Goal: Task Accomplishment & Management: Use online tool/utility

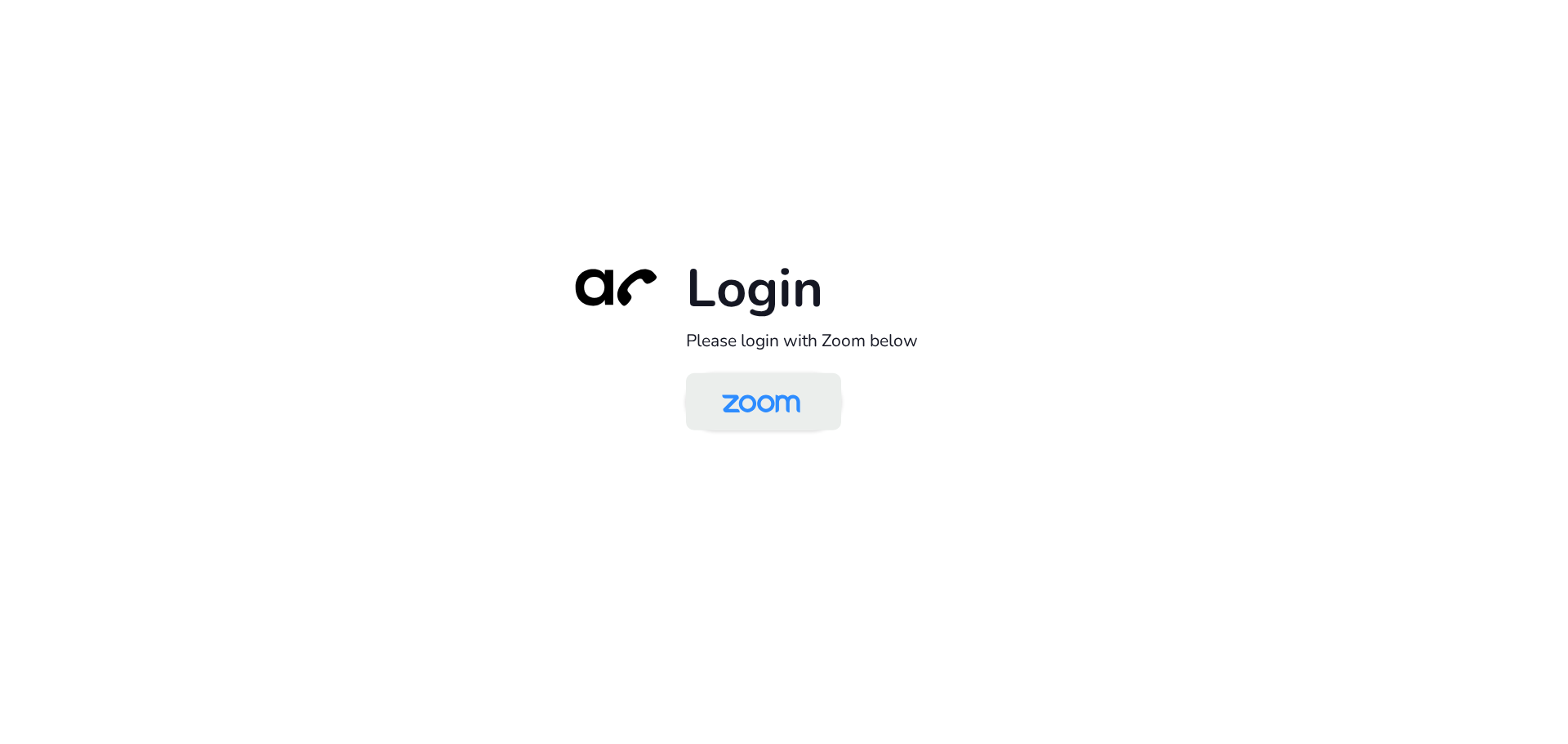
click at [744, 415] on img at bounding box center [761, 403] width 113 height 53
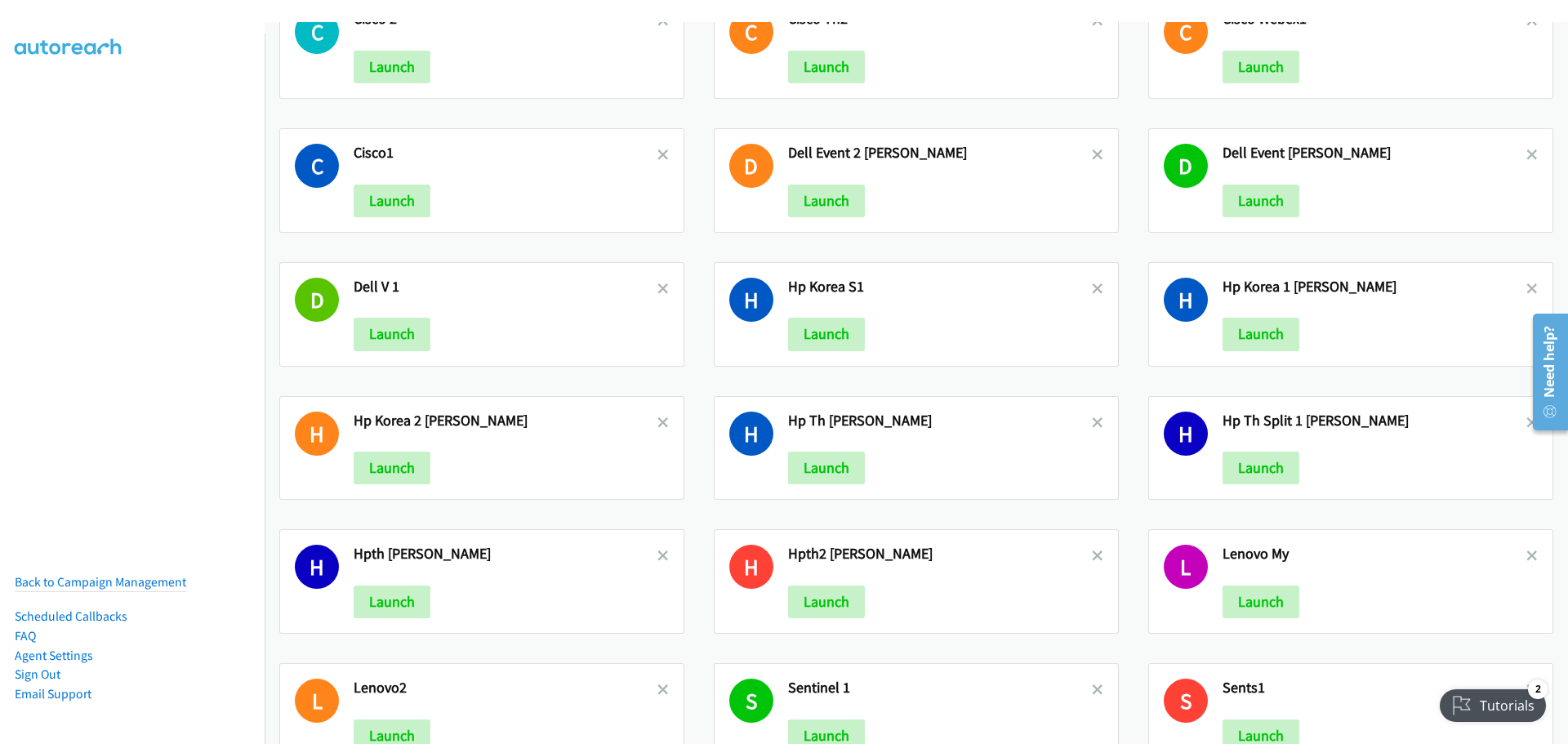
scroll to position [489, 0]
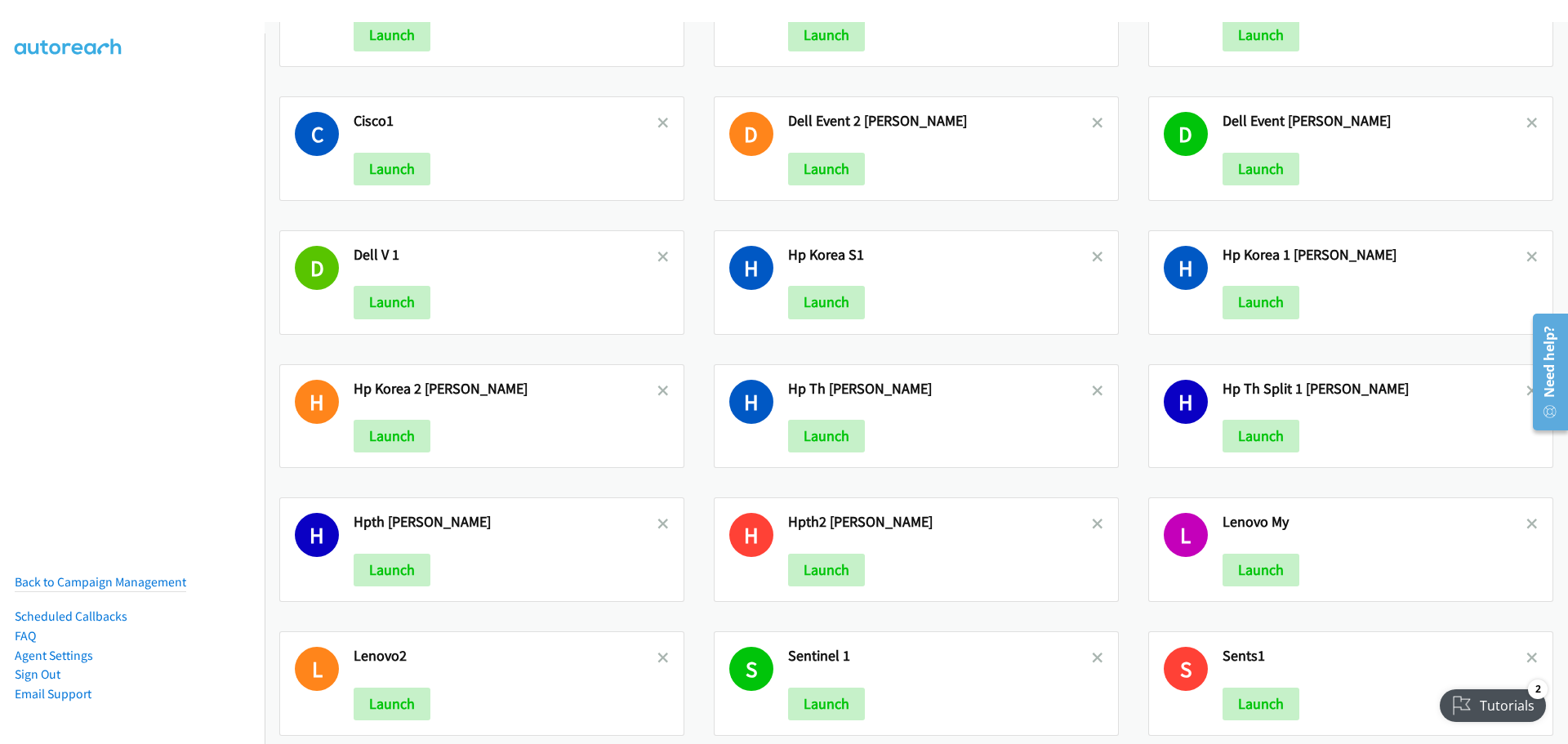
drag, startPoint x: 1567, startPoint y: 432, endPoint x: 1567, endPoint y: 525, distance: 93.0
click at [1567, 436] on html "Need help? Resource Center AutoReach Help Help Get the help you need from our k…" at bounding box center [1544, 371] width 48 height 130
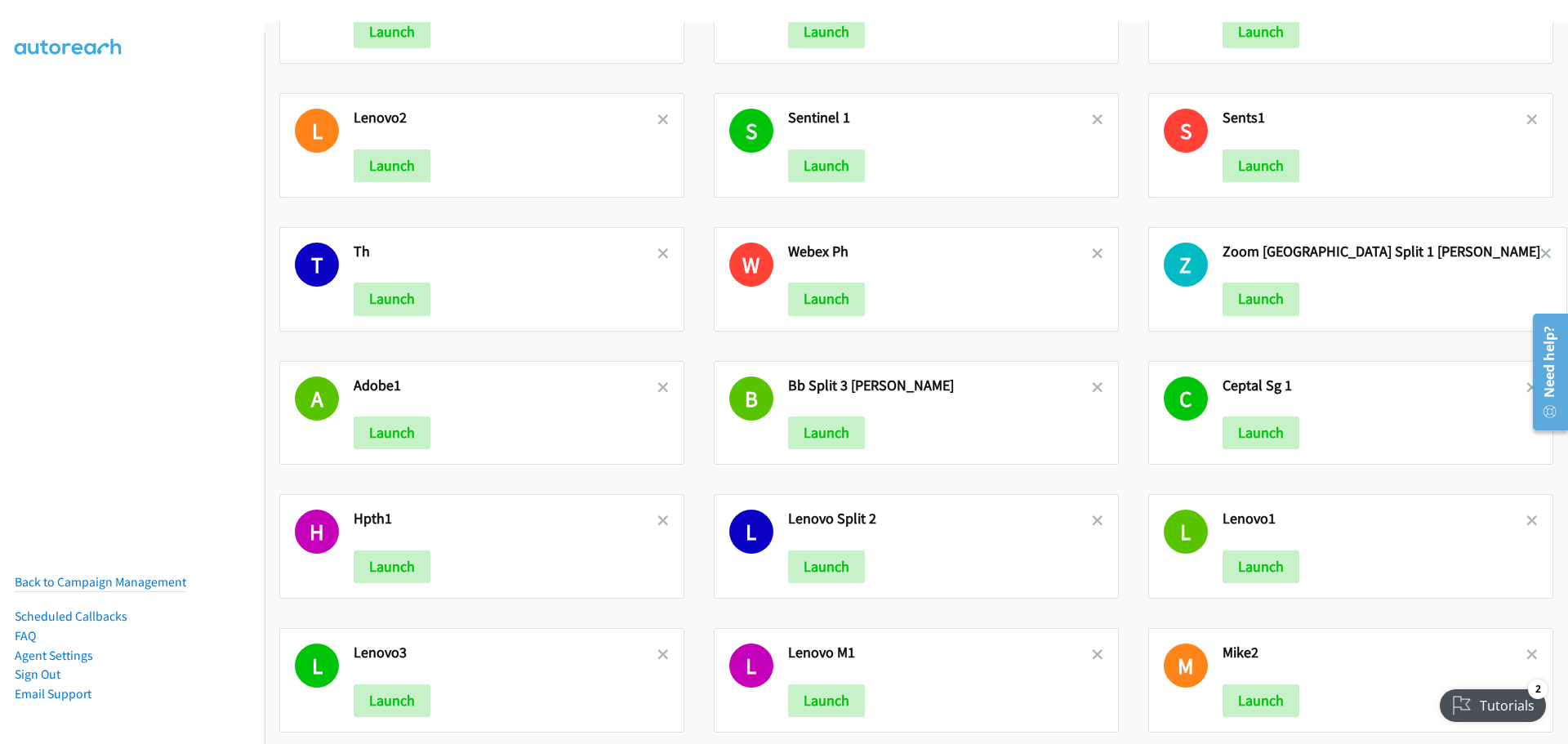
scroll to position [1214, 0]
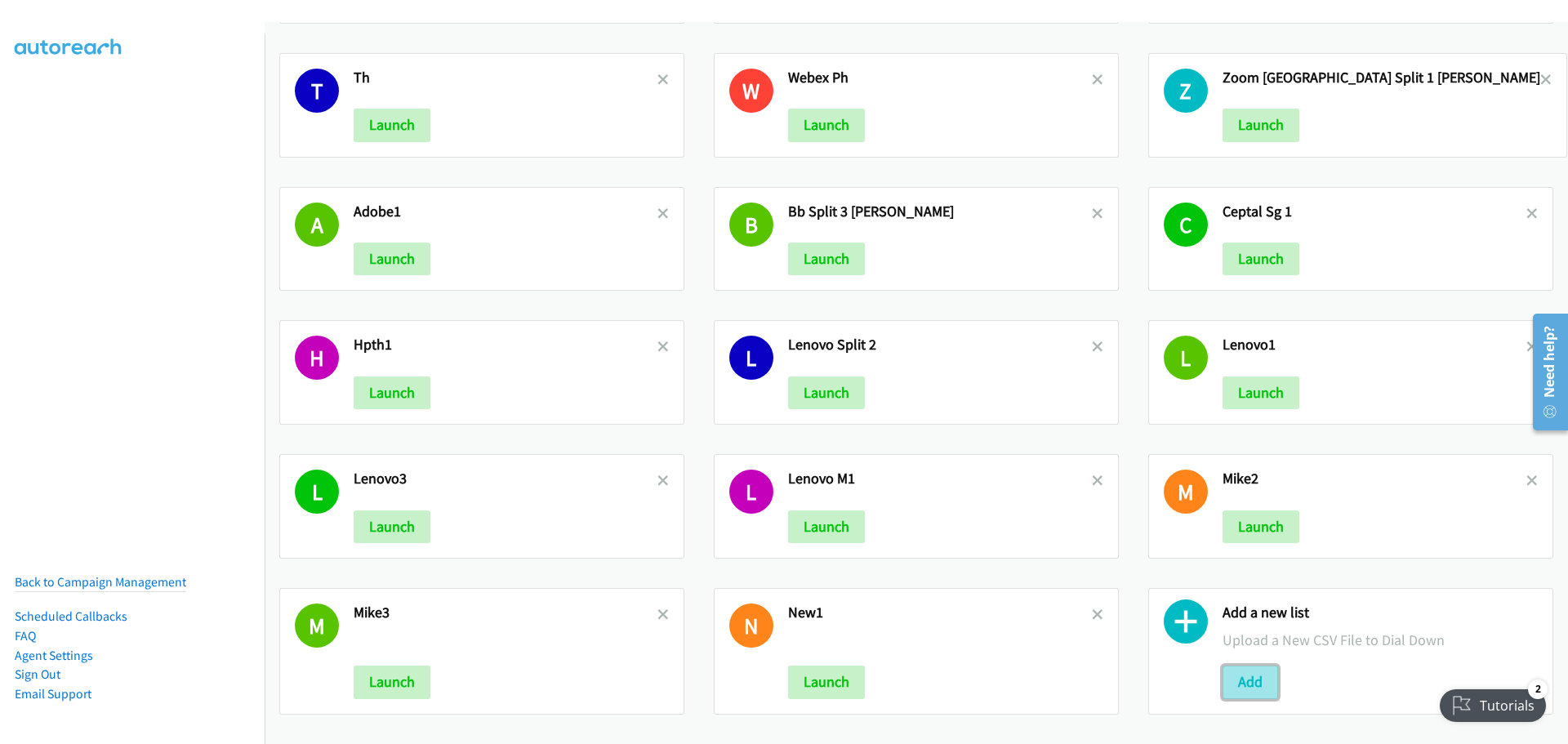
click at [1250, 669] on button "Add" at bounding box center [1250, 681] width 56 height 33
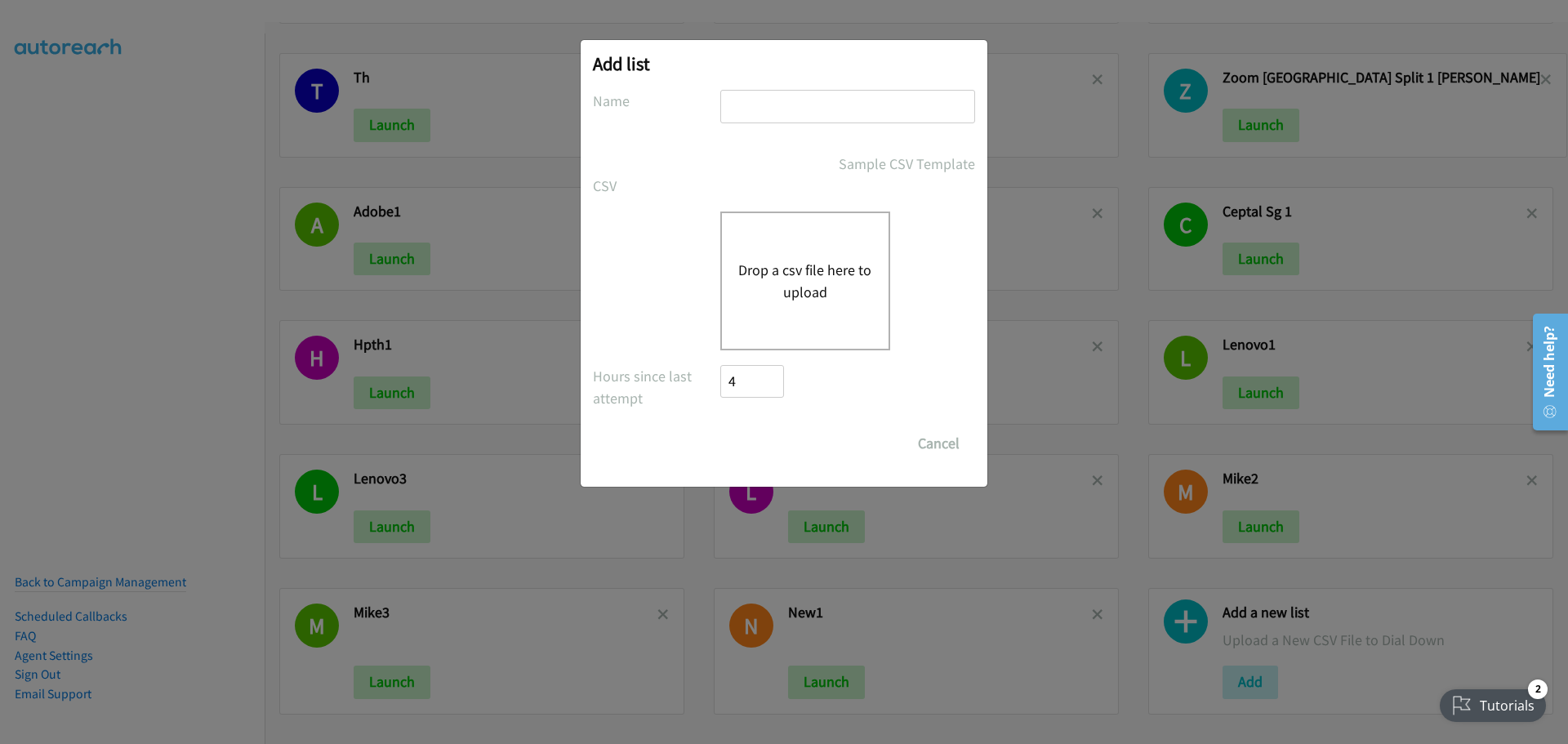
click at [795, 240] on div "Drop a csv file here to upload" at bounding box center [805, 280] width 169 height 139
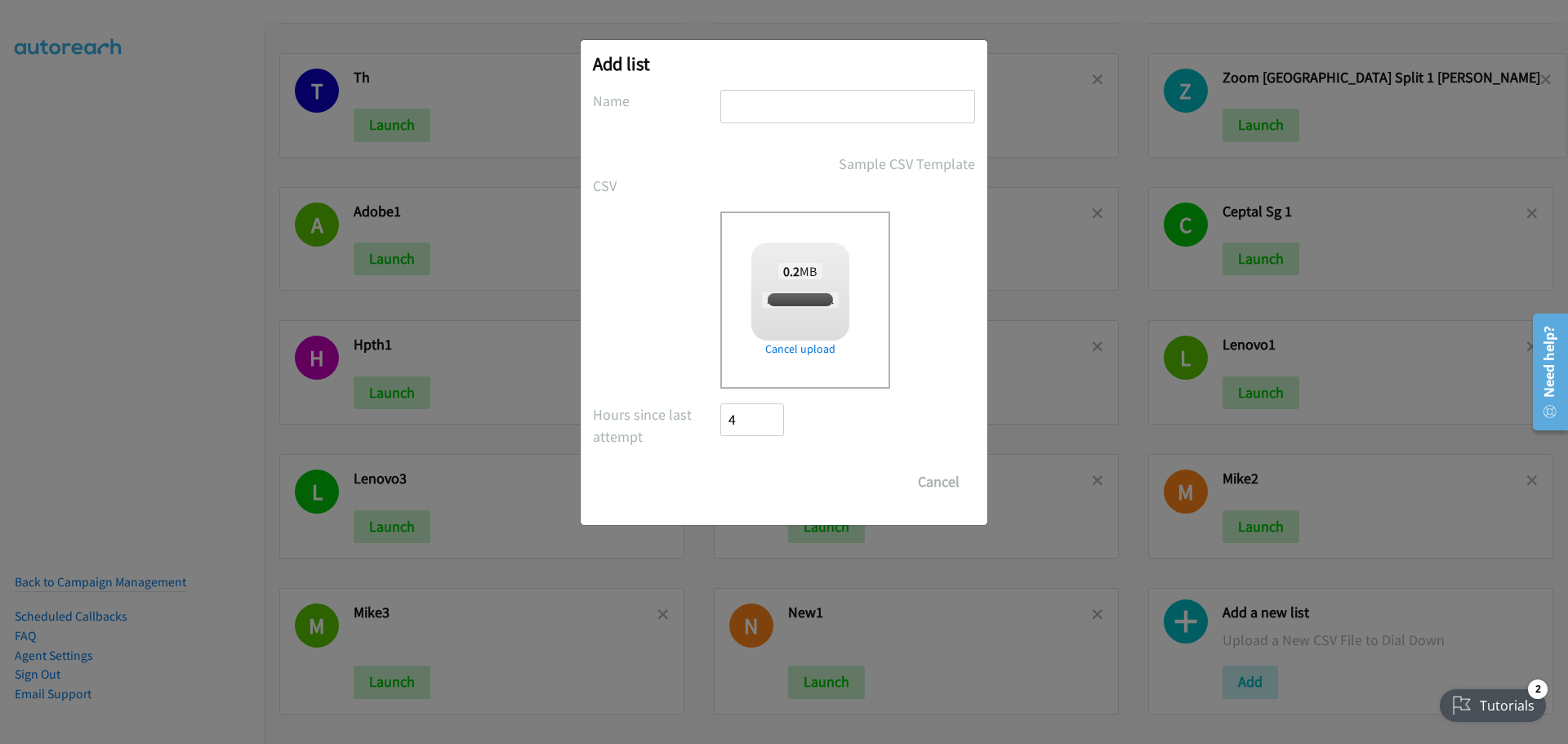
checkbox input "true"
click at [766, 95] on input "text" at bounding box center [847, 107] width 255 height 34
type input "HPKOR-NEW"
click at [767, 478] on input "Save List" at bounding box center [763, 481] width 86 height 33
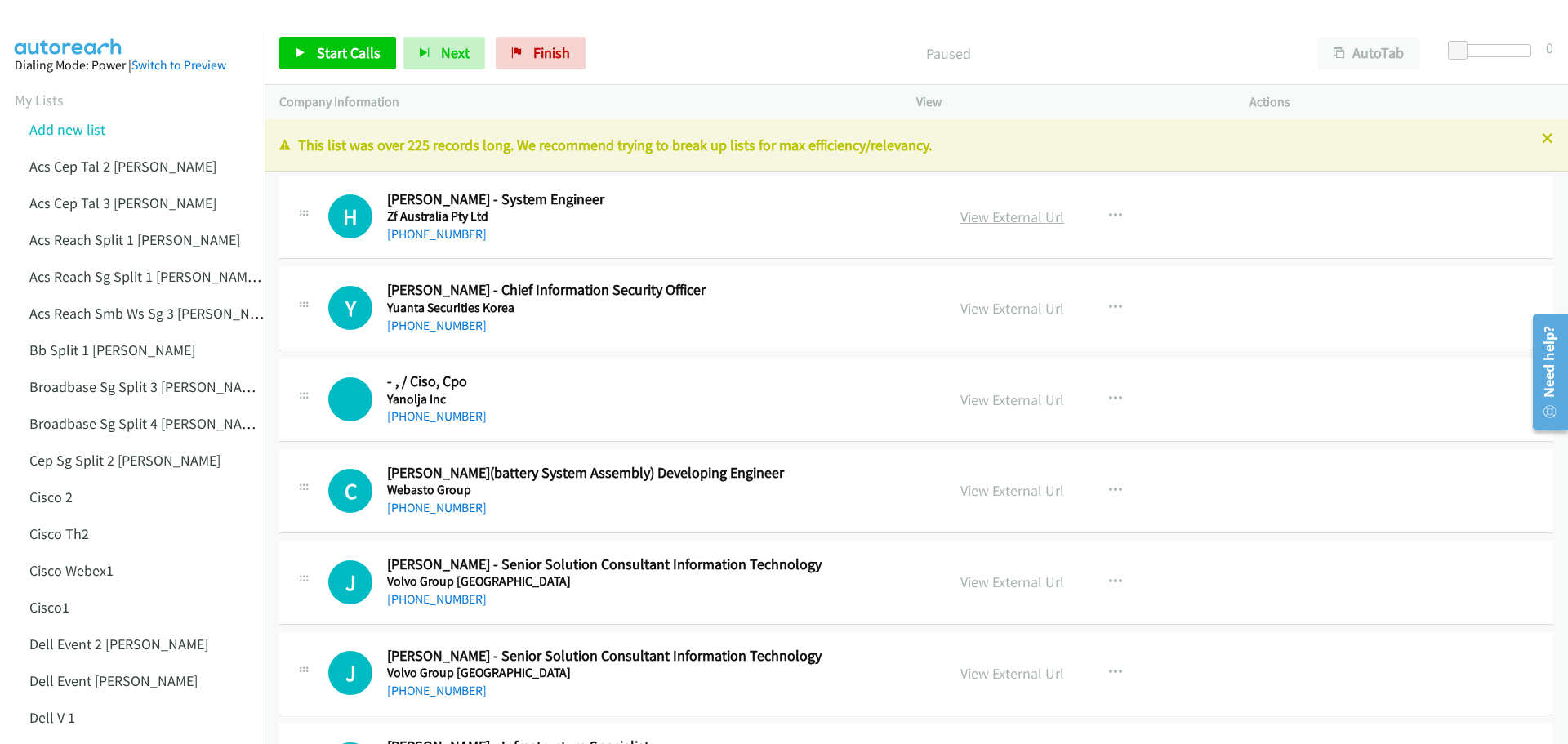
click at [999, 213] on link "View External Url" at bounding box center [1012, 216] width 104 height 19
click at [1022, 310] on link "View External Url" at bounding box center [1012, 308] width 104 height 19
click at [369, 53] on span "Start Calls" at bounding box center [349, 53] width 63 height 19
click at [340, 53] on span "Pause" at bounding box center [335, 53] width 37 height 19
click at [1040, 219] on link "View External Url" at bounding box center [1012, 216] width 104 height 19
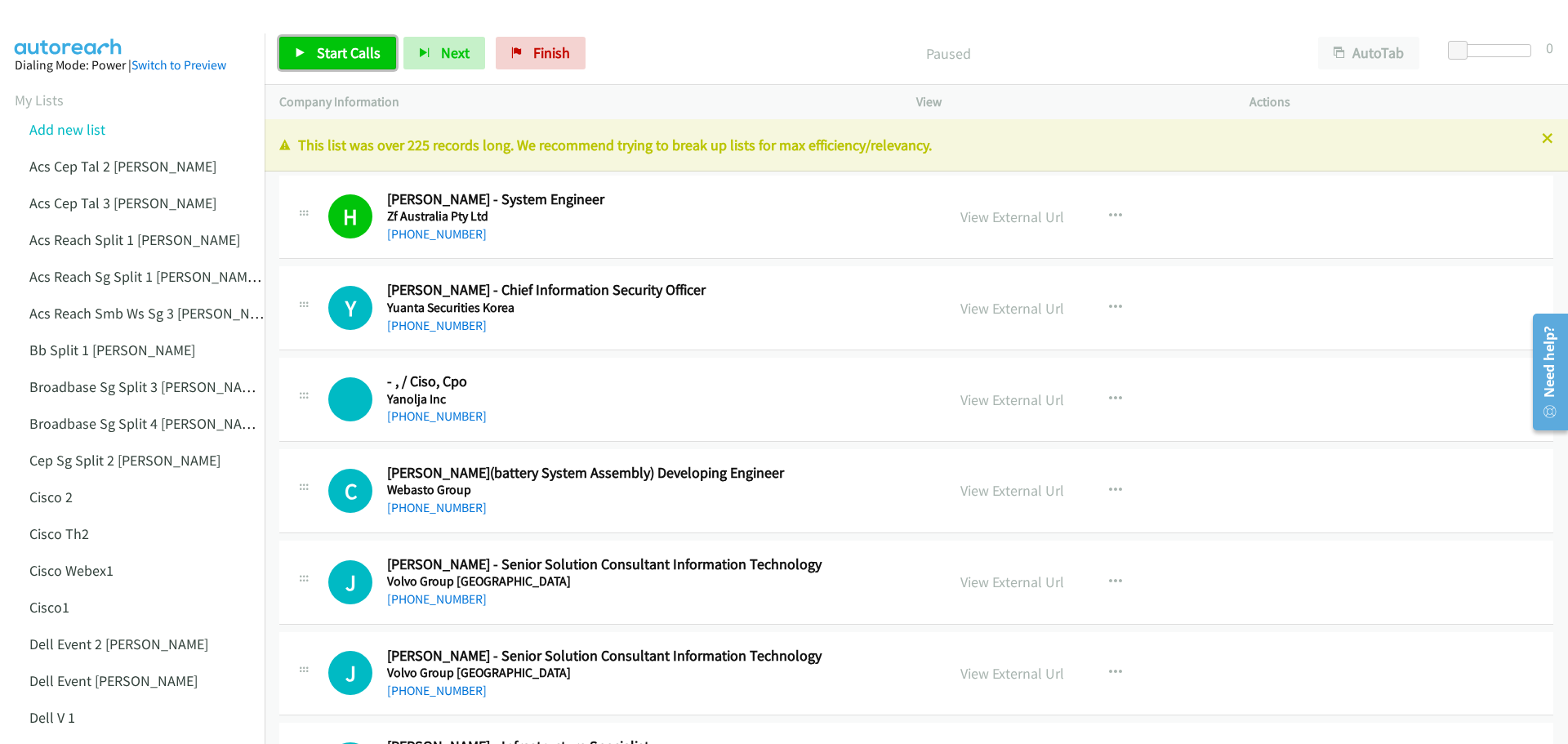
click at [331, 53] on span "Start Calls" at bounding box center [349, 53] width 63 height 19
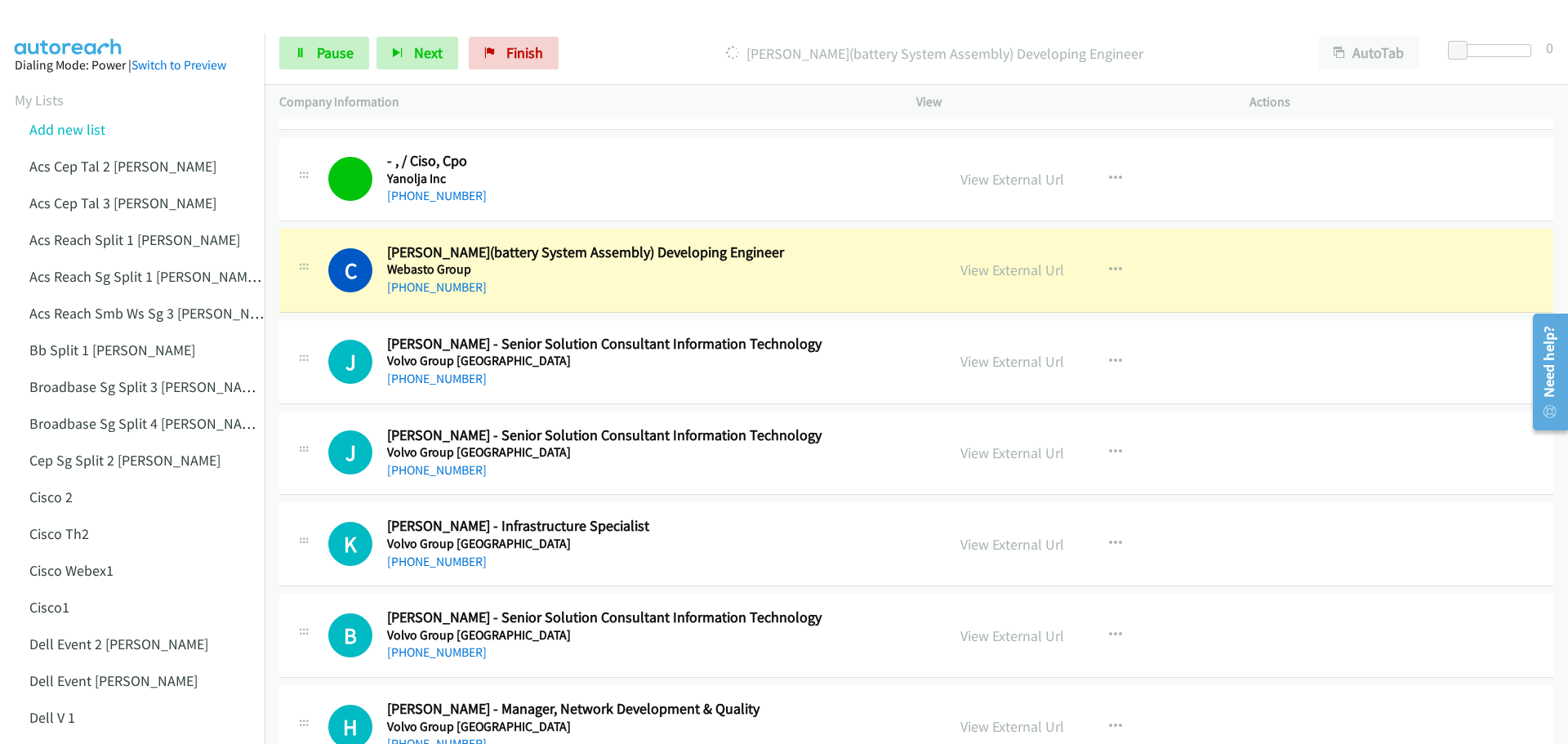
scroll to position [245, 0]
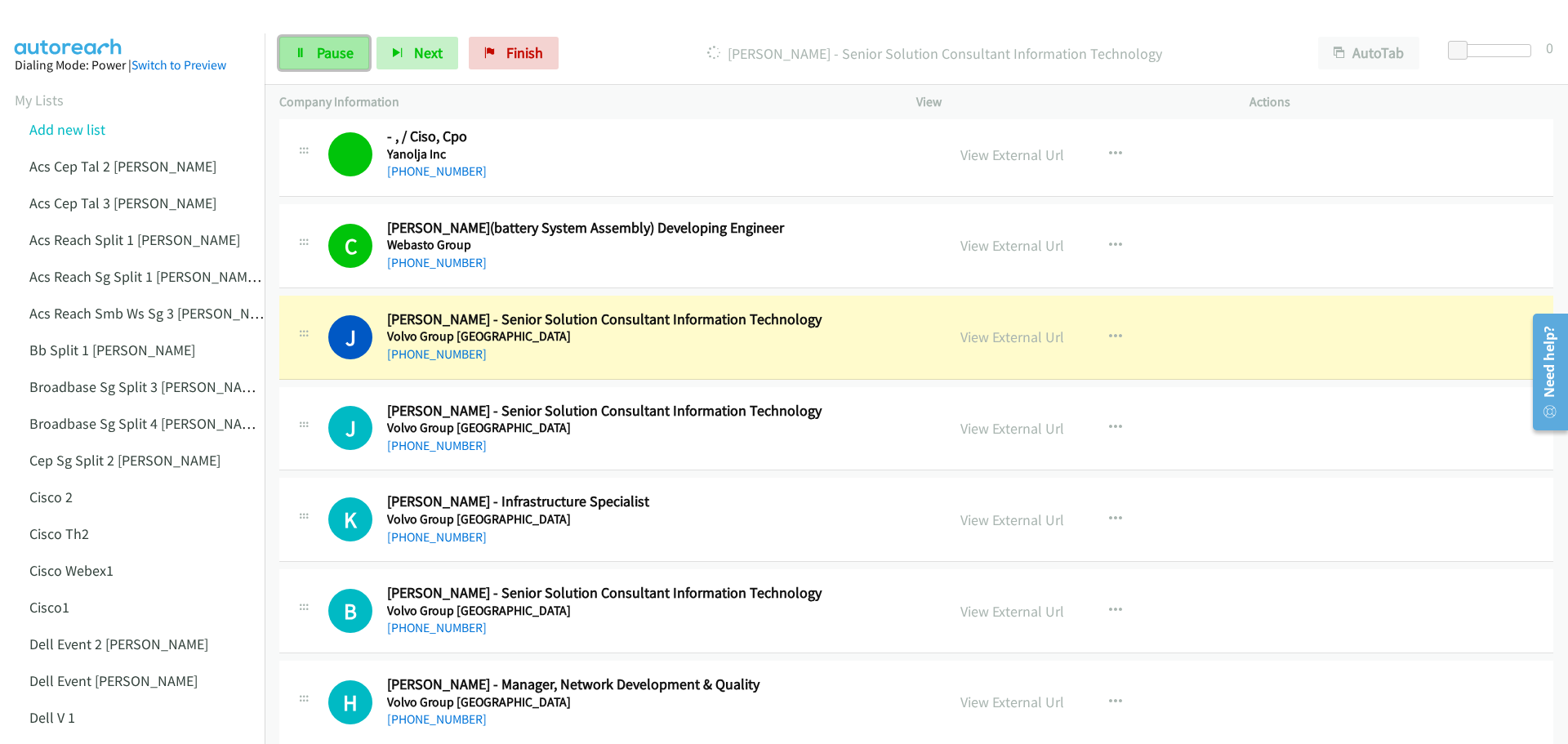
drag, startPoint x: 322, startPoint y: 60, endPoint x: 344, endPoint y: 57, distance: 22.2
click at [322, 60] on span "Pause" at bounding box center [335, 53] width 37 height 19
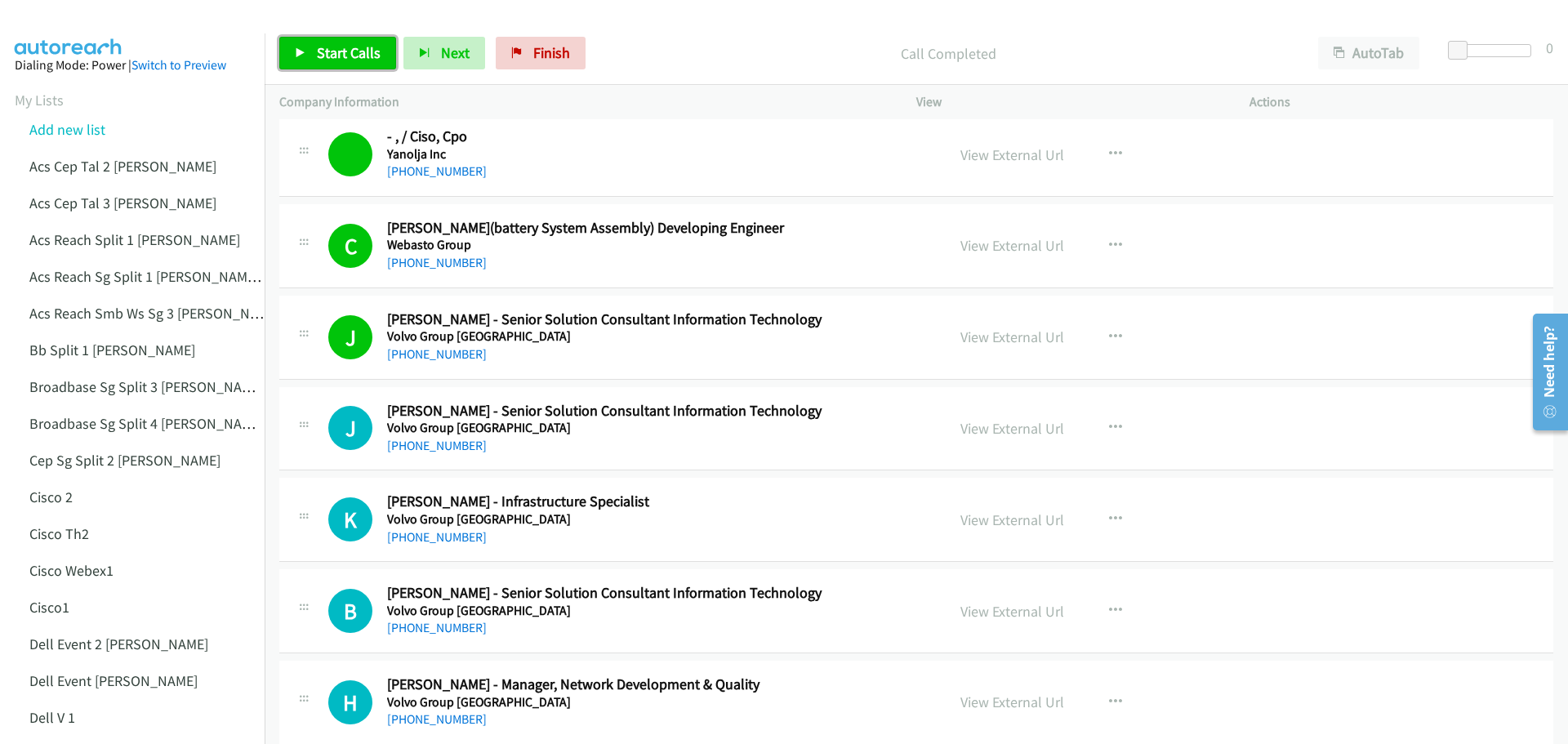
click at [366, 51] on span "Start Calls" at bounding box center [349, 53] width 63 height 19
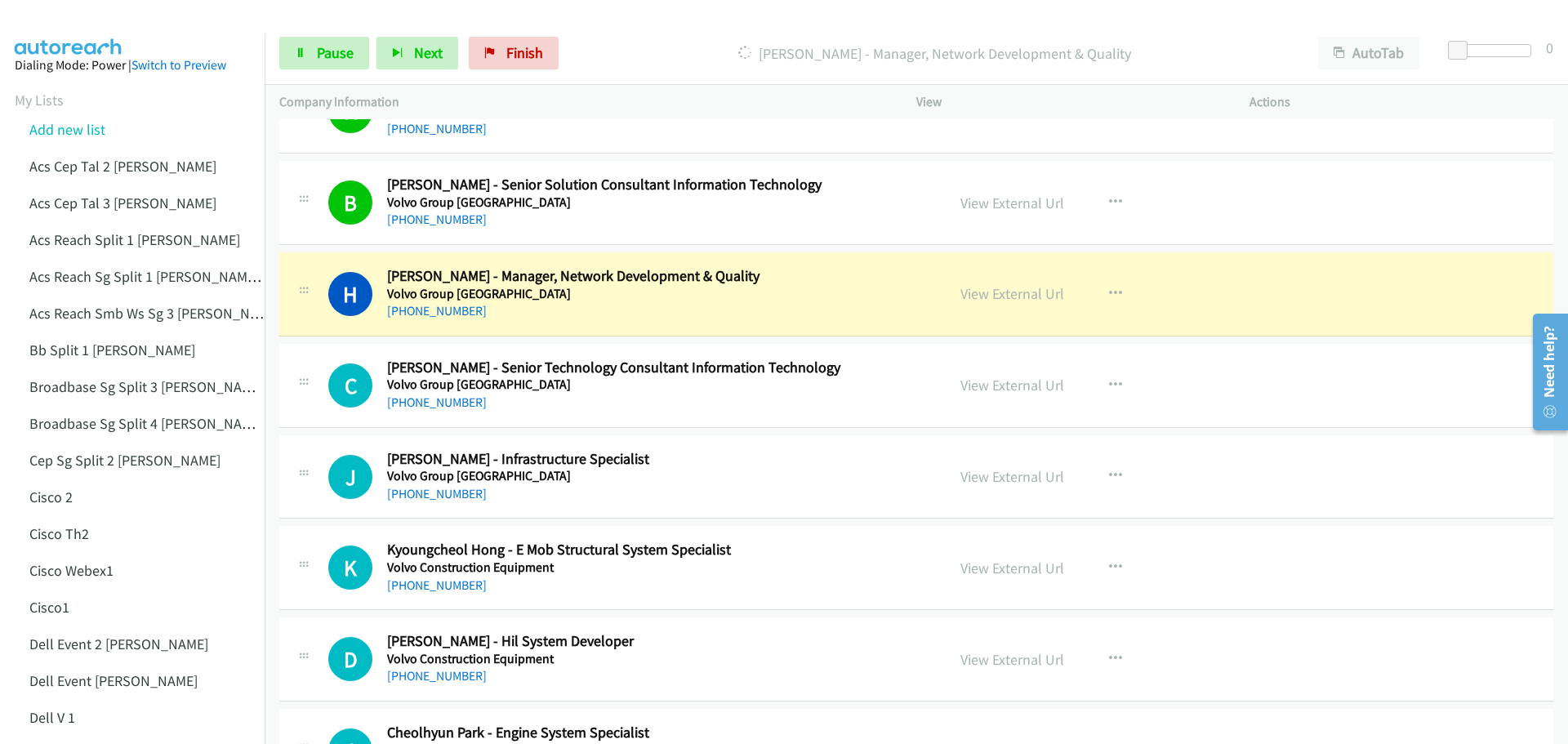
scroll to position [734, 0]
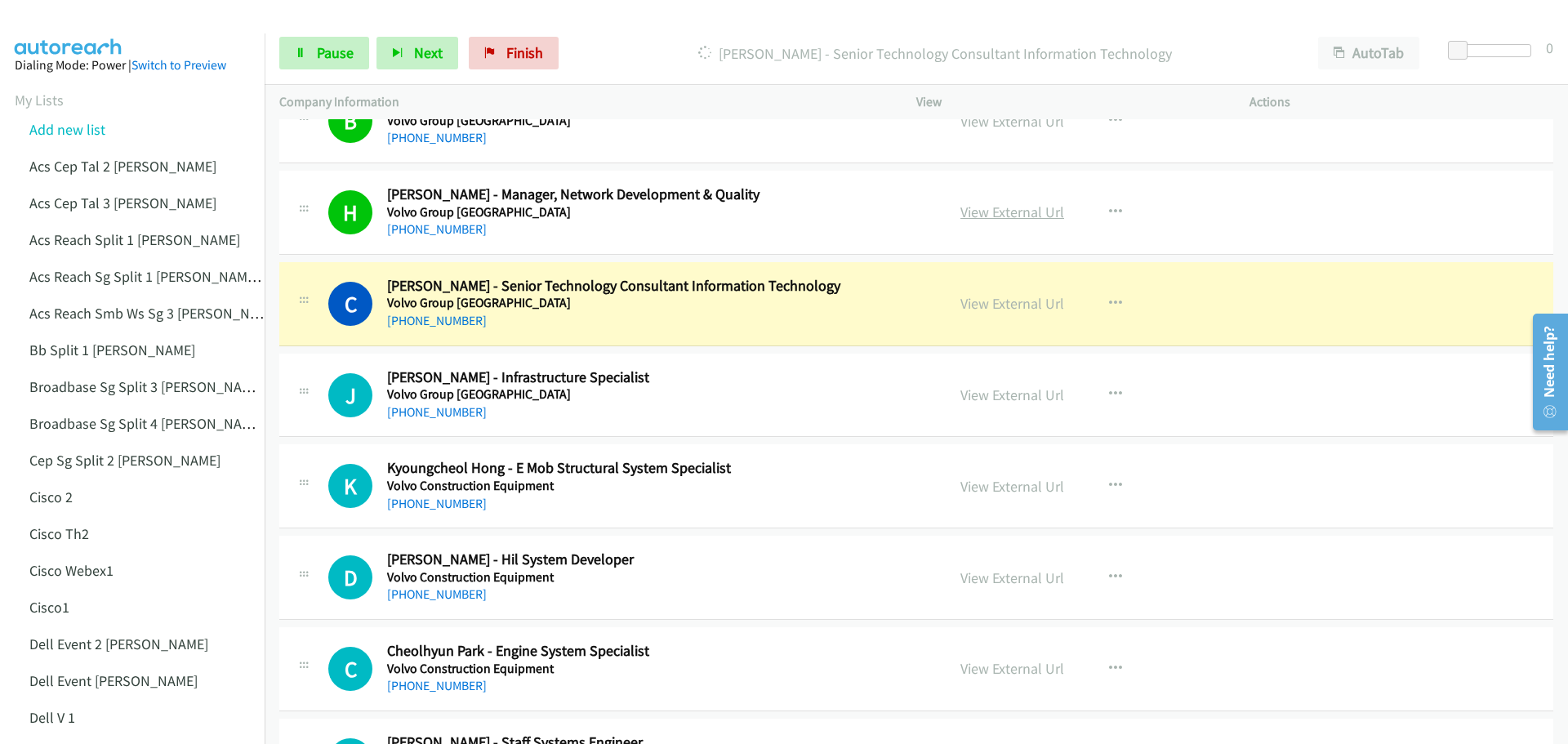
click at [1014, 208] on link "View External Url" at bounding box center [1012, 211] width 104 height 19
click at [341, 55] on span "Pause" at bounding box center [335, 53] width 37 height 19
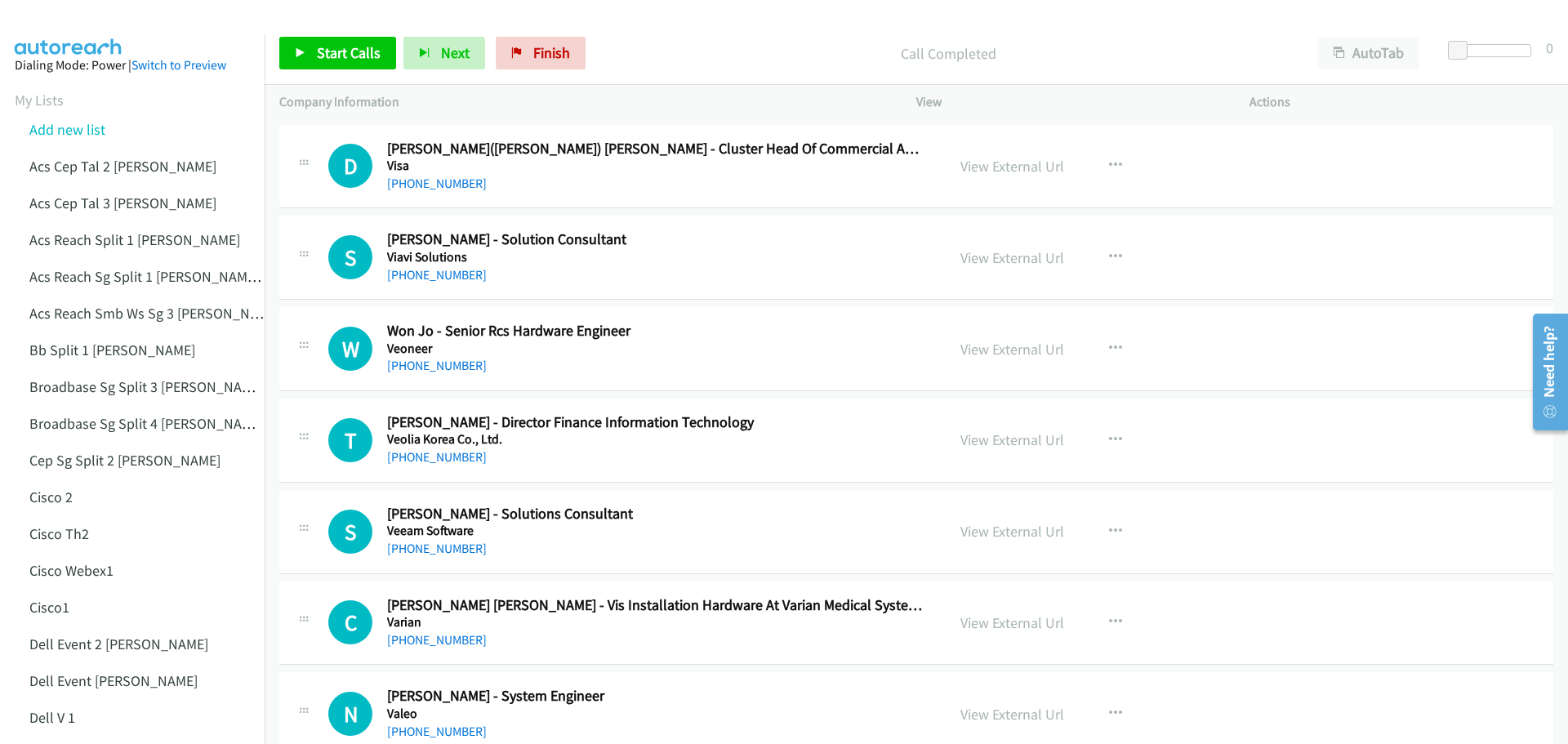
scroll to position [1550, 0]
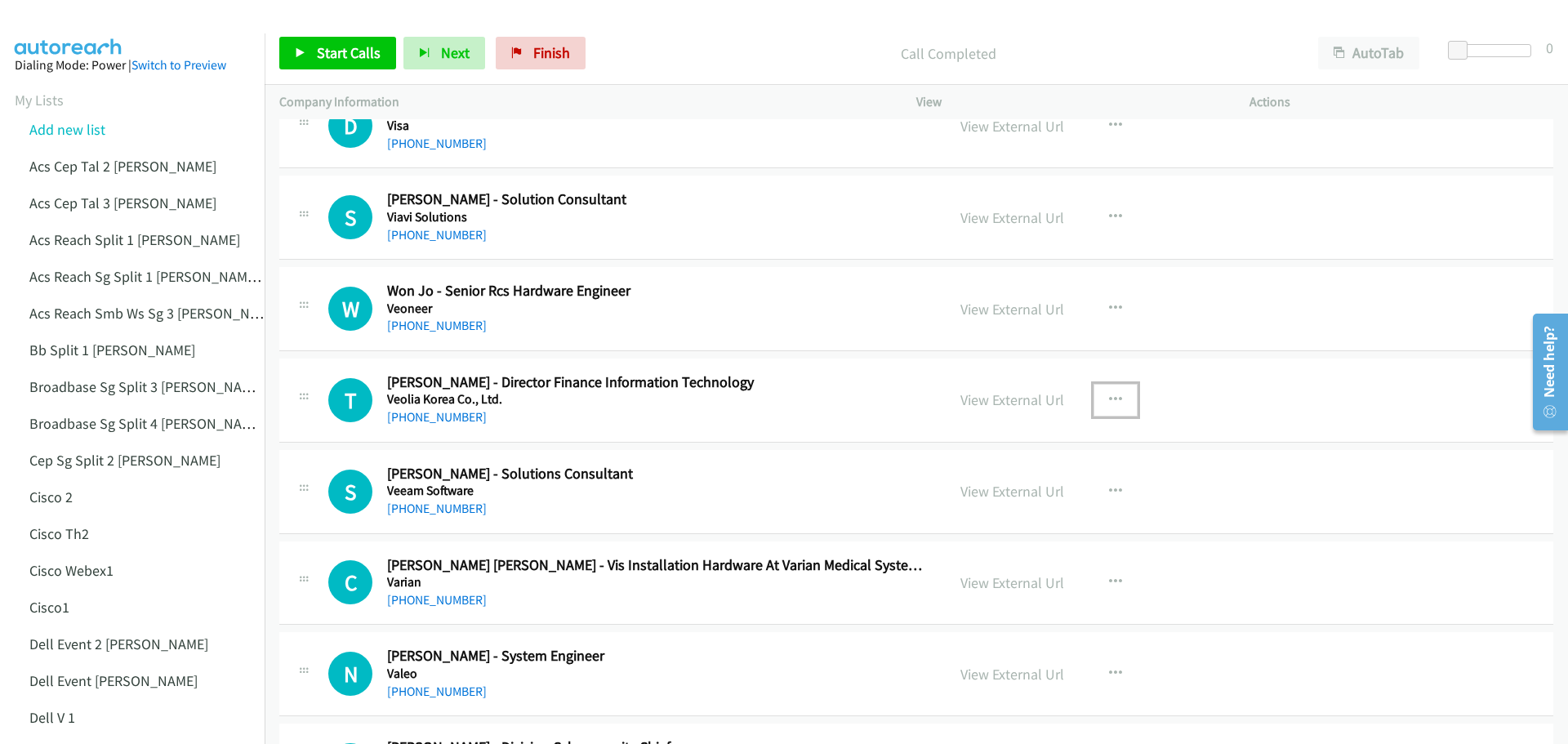
click at [1110, 400] on icon "button" at bounding box center [1115, 399] width 13 height 13
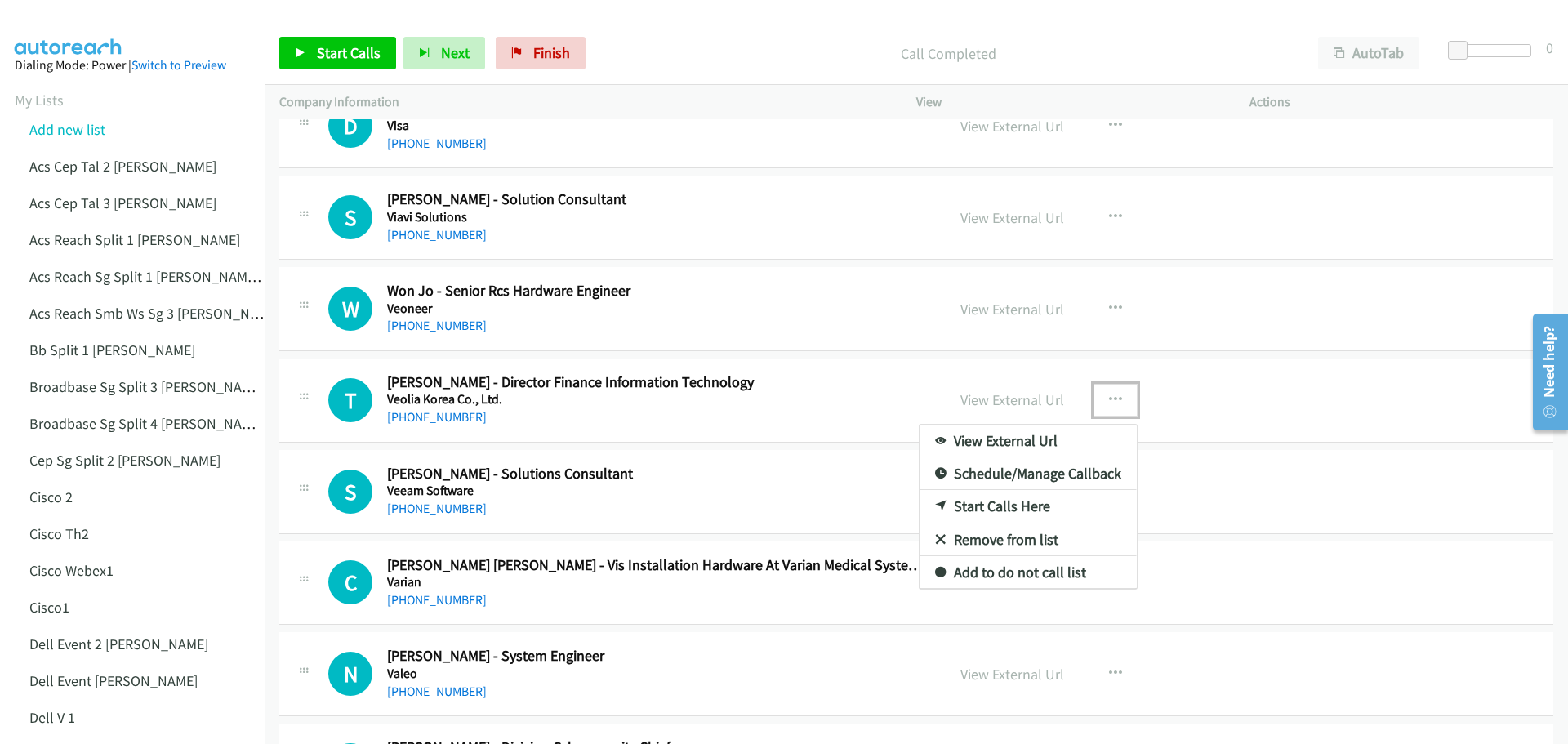
click at [1110, 400] on div at bounding box center [784, 372] width 1568 height 744
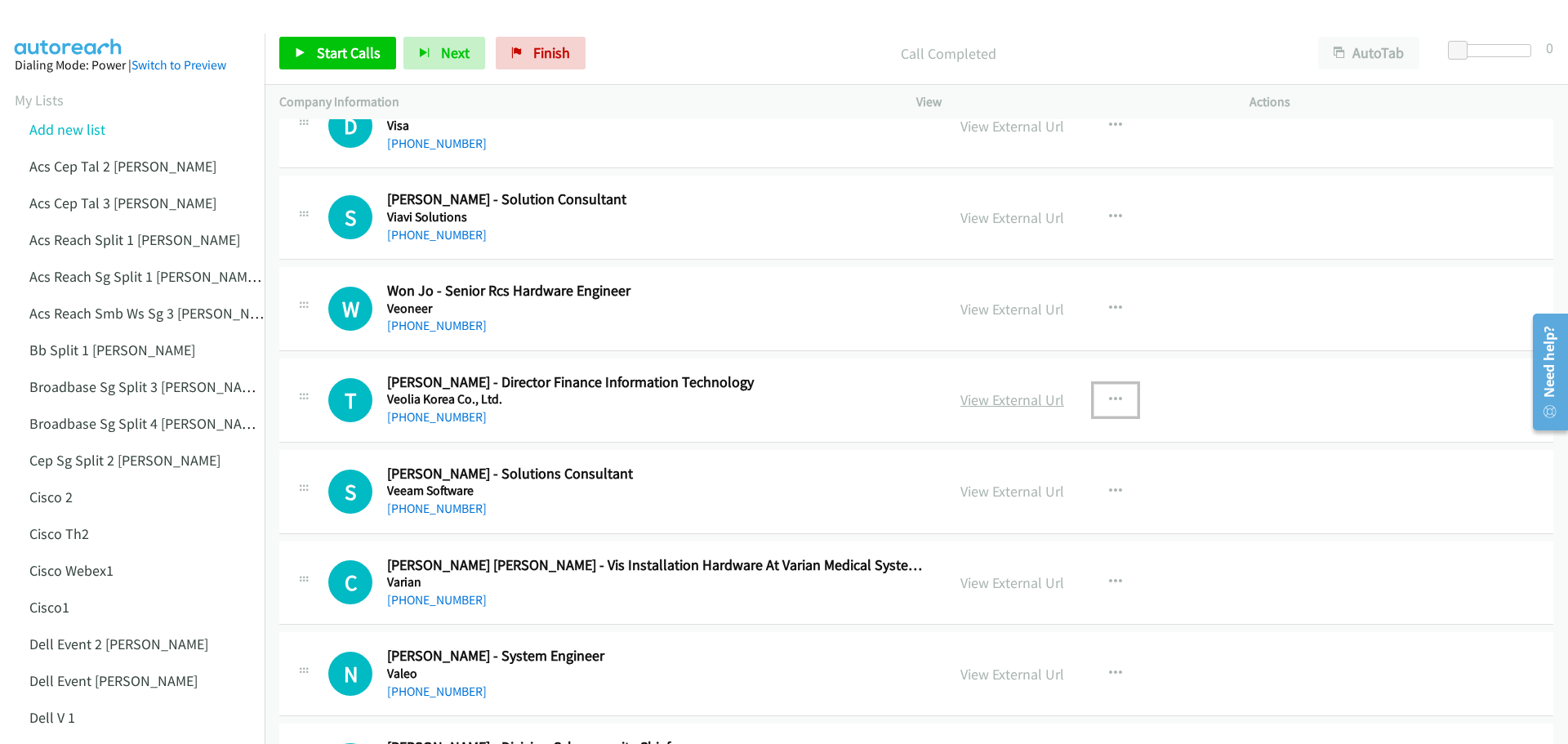
click at [1025, 401] on link "View External Url" at bounding box center [1012, 399] width 104 height 19
click at [1098, 393] on button "button" at bounding box center [1115, 399] width 44 height 33
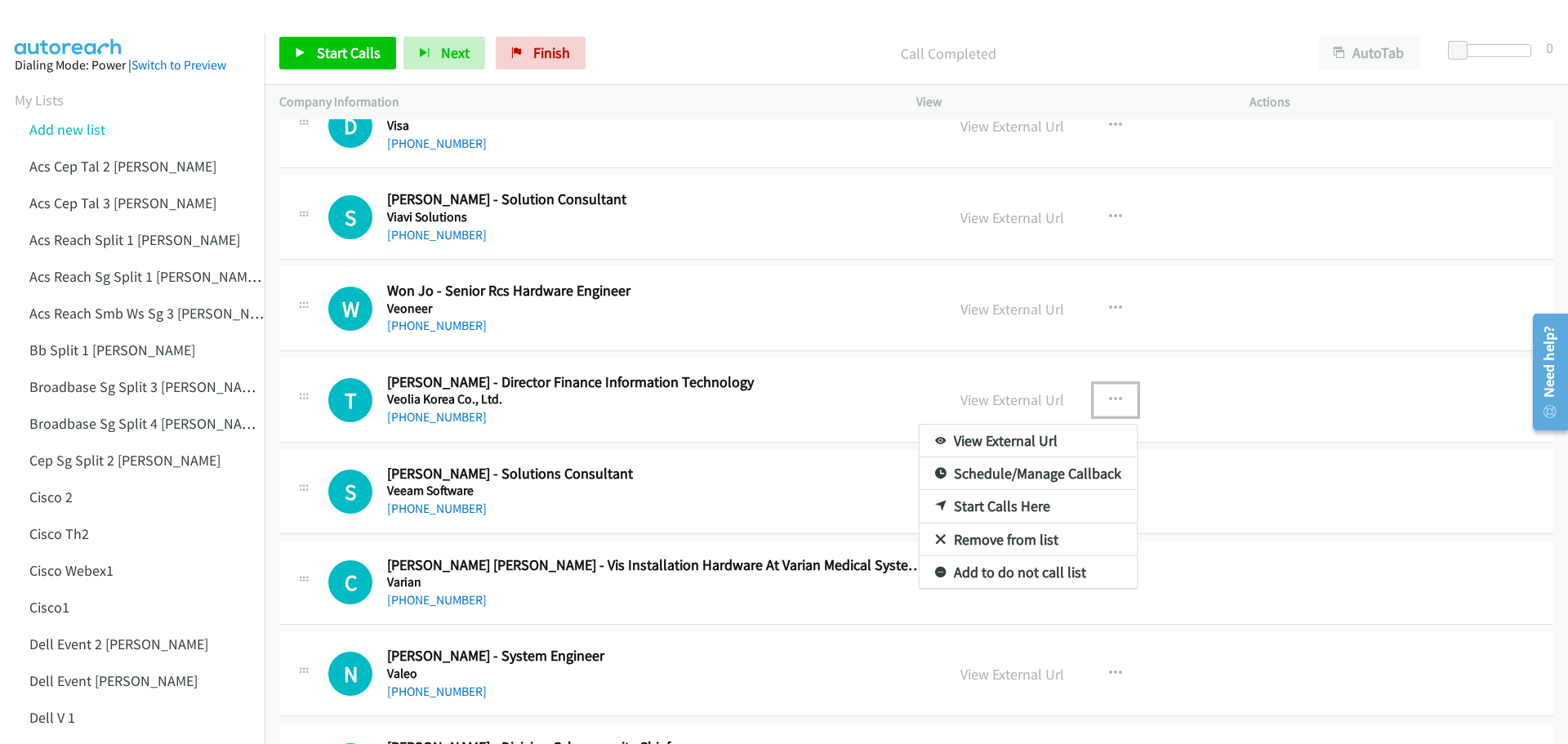
click at [1037, 512] on link "Start Calls Here" at bounding box center [1028, 505] width 217 height 33
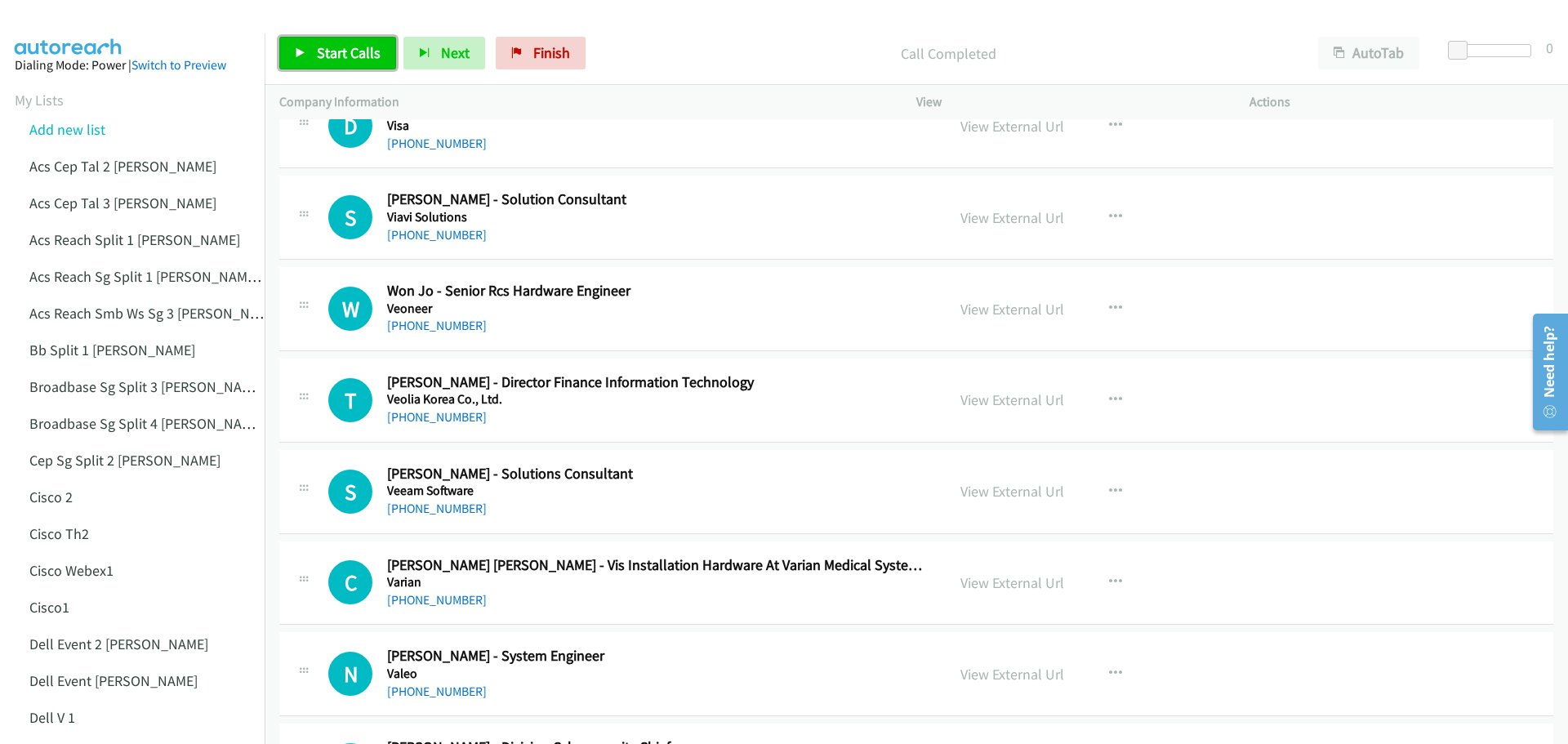
click at [361, 56] on span "Start Calls" at bounding box center [349, 53] width 63 height 19
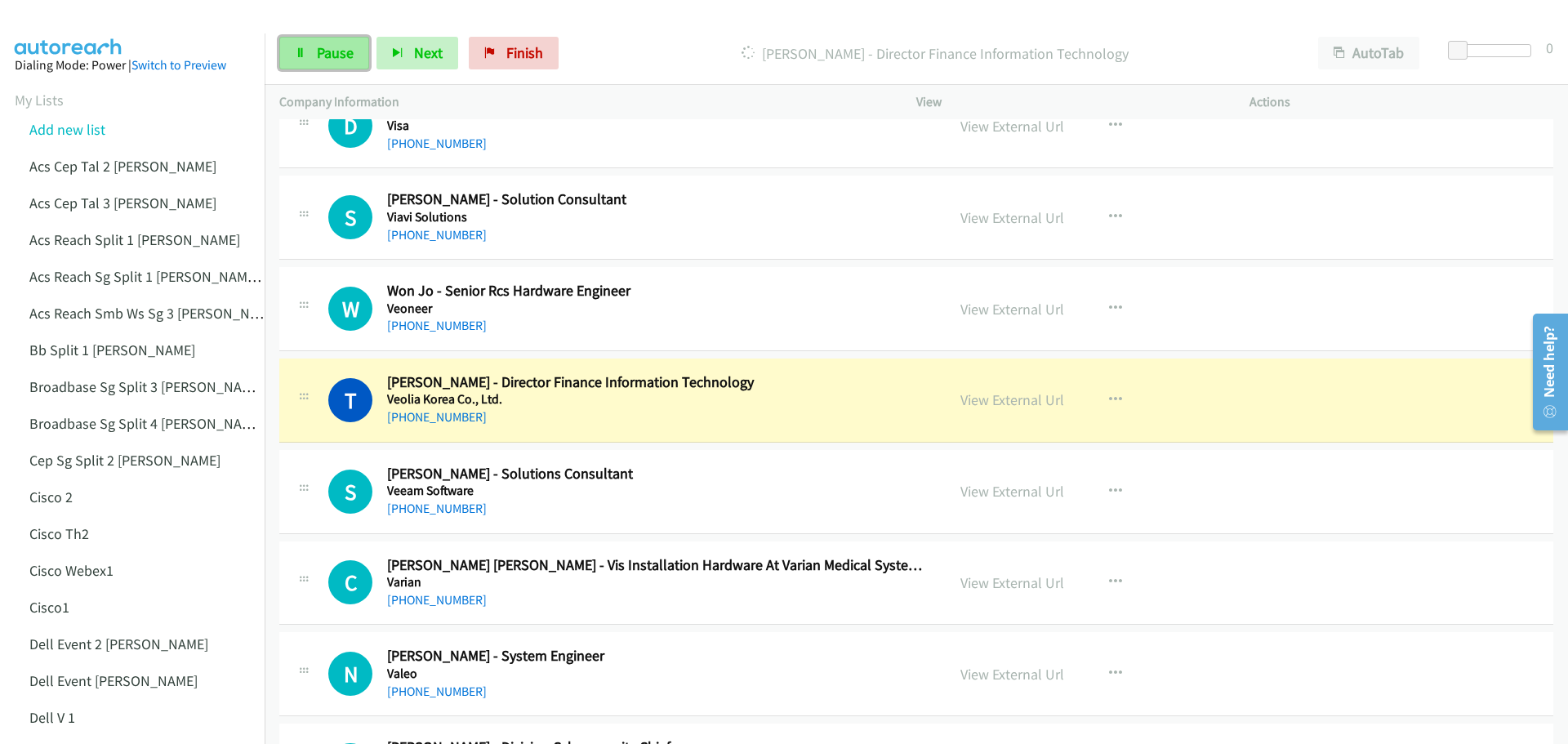
click at [327, 52] on span "Pause" at bounding box center [335, 53] width 37 height 19
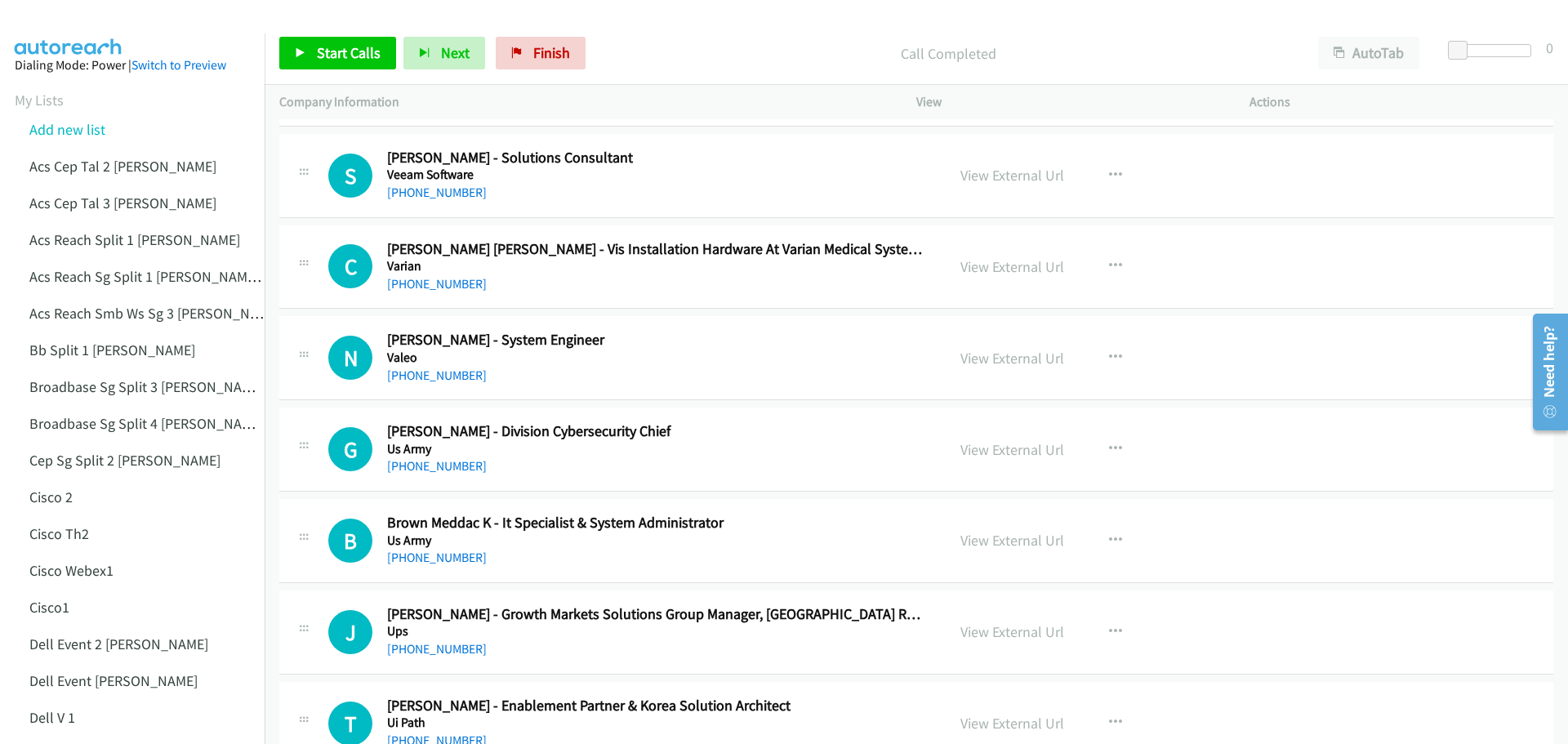
scroll to position [1877, 0]
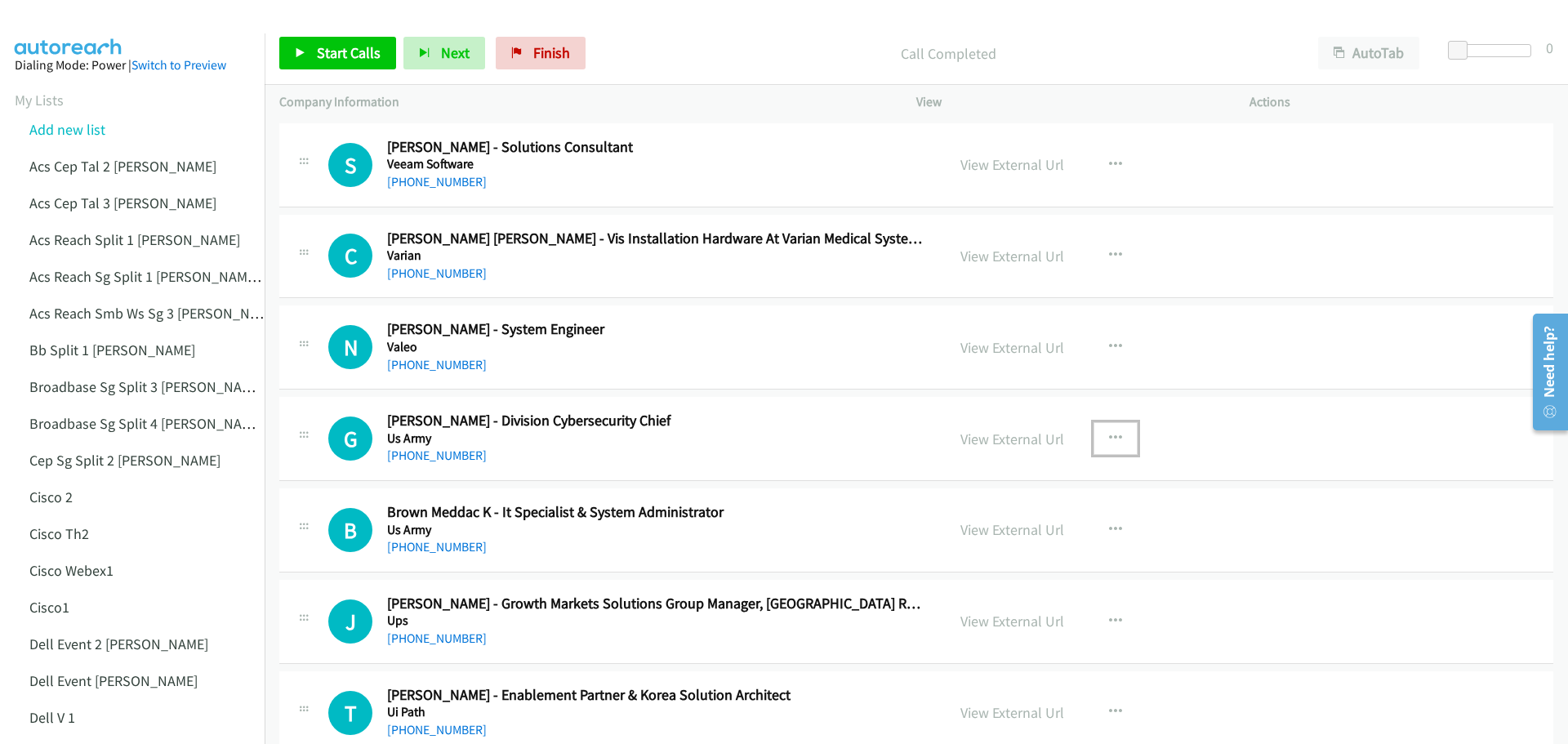
click at [1097, 438] on button "button" at bounding box center [1115, 438] width 44 height 33
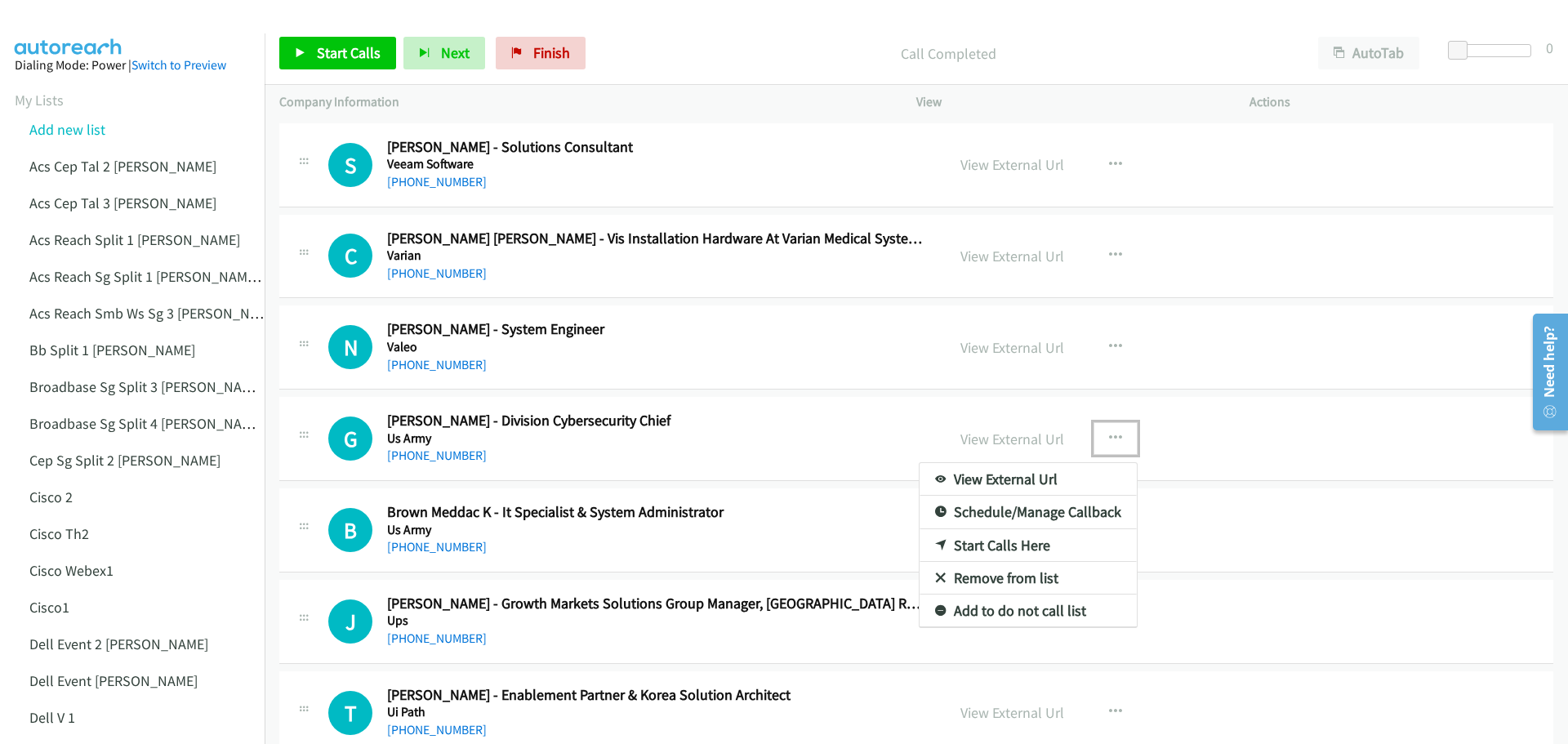
click at [1370, 400] on div at bounding box center [784, 372] width 1568 height 744
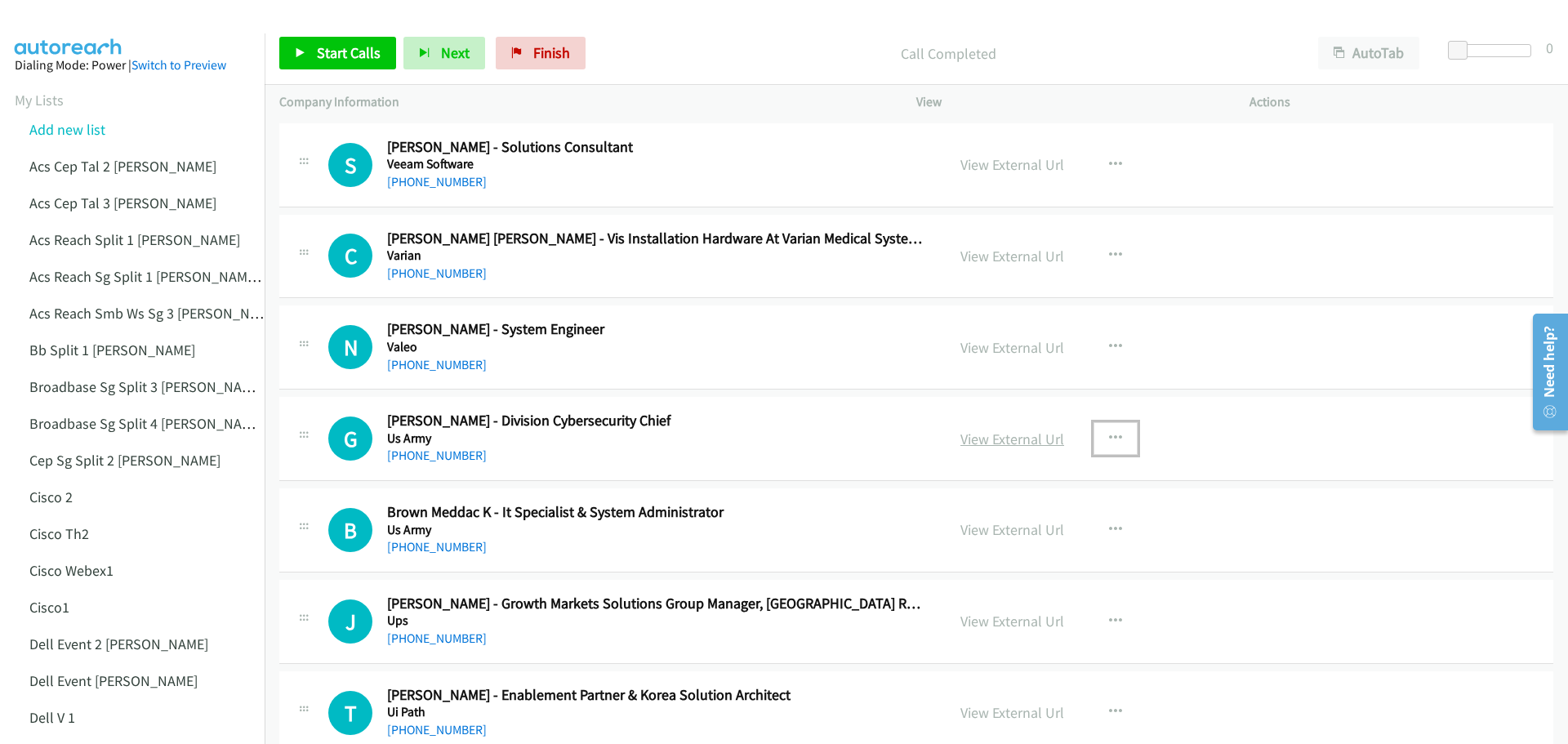
click at [1032, 432] on link "View External Url" at bounding box center [1012, 438] width 104 height 19
drag, startPoint x: 944, startPoint y: 234, endPoint x: 1228, endPoint y: 22, distance: 354.4
click at [1228, 22] on div "Start Calls Pause Next Finish Call Completed AutoTab AutoTab 0" at bounding box center [916, 53] width 1303 height 62
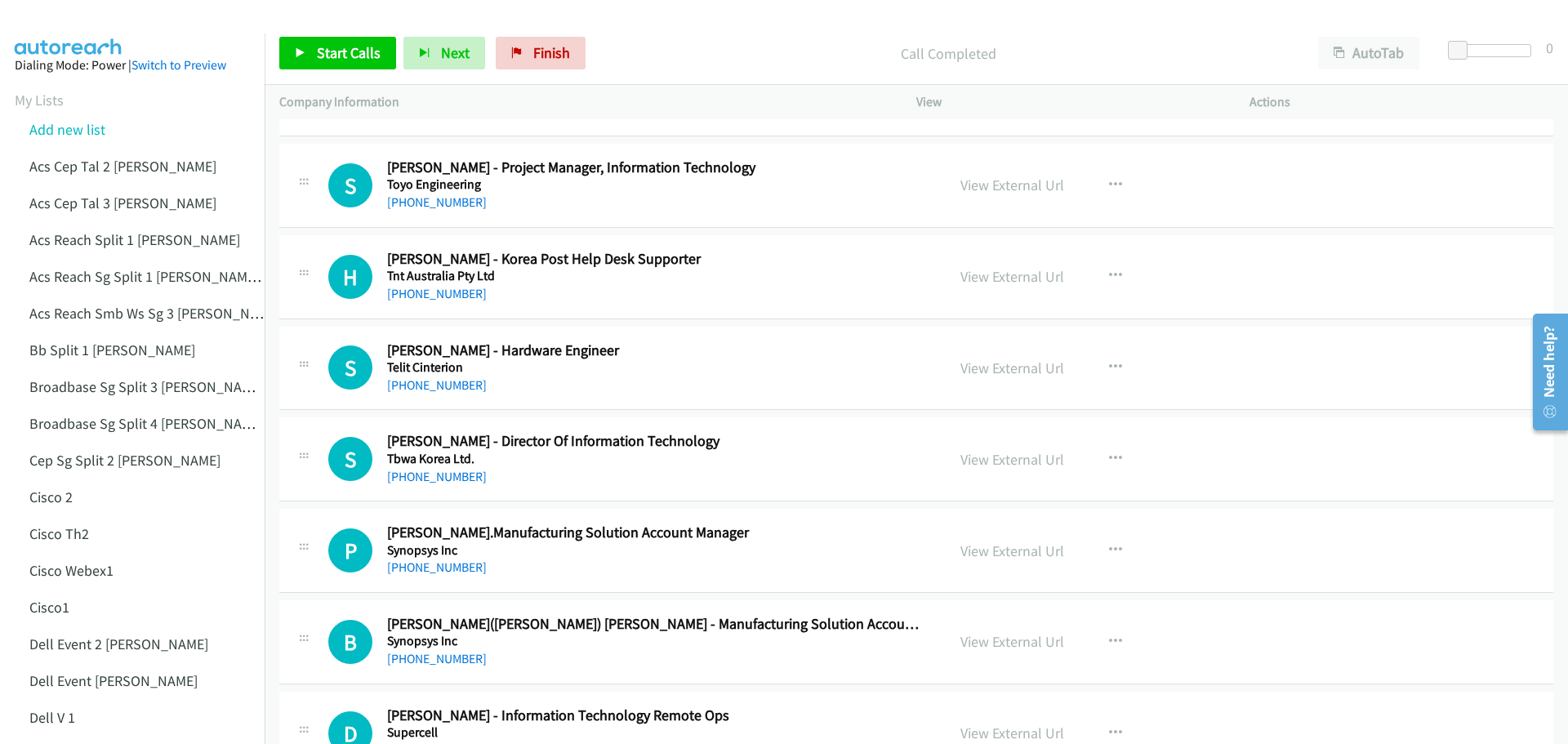
scroll to position [2775, 0]
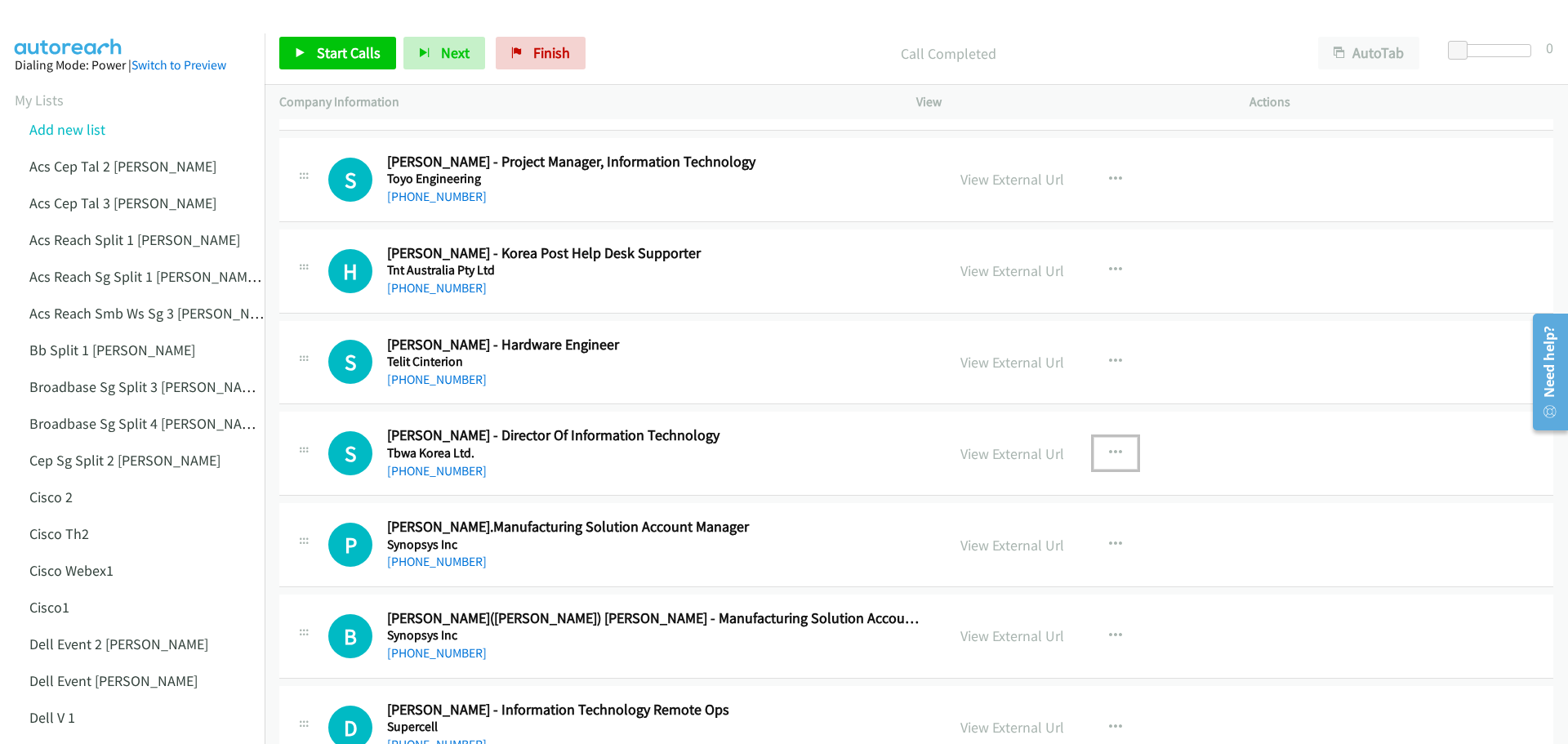
click at [1110, 452] on icon "button" at bounding box center [1115, 453] width 13 height 13
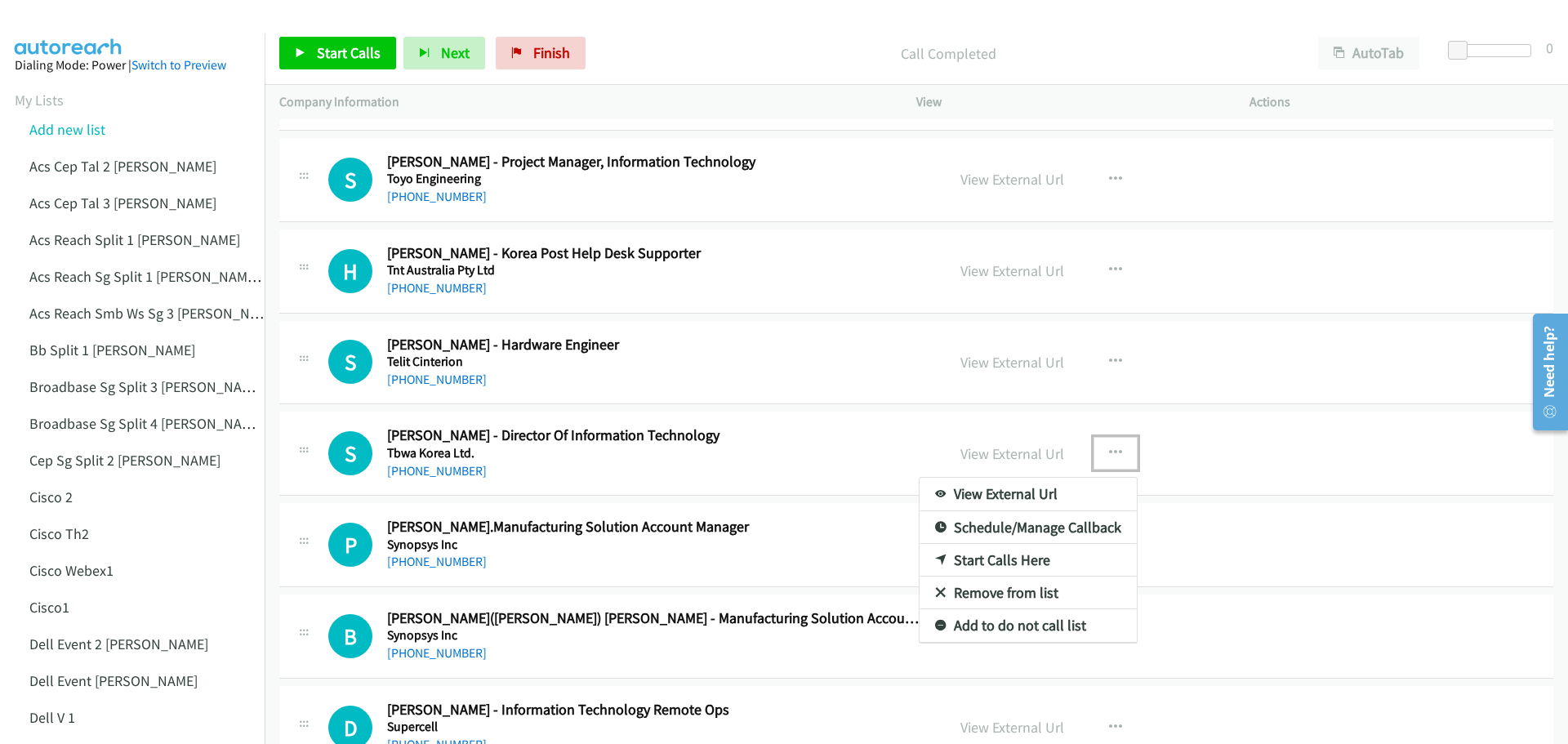
click at [1013, 452] on div at bounding box center [784, 372] width 1568 height 744
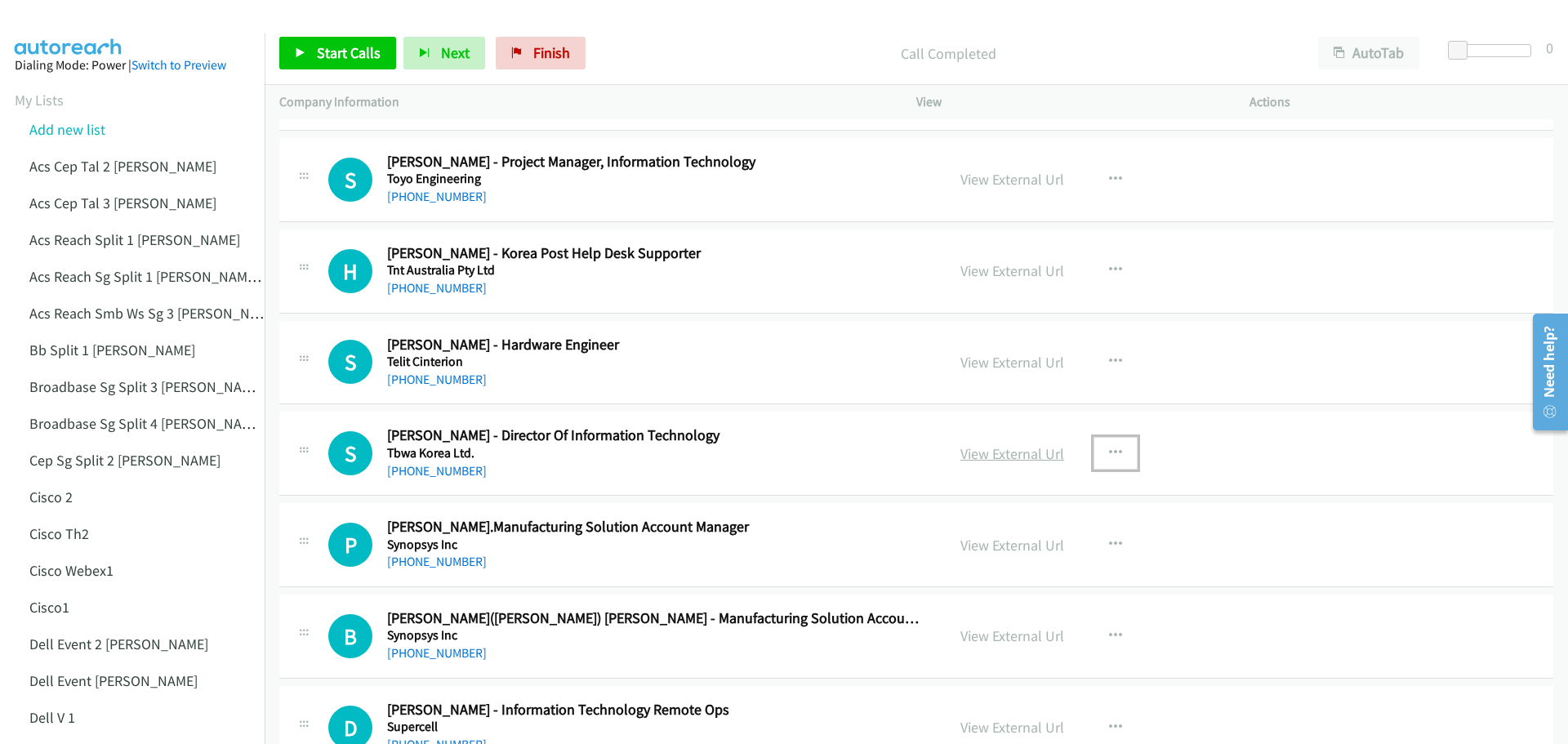
click at [1022, 456] on link "View External Url" at bounding box center [1012, 453] width 104 height 19
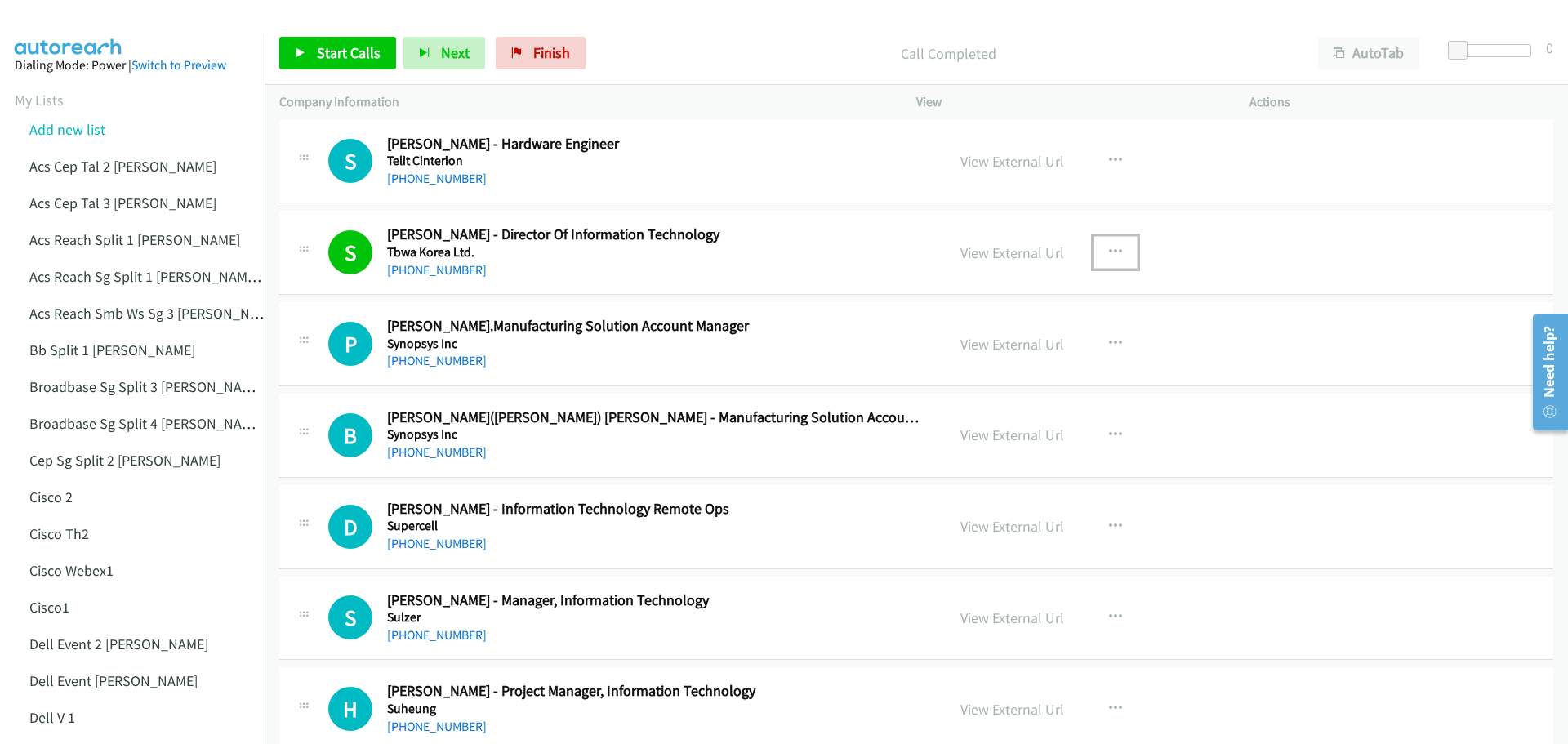
scroll to position [3020, 0]
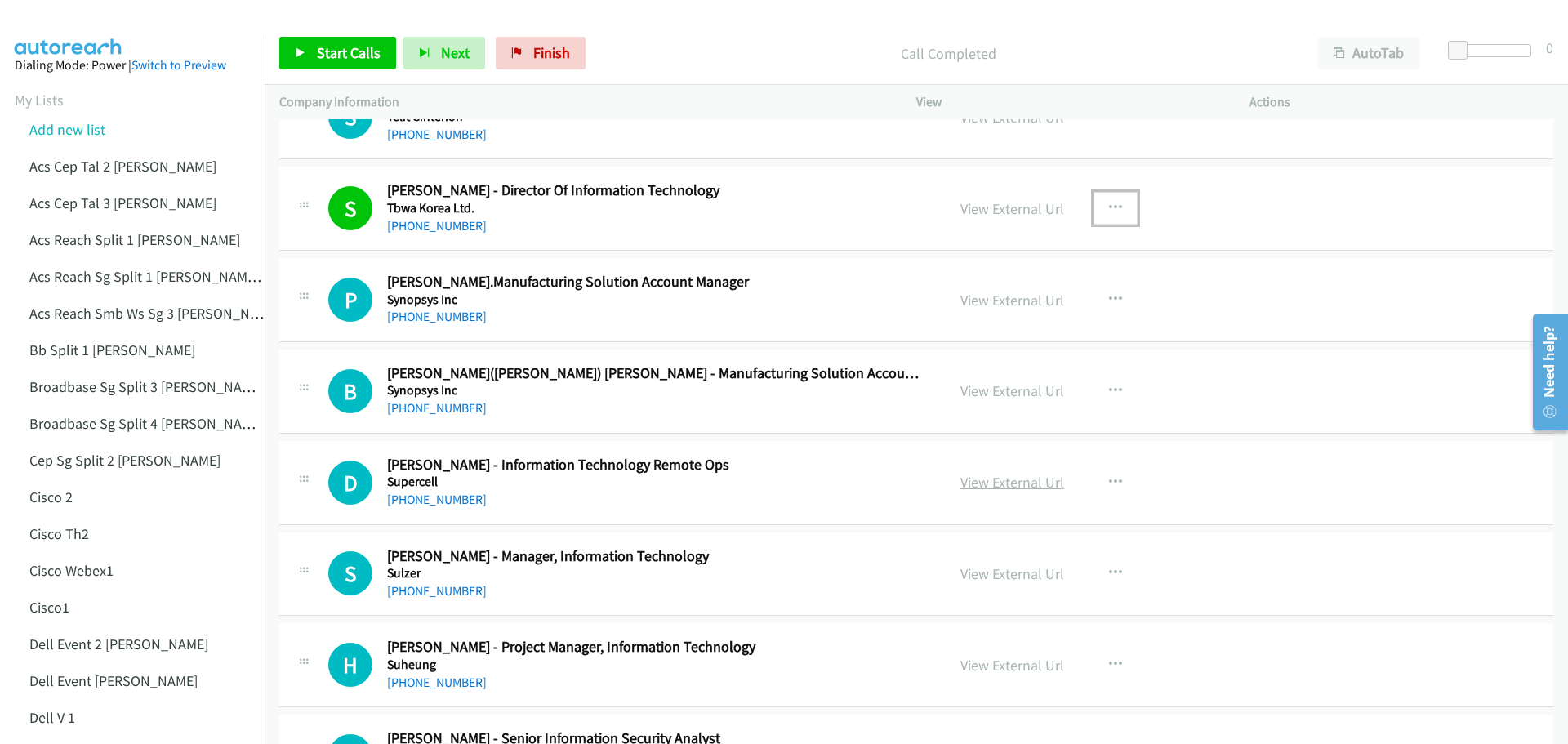
click at [997, 481] on link "View External Url" at bounding box center [1012, 481] width 104 height 19
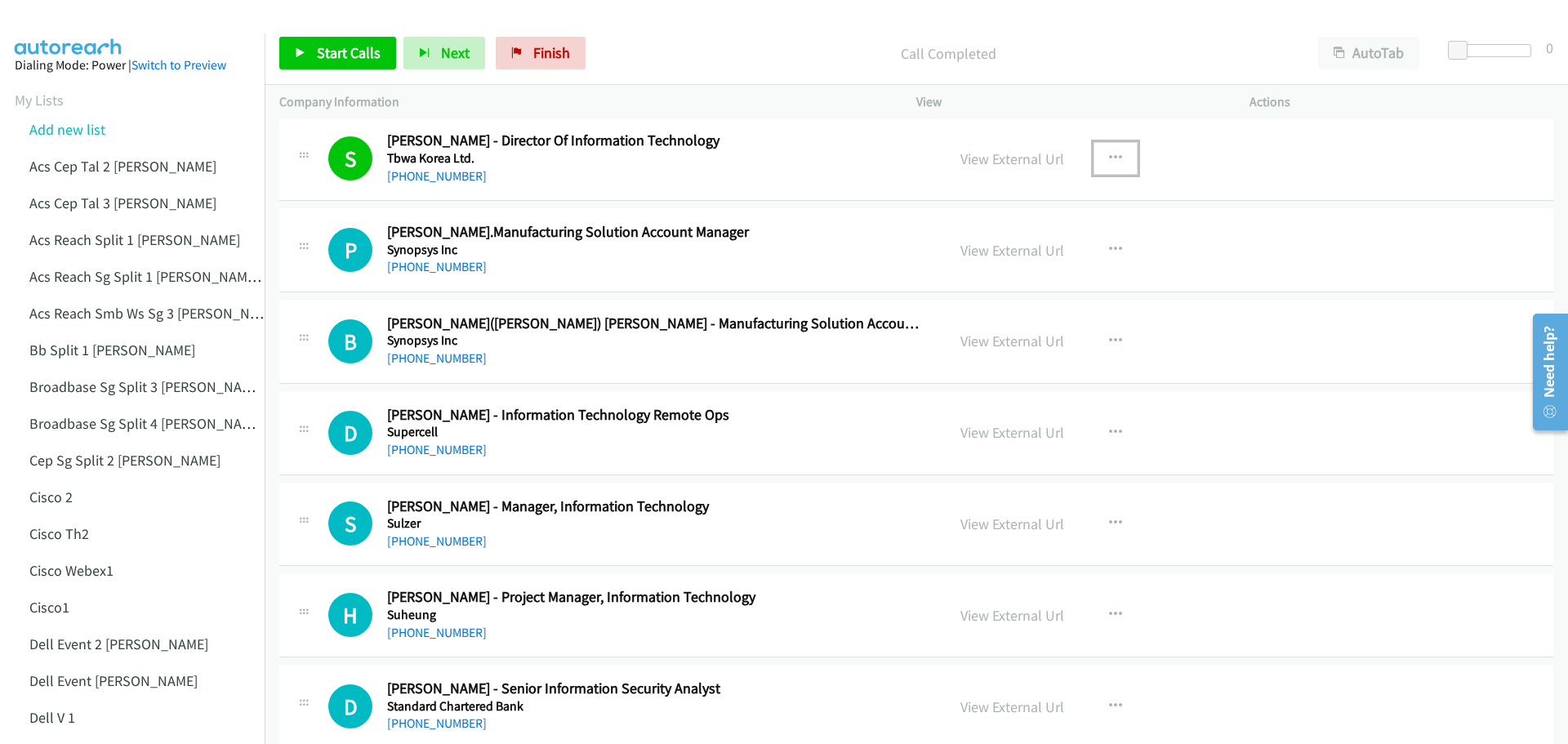
scroll to position [3264, 0]
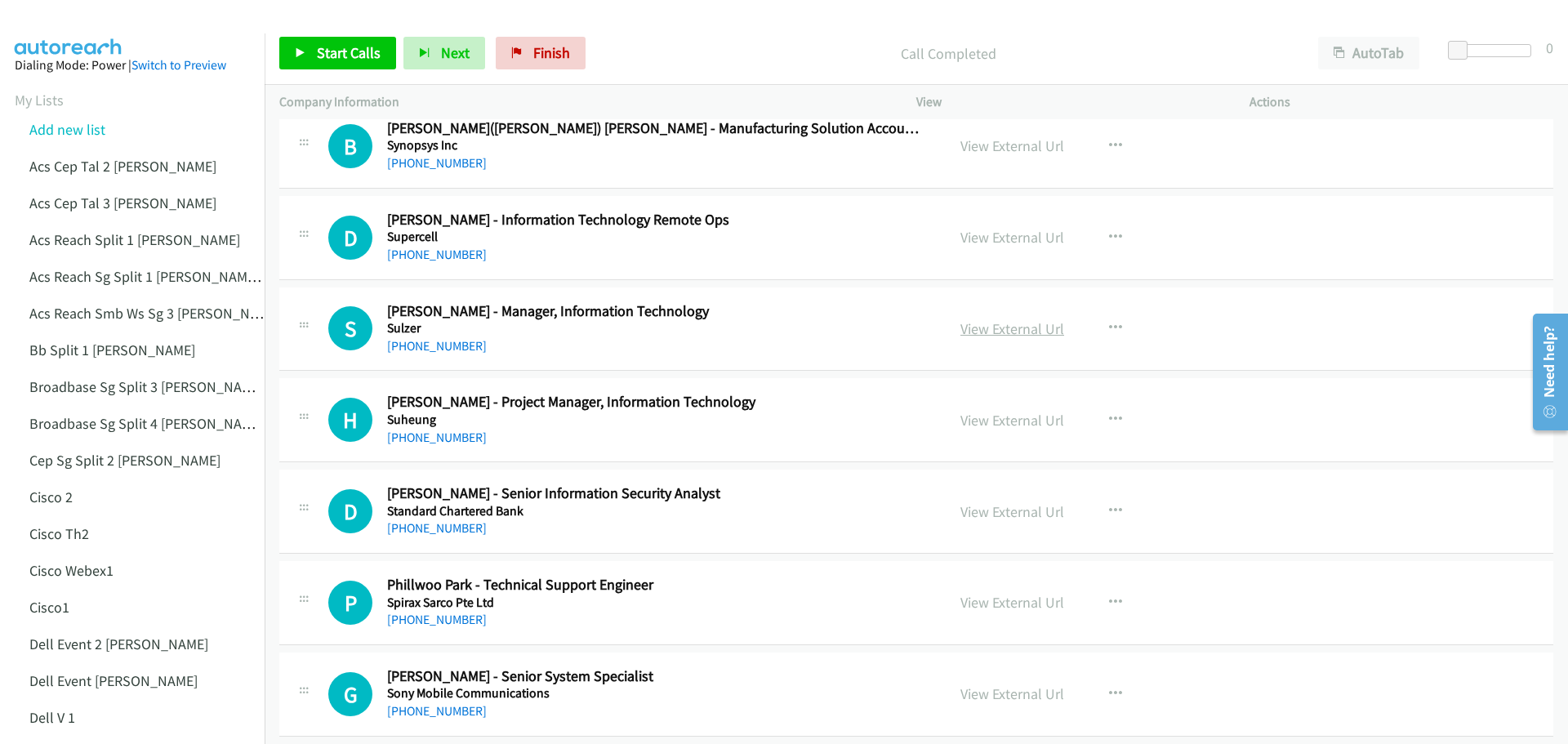
click at [1035, 335] on link "View External Url" at bounding box center [1012, 328] width 104 height 19
click at [322, 59] on span "Start Calls" at bounding box center [349, 53] width 63 height 19
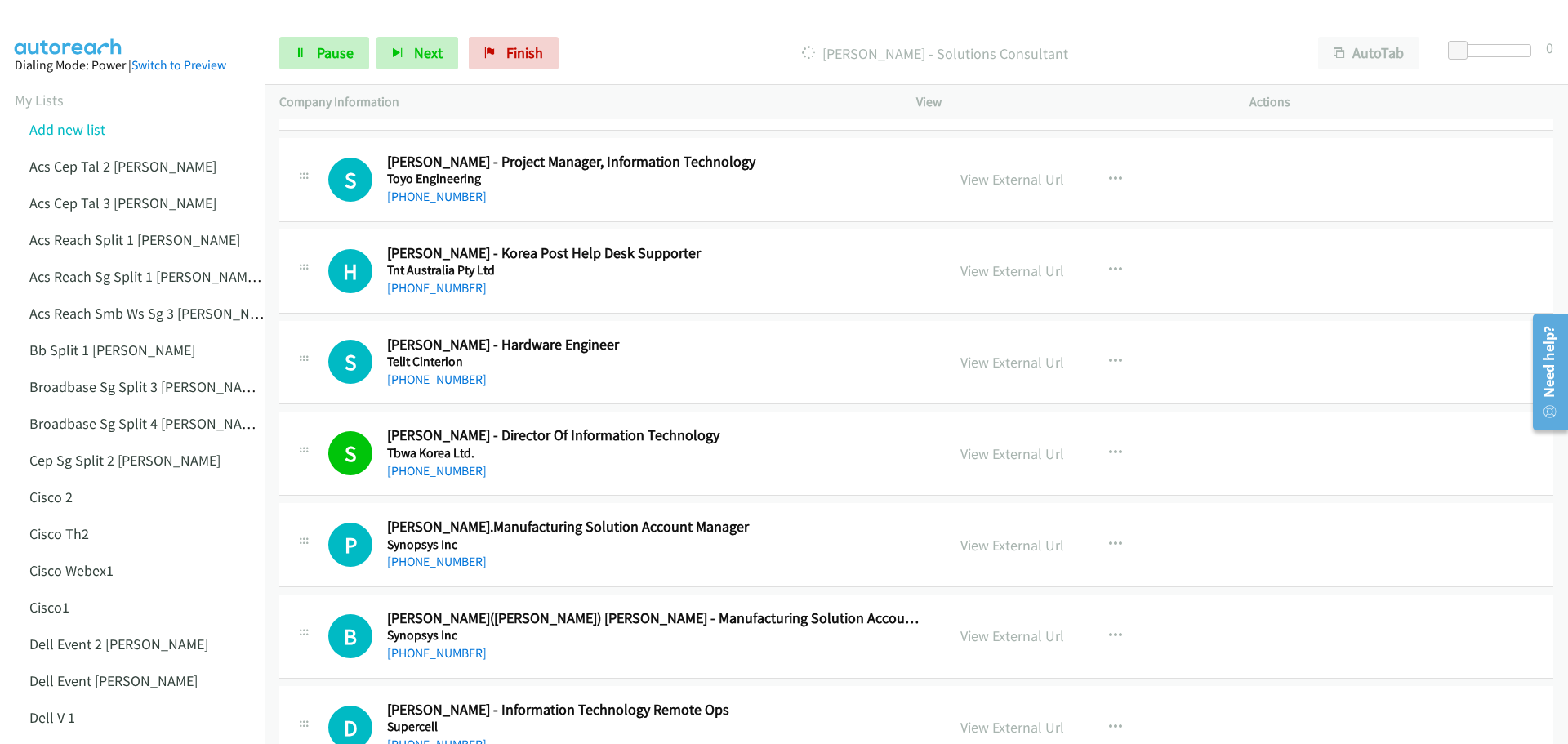
scroll to position [2611, 0]
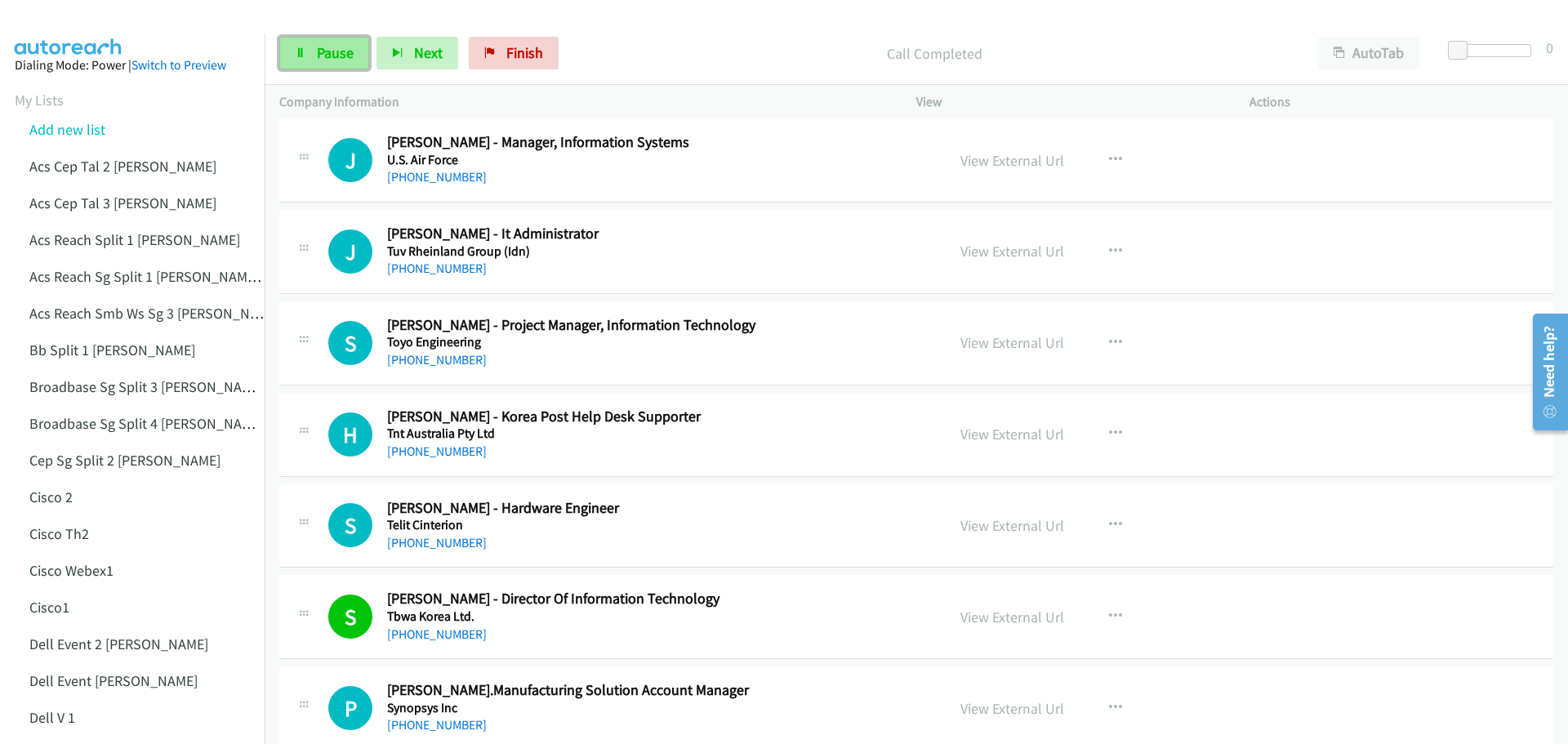
click at [311, 49] on link "Pause" at bounding box center [324, 53] width 90 height 33
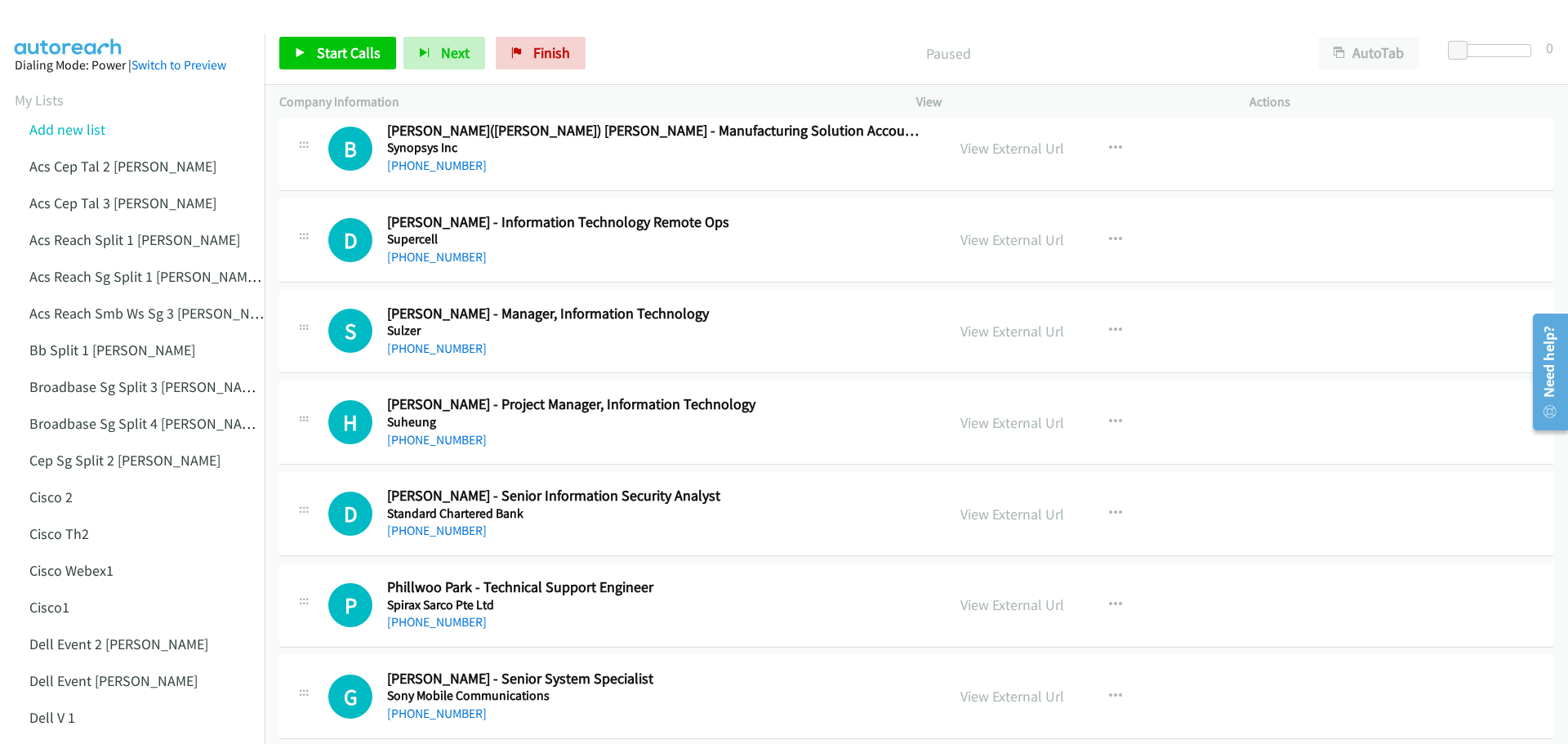
scroll to position [3264, 0]
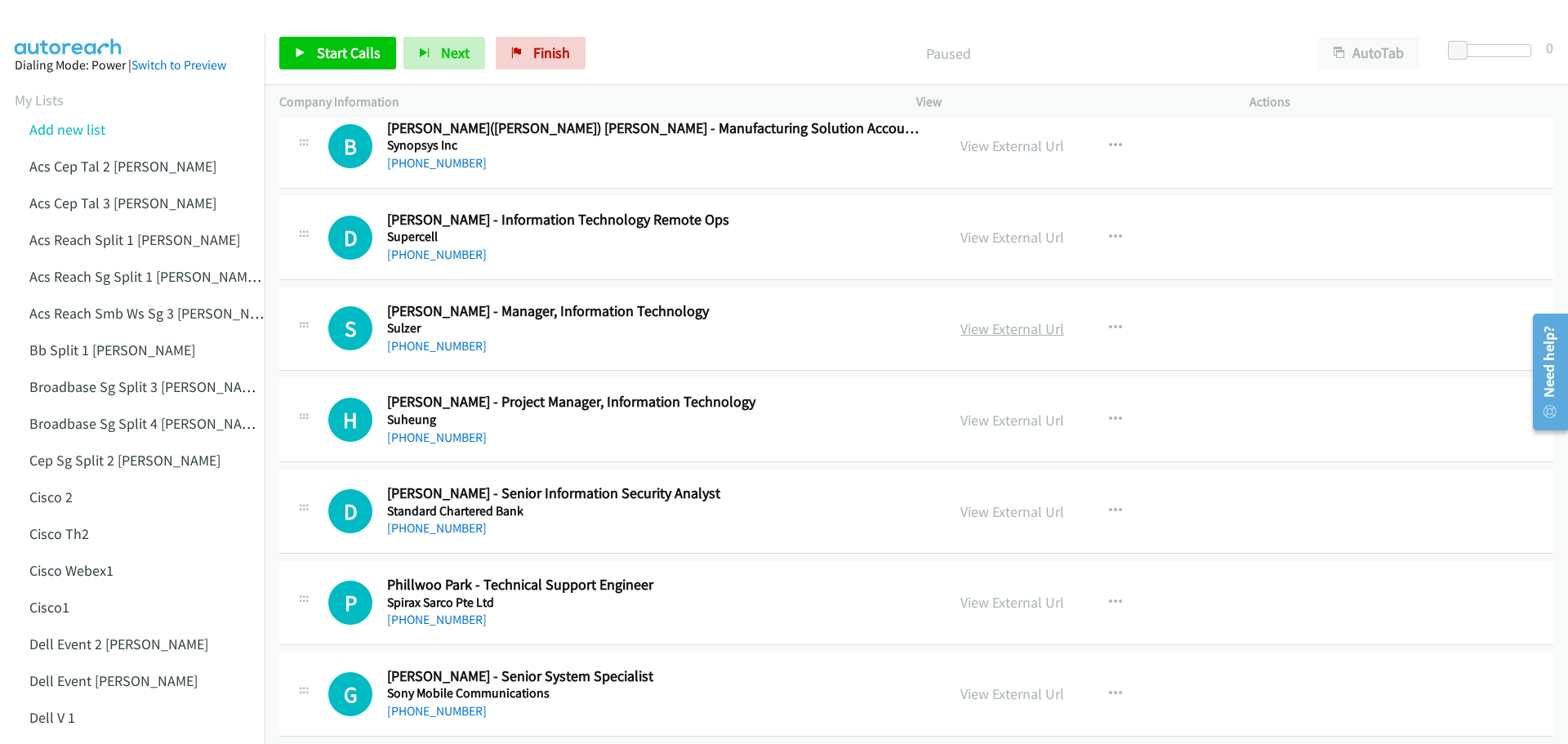
click at [1024, 328] on link "View External Url" at bounding box center [1012, 328] width 104 height 19
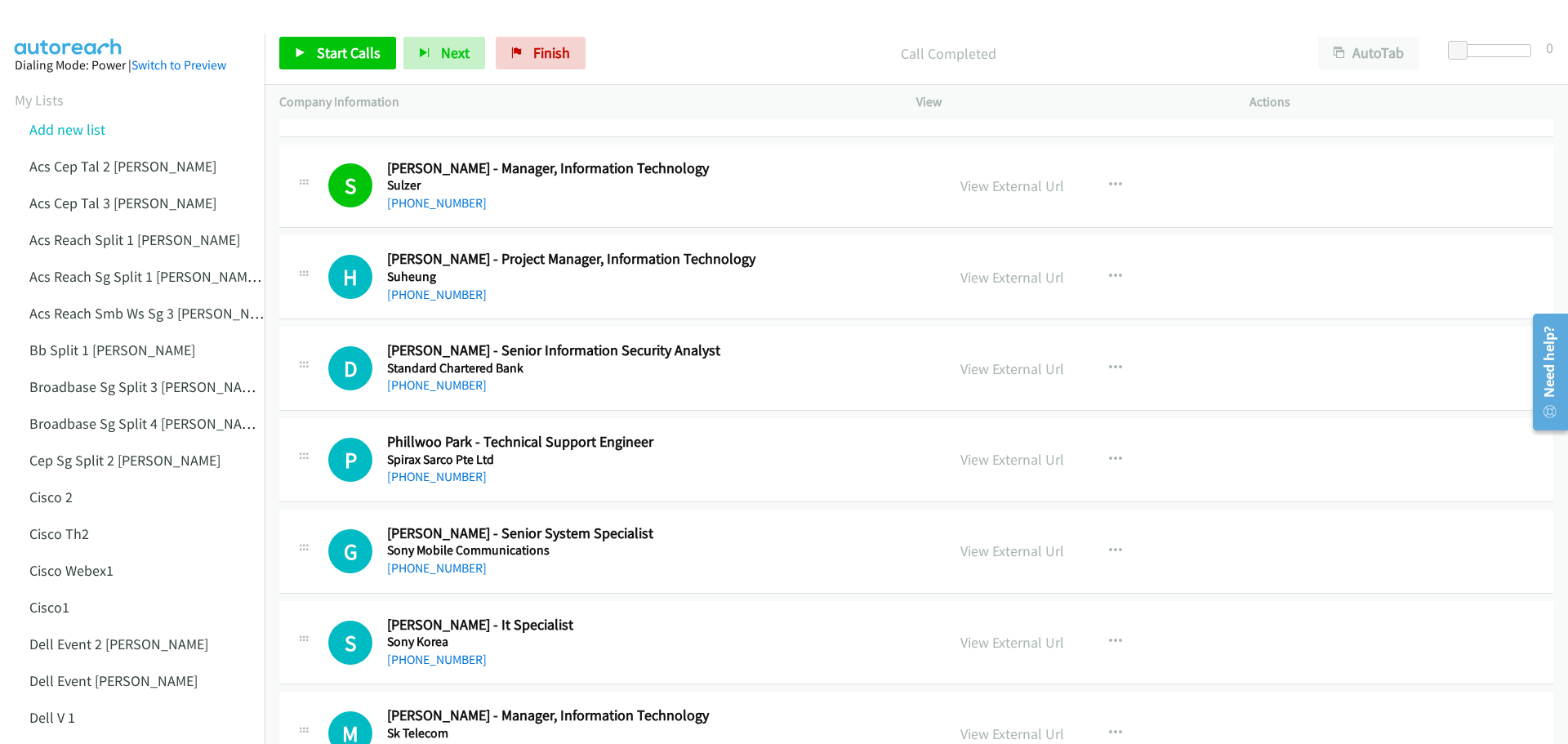
scroll to position [3428, 0]
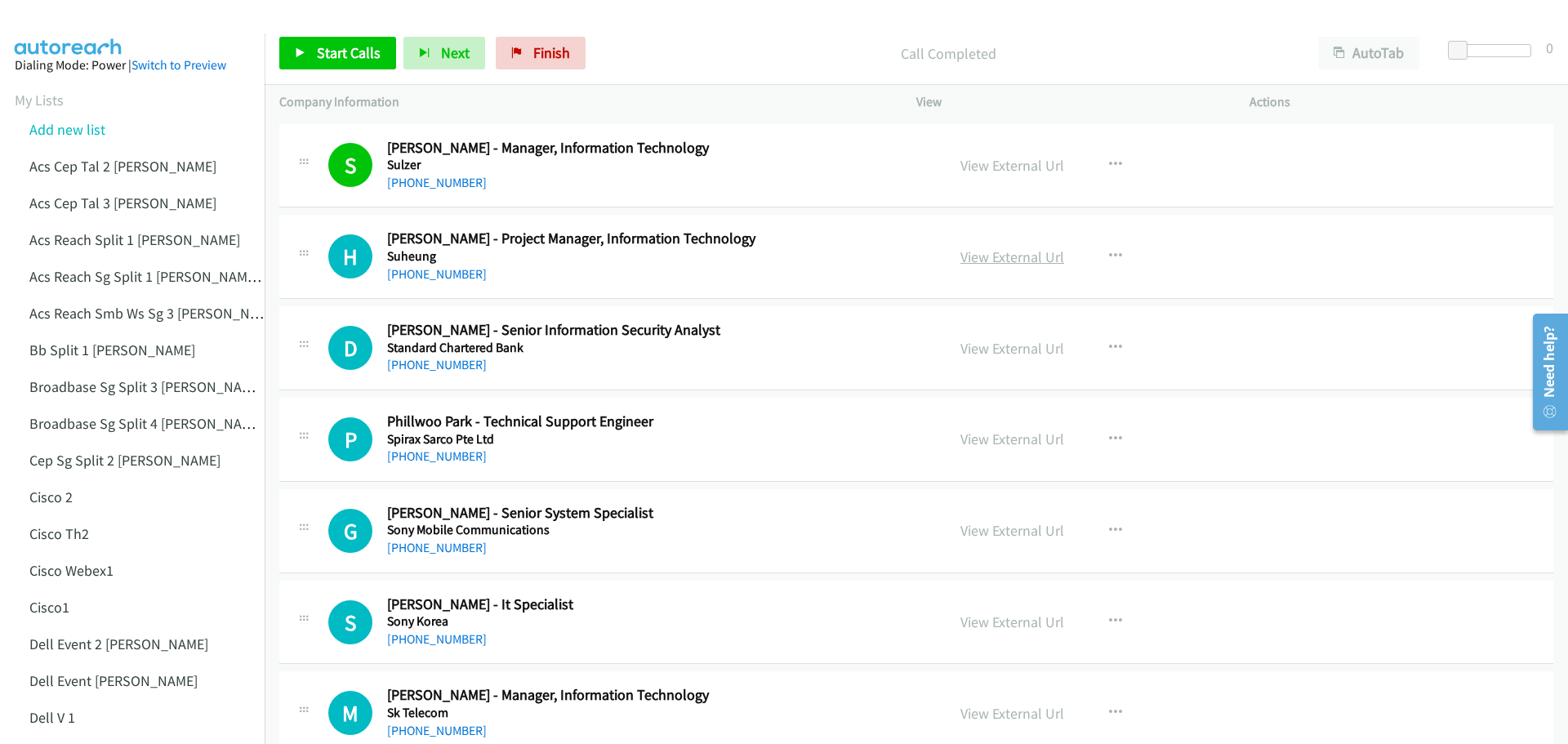
click at [1015, 252] on link "View External Url" at bounding box center [1012, 257] width 104 height 19
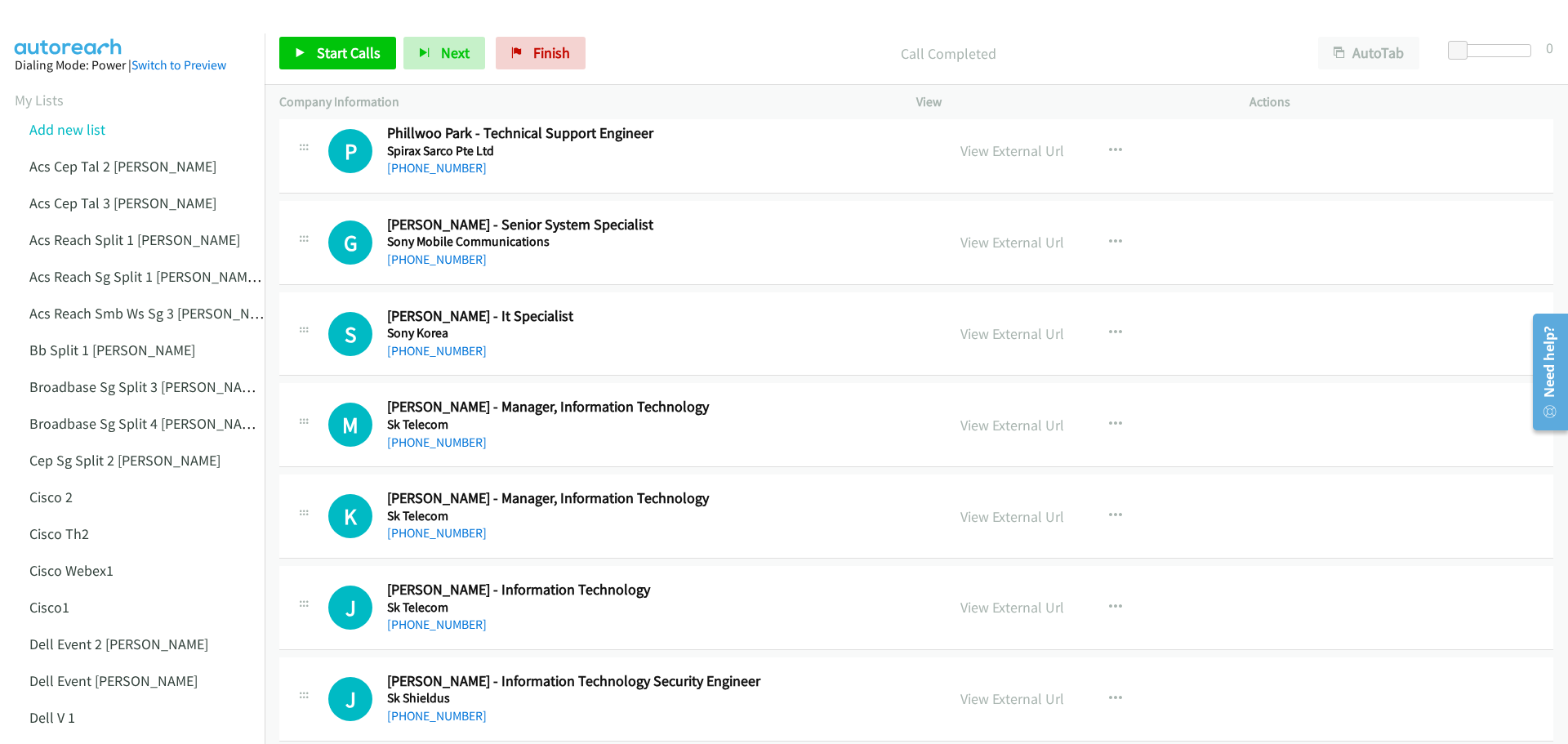
scroll to position [3755, 0]
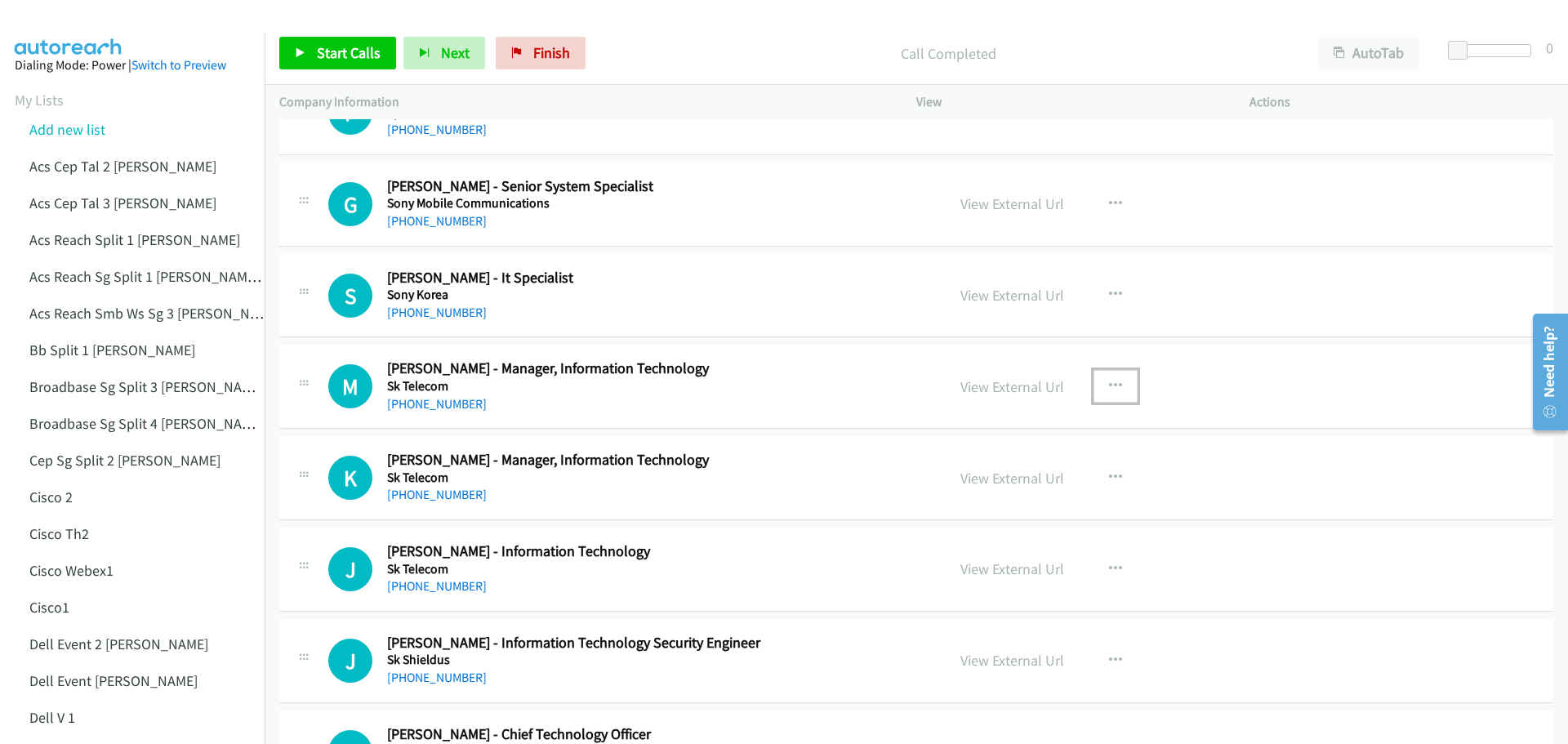
click at [1110, 383] on icon "button" at bounding box center [1115, 385] width 13 height 13
click at [766, 361] on div at bounding box center [784, 372] width 1568 height 744
click at [1009, 391] on link "View External Url" at bounding box center [1012, 386] width 104 height 19
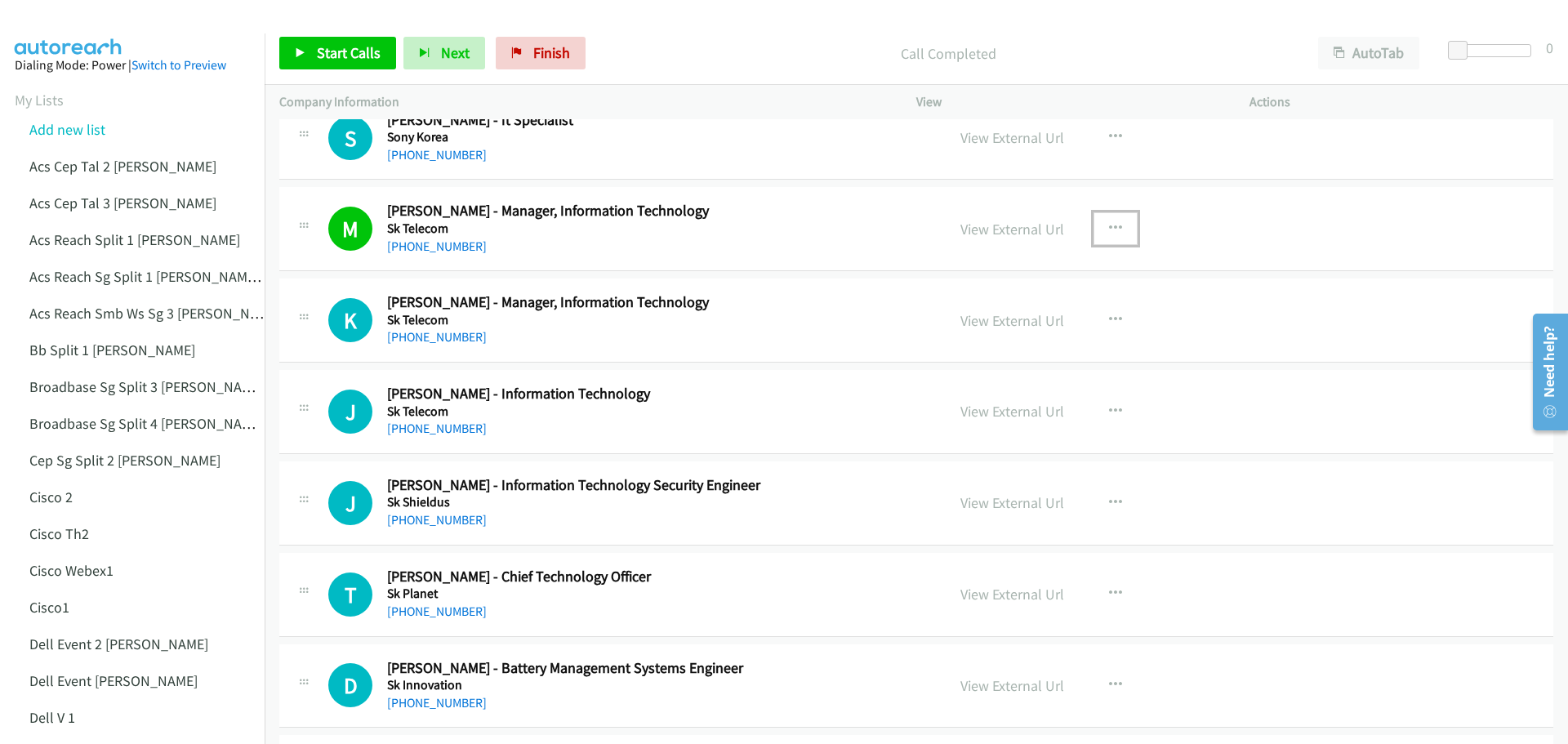
scroll to position [3918, 0]
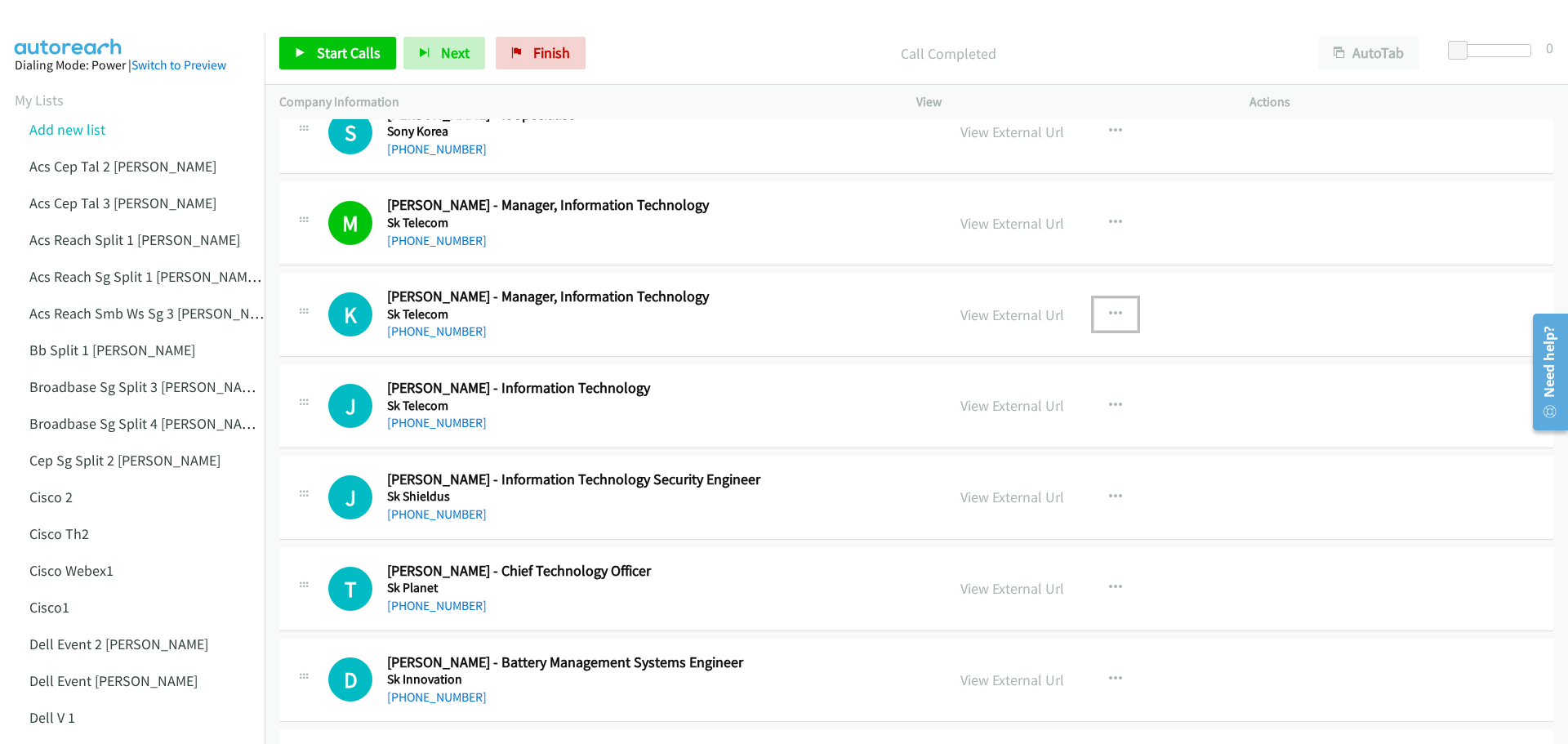
click at [1110, 313] on icon "button" at bounding box center [1115, 314] width 13 height 13
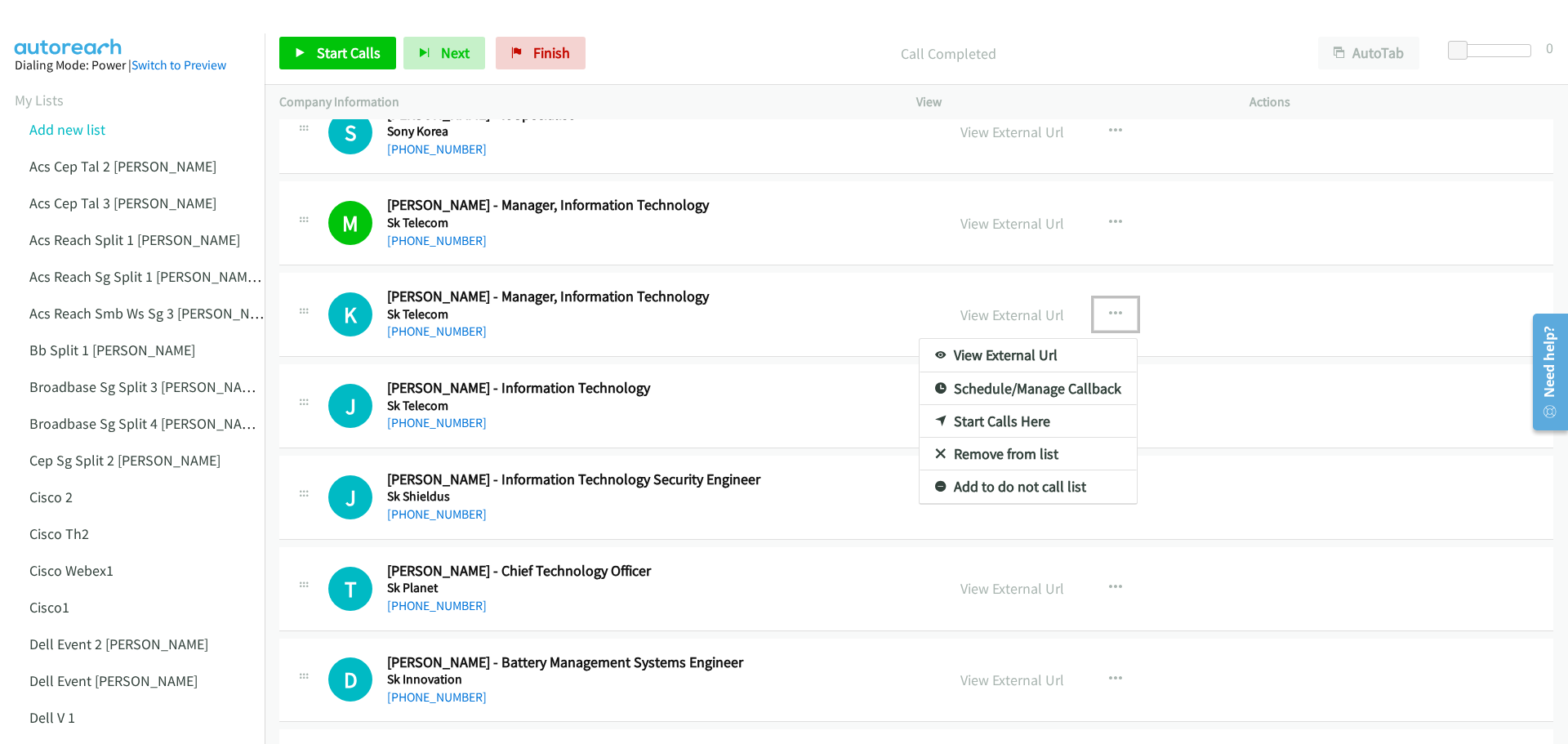
click at [1339, 307] on div at bounding box center [784, 372] width 1568 height 744
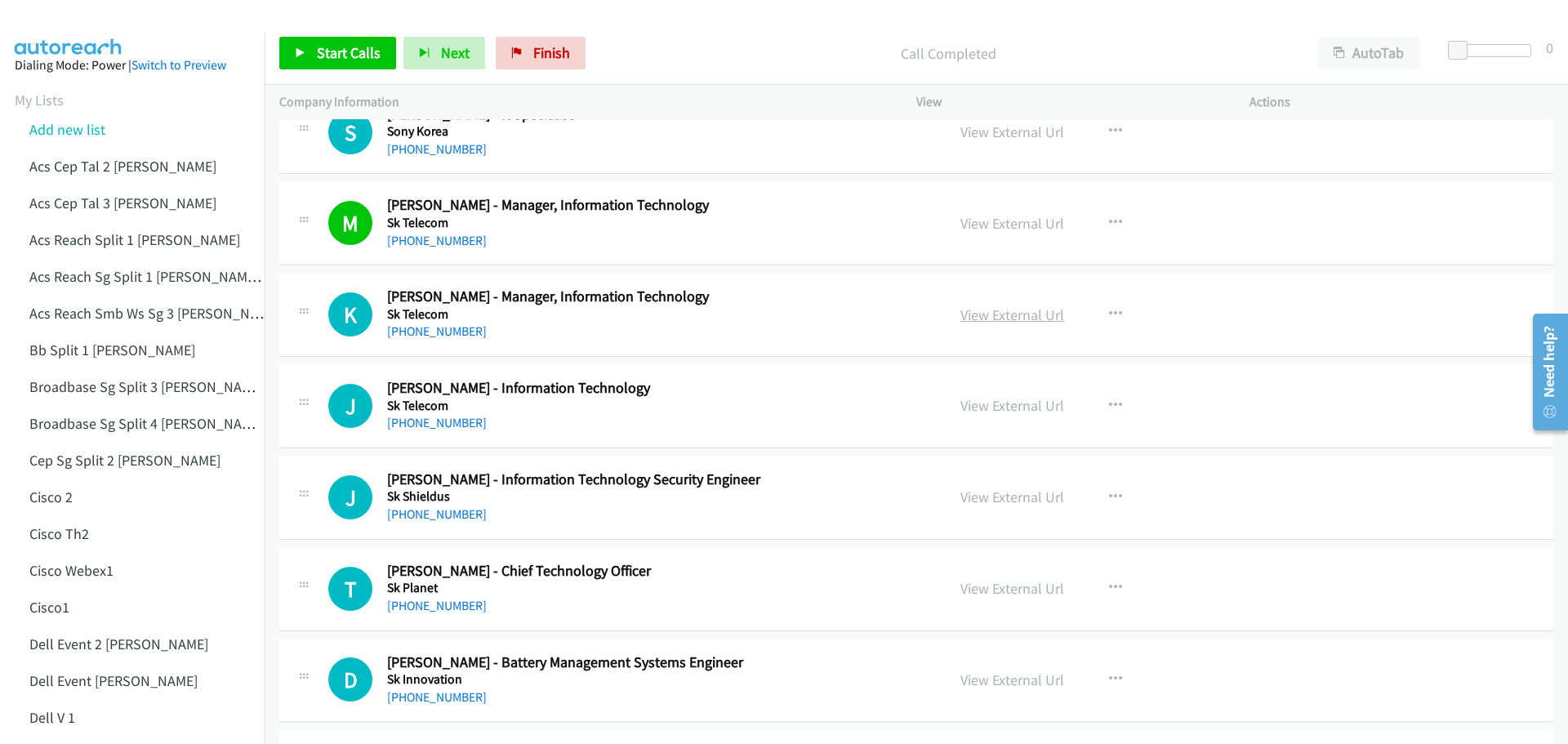
click at [1011, 314] on link "View External Url" at bounding box center [1012, 314] width 104 height 19
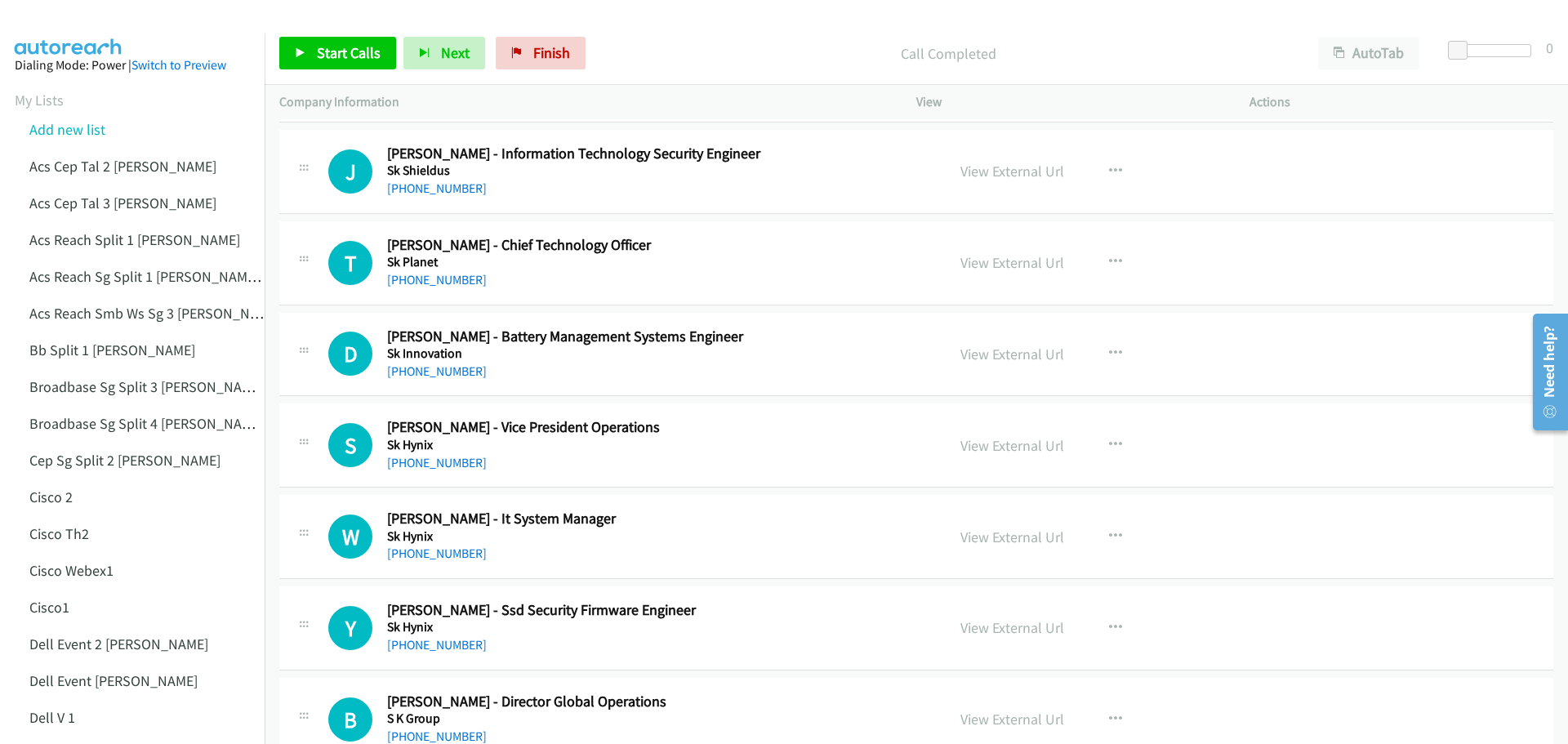
scroll to position [4244, 0]
click at [1022, 258] on link "View External Url" at bounding box center [1012, 262] width 104 height 19
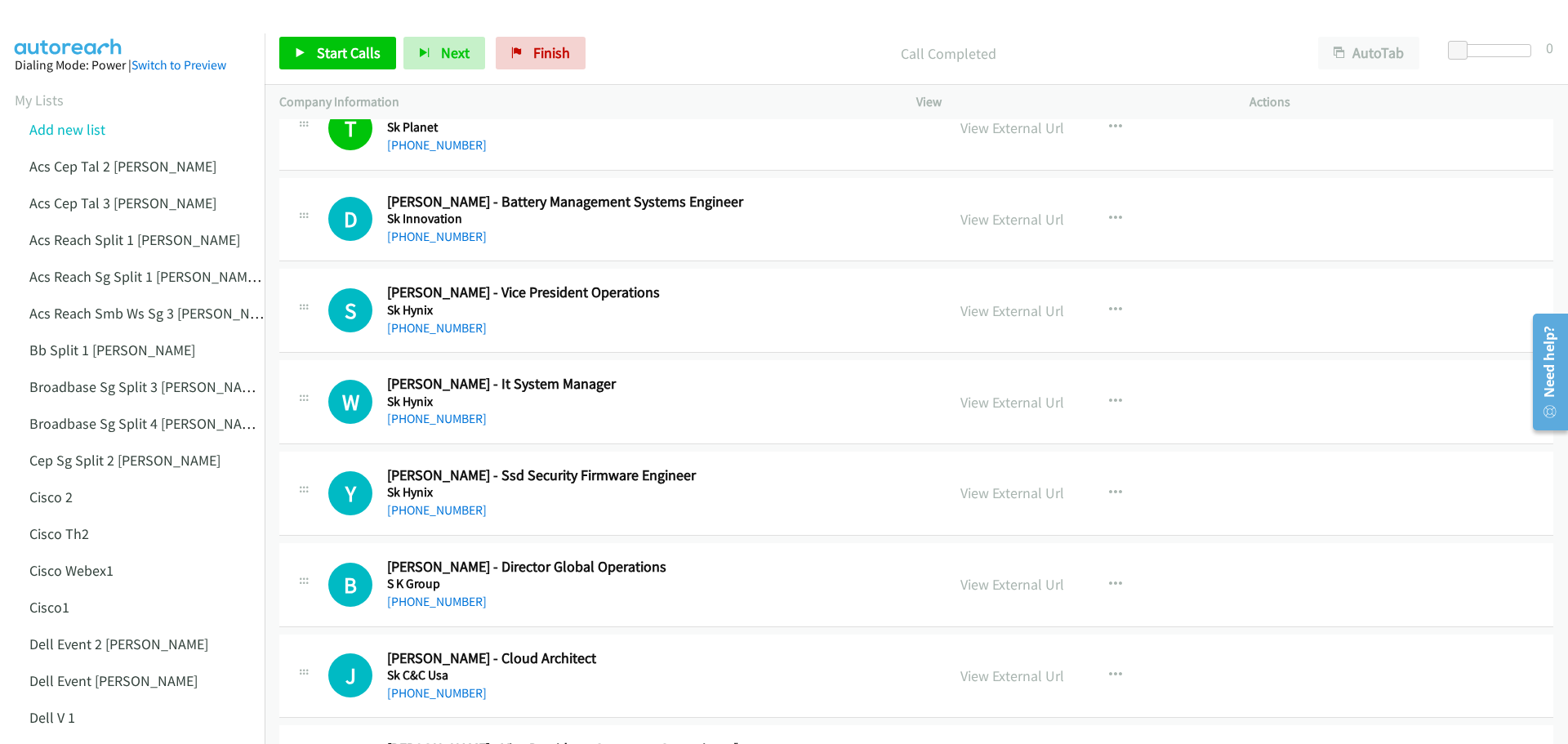
scroll to position [4408, 0]
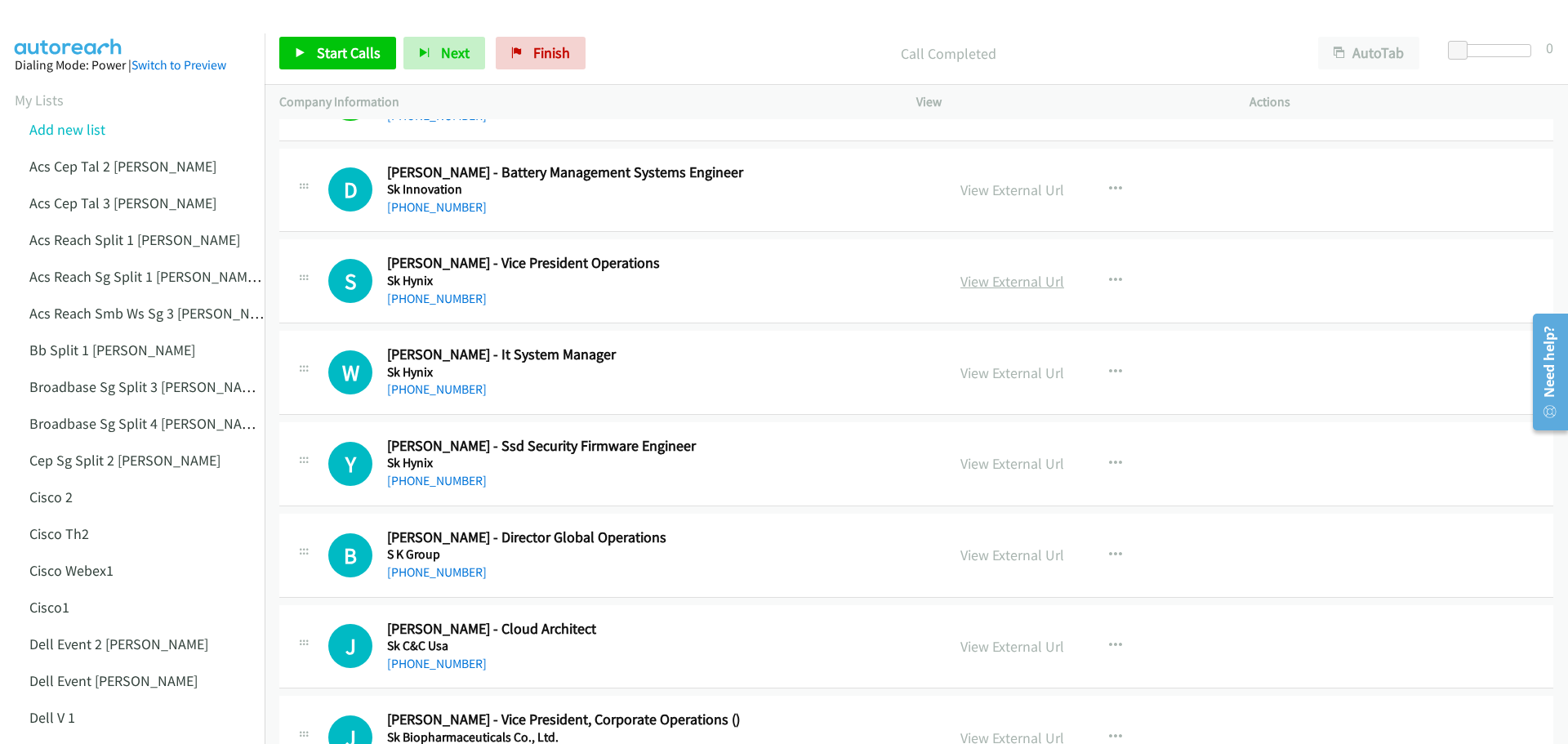
click at [1004, 285] on link "View External Url" at bounding box center [1012, 280] width 104 height 19
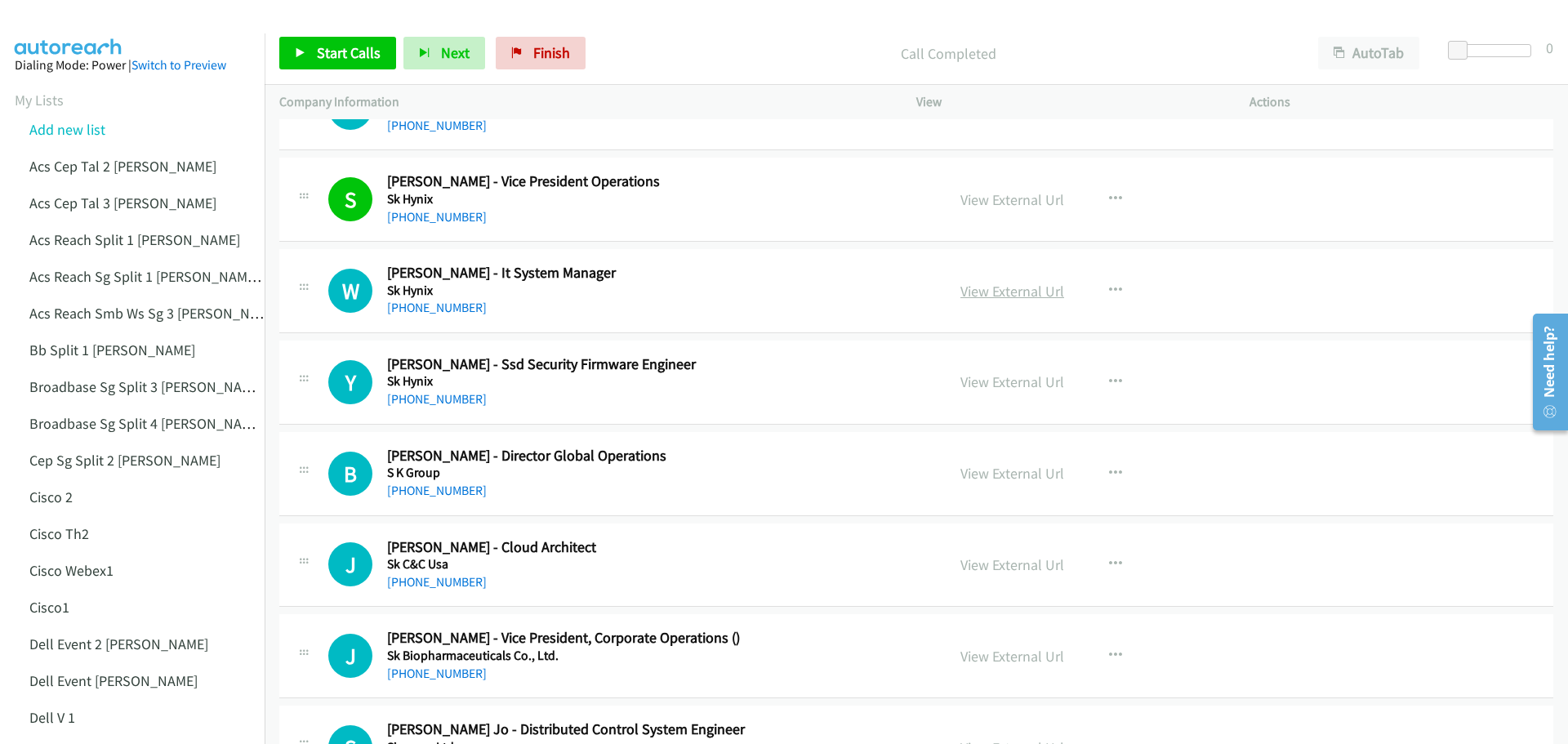
click at [994, 289] on link "View External Url" at bounding box center [1012, 290] width 104 height 19
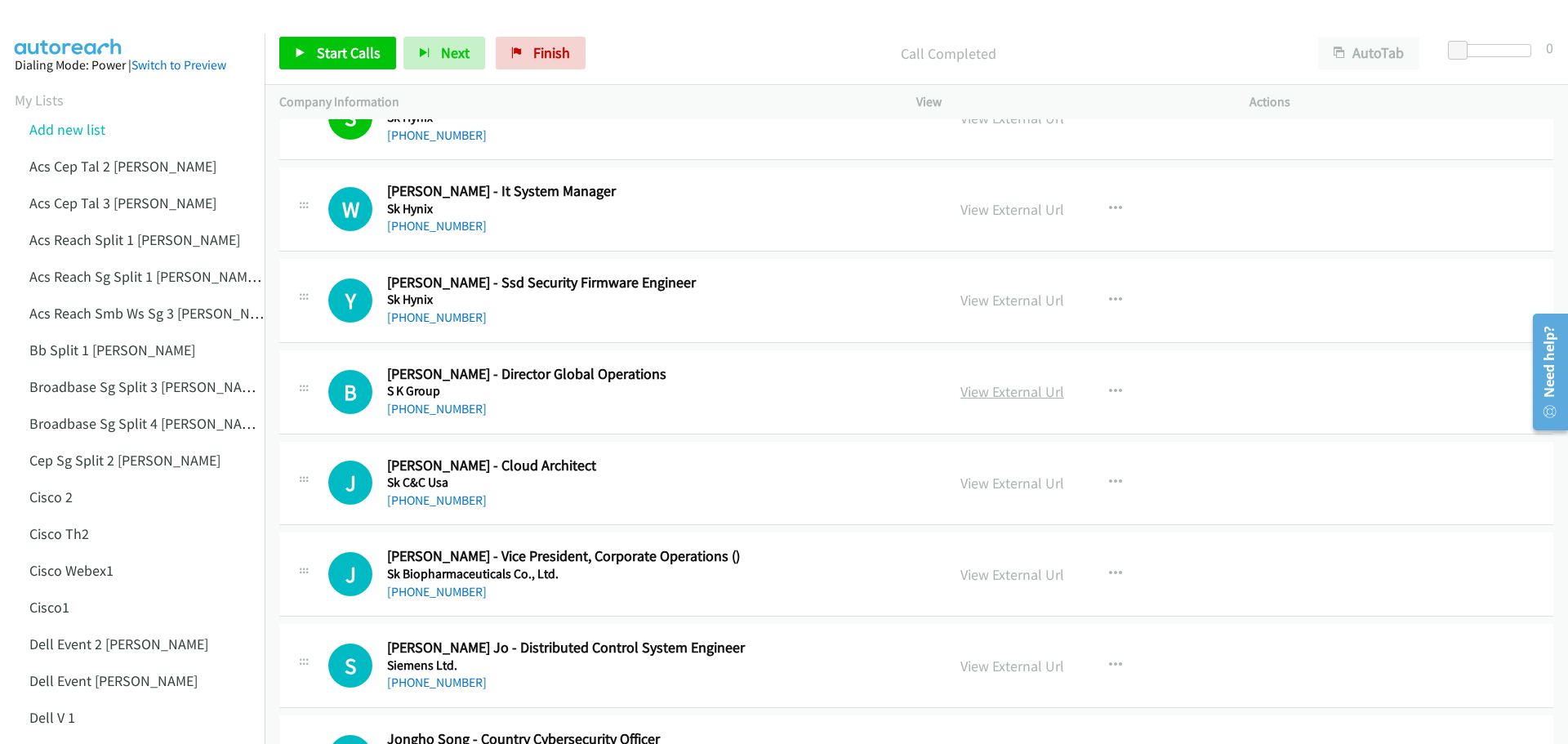
click at [1032, 387] on link "View External Url" at bounding box center [1012, 391] width 104 height 19
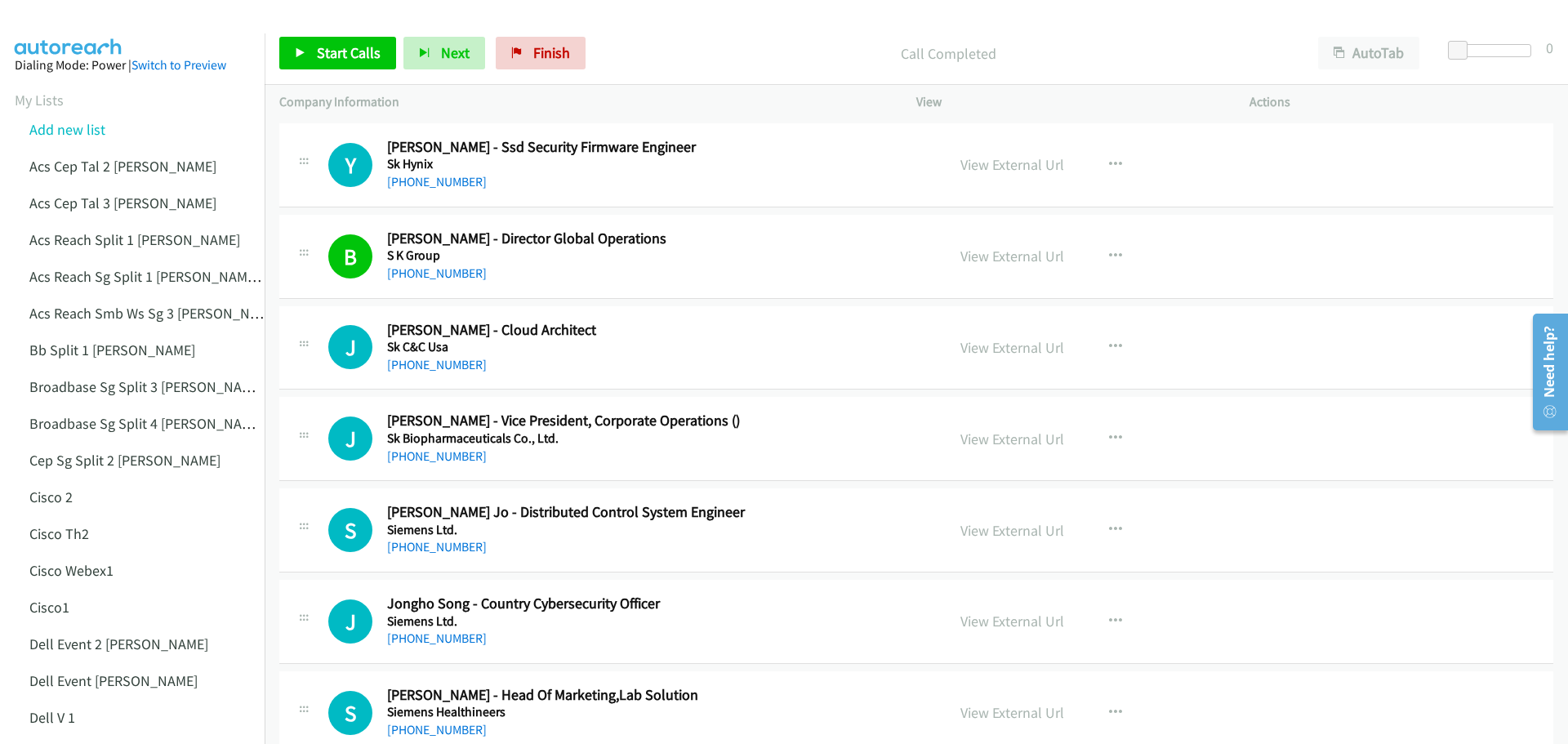
scroll to position [4733, 0]
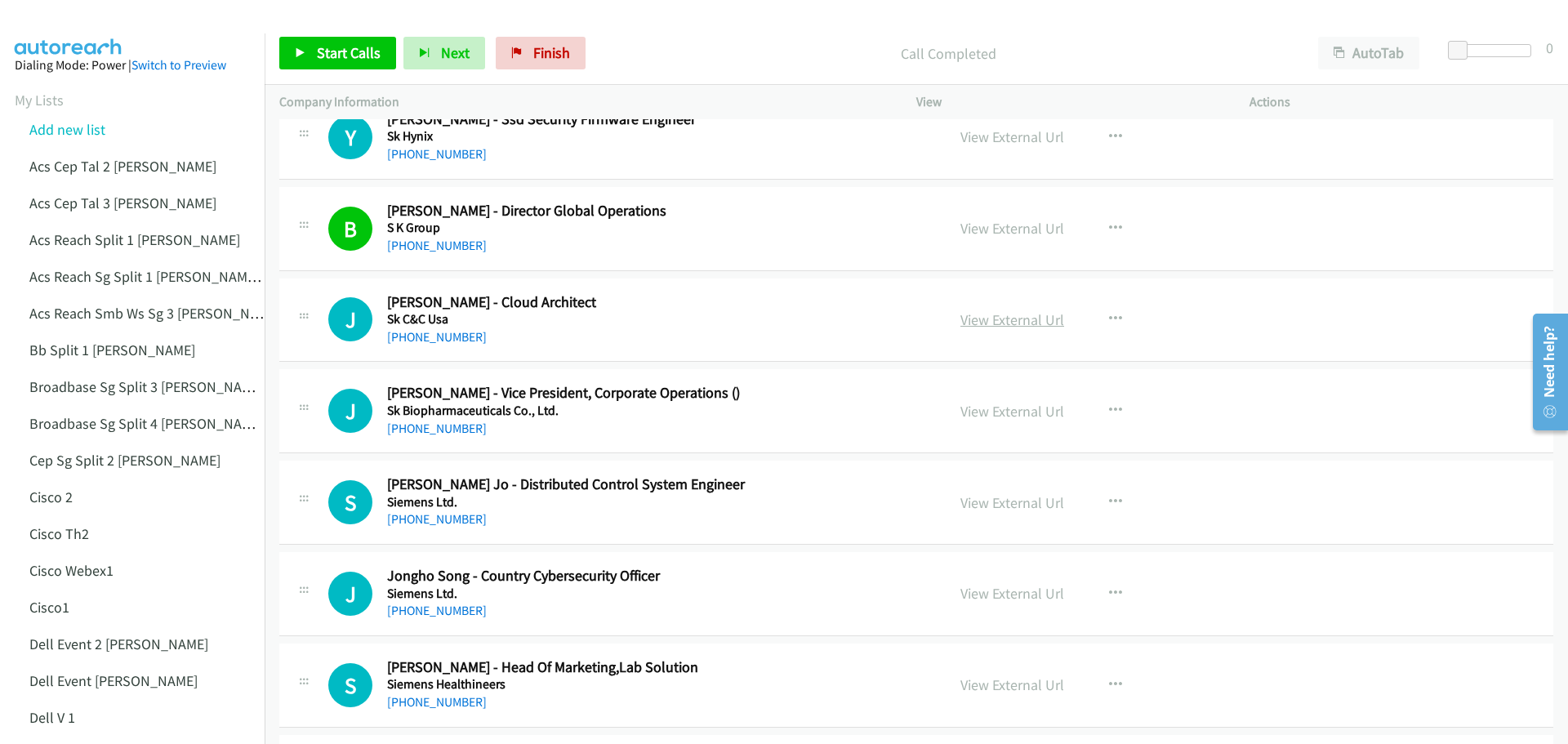
click at [985, 313] on link "View External Url" at bounding box center [1012, 319] width 104 height 19
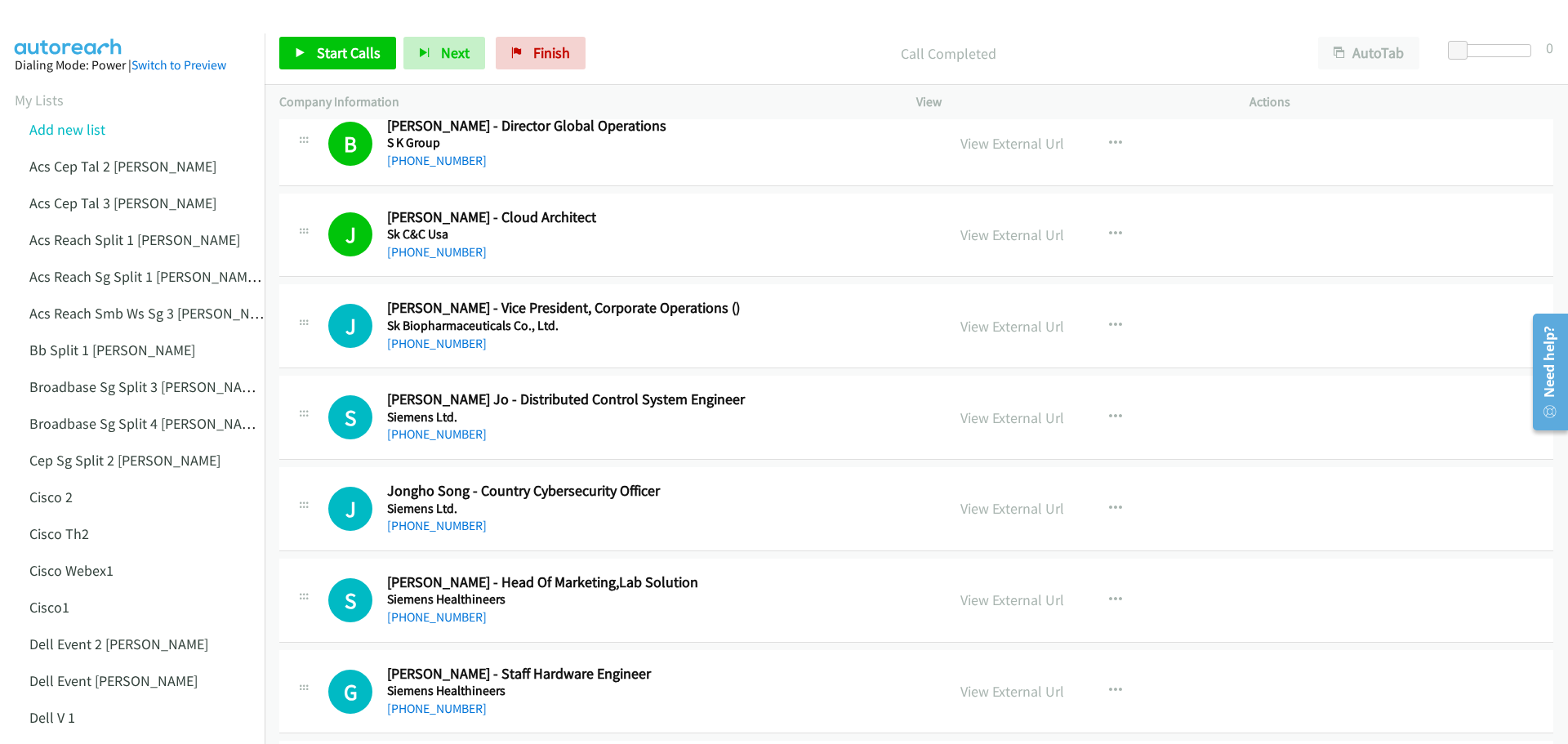
scroll to position [4897, 0]
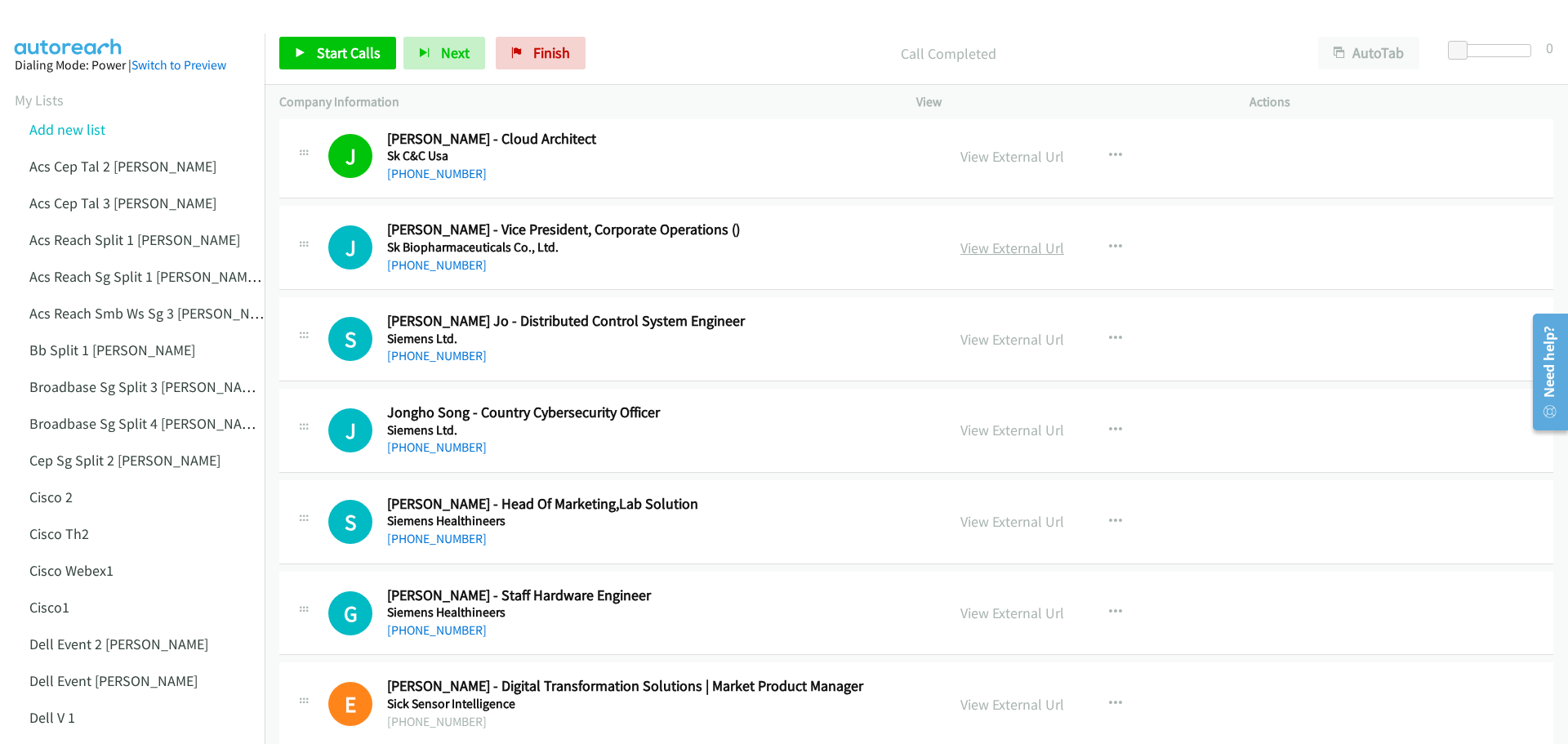
click at [976, 251] on link "View External Url" at bounding box center [1012, 248] width 104 height 19
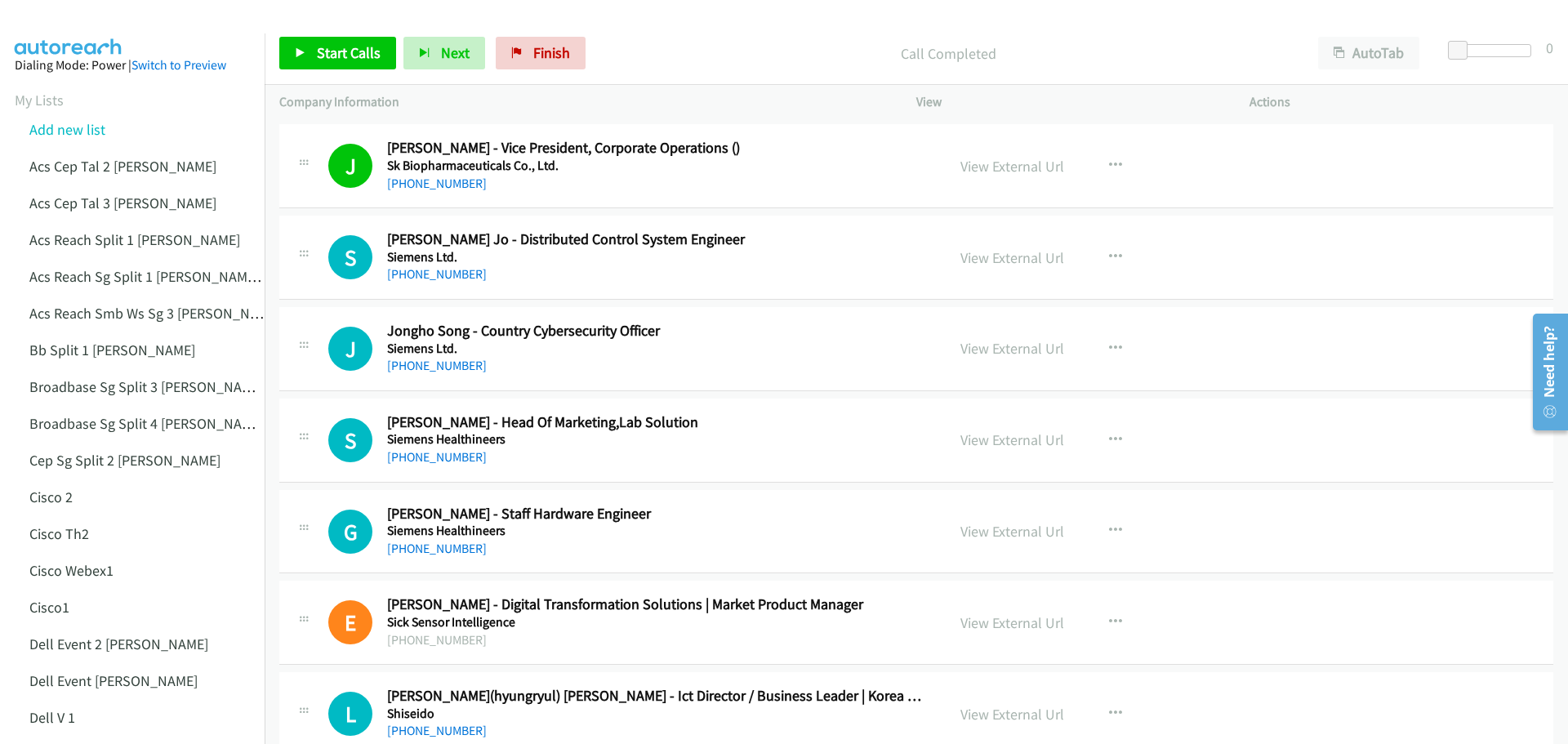
scroll to position [5060, 0]
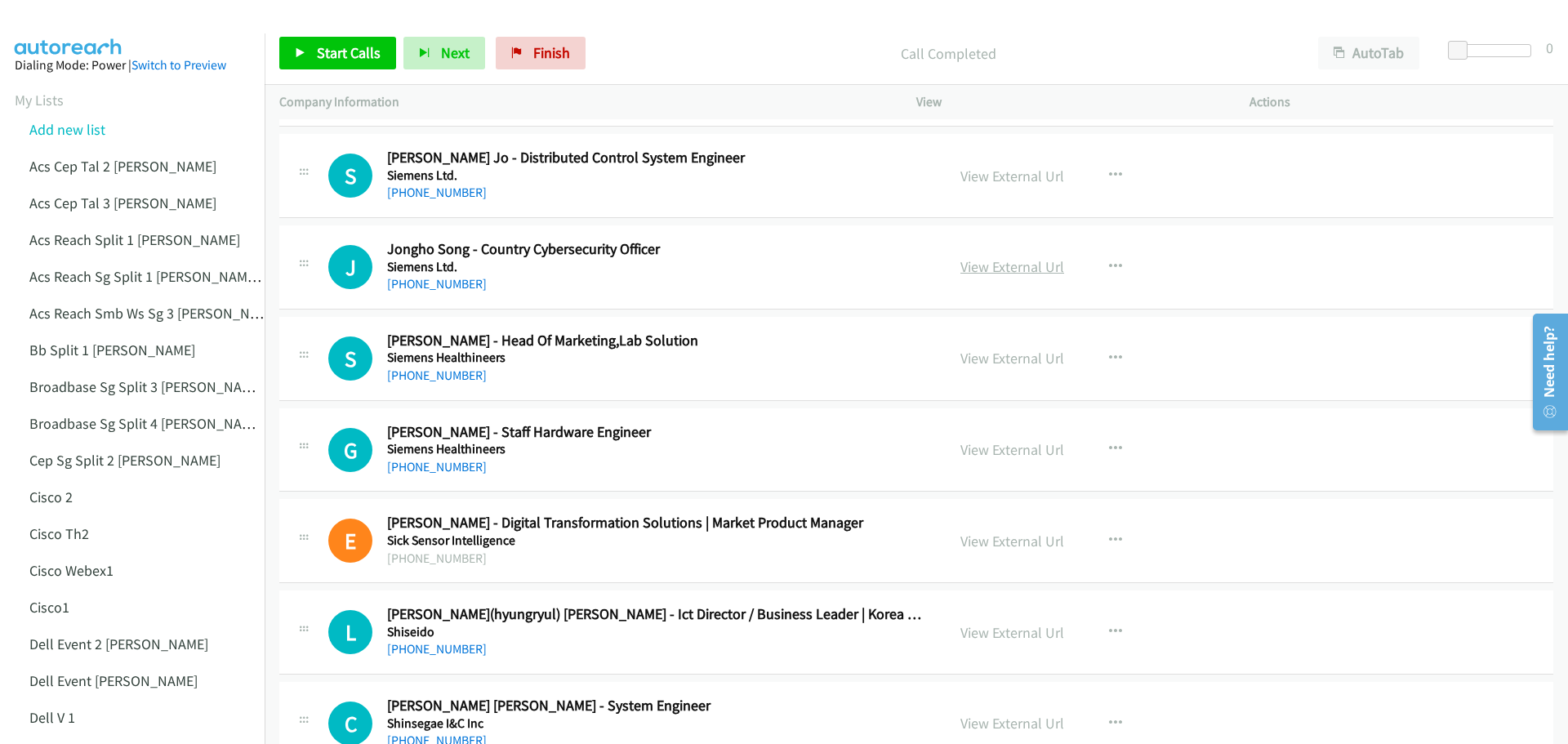
click at [999, 260] on link "View External Url" at bounding box center [1012, 266] width 104 height 19
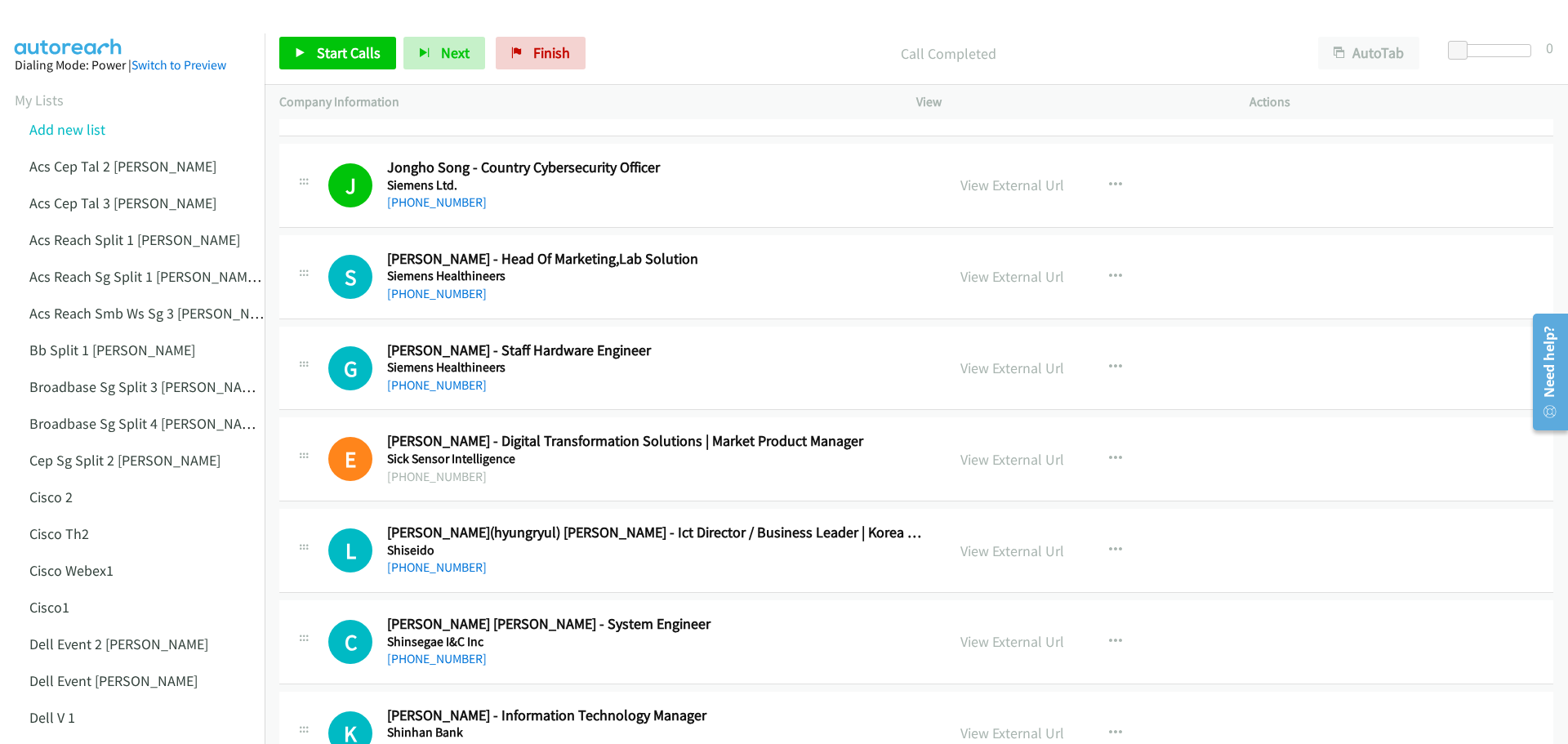
scroll to position [5224, 0]
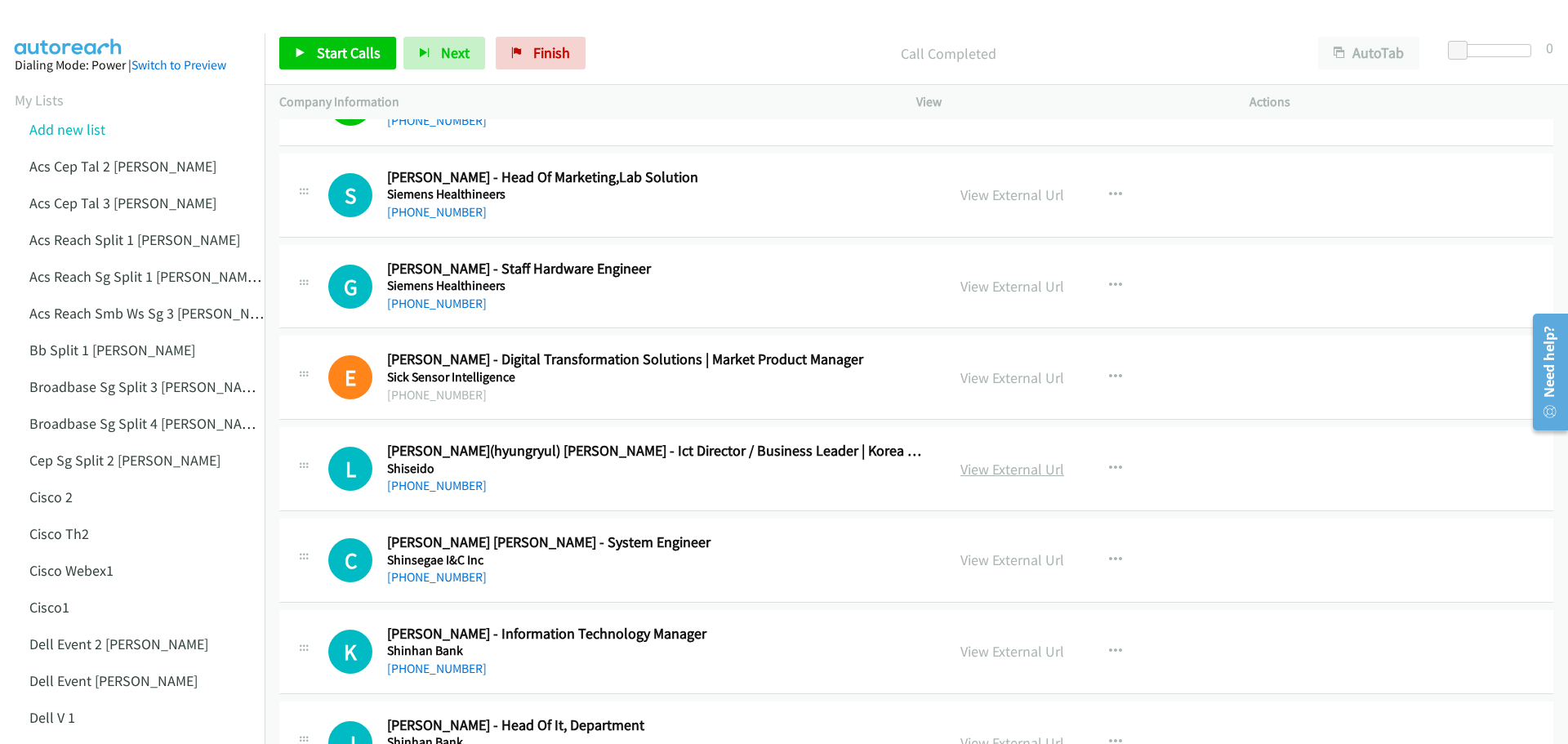
click at [1010, 475] on link "View External Url" at bounding box center [1012, 469] width 104 height 19
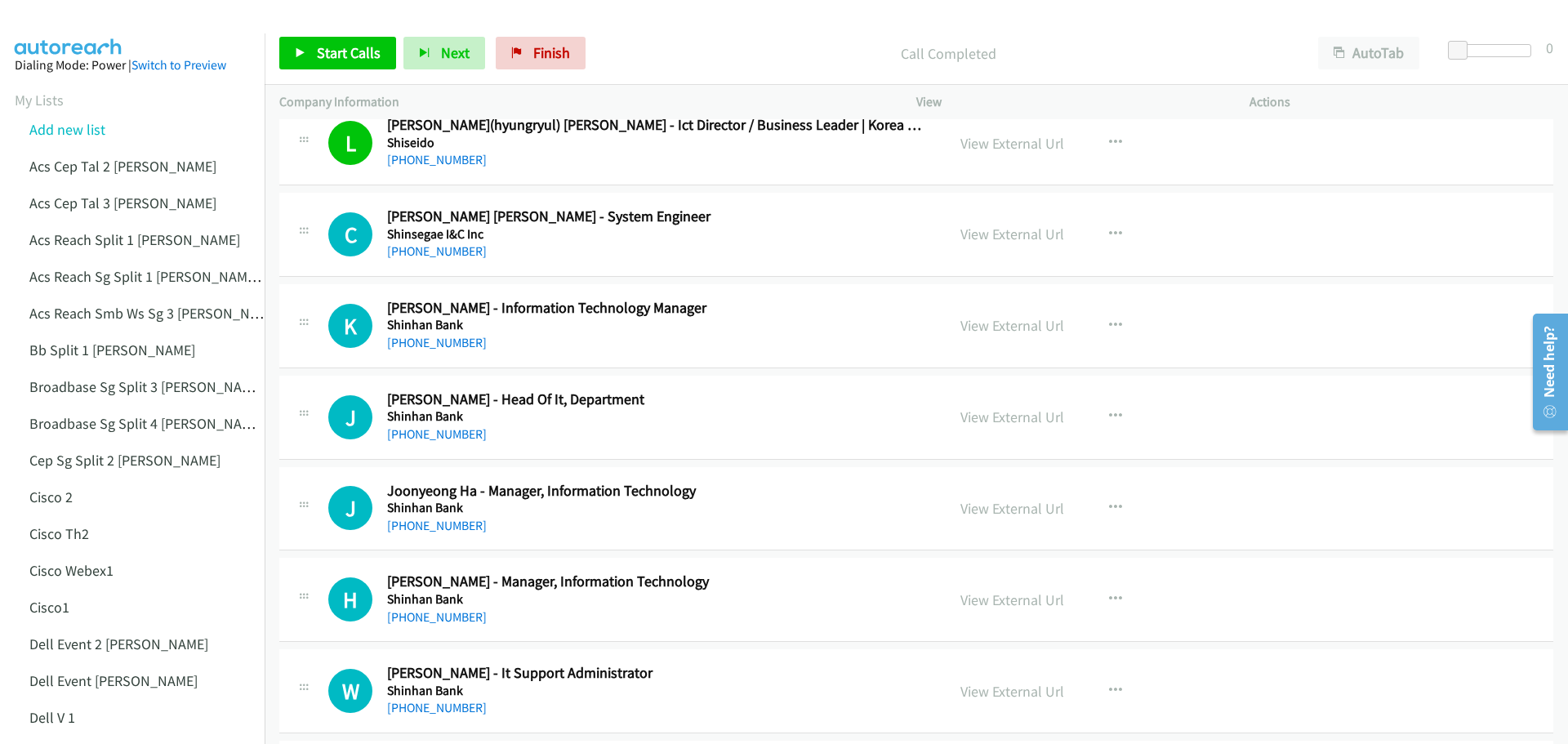
scroll to position [5550, 0]
click at [1024, 321] on link "View External Url" at bounding box center [1012, 324] width 104 height 19
click at [992, 418] on link "View External Url" at bounding box center [1012, 415] width 104 height 19
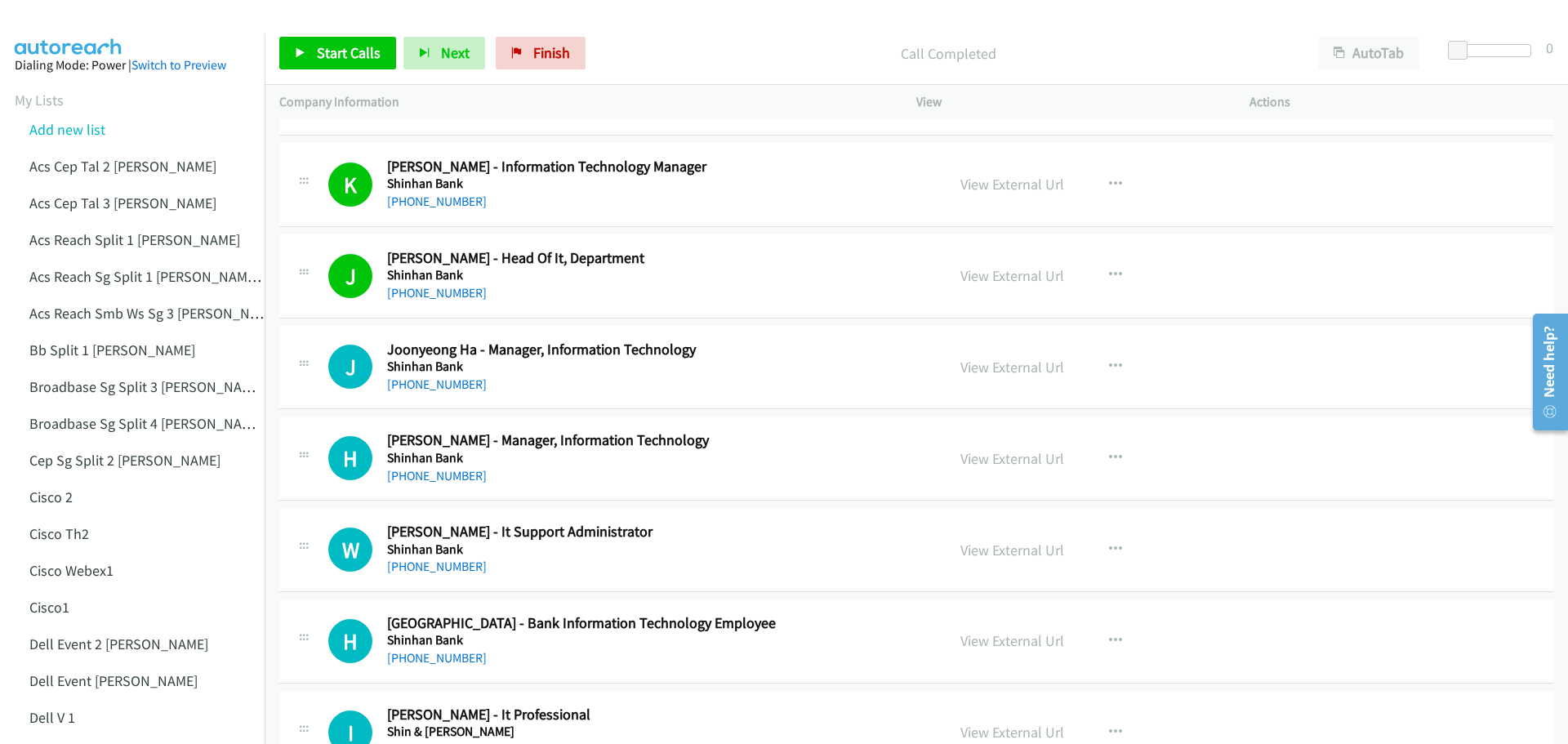
scroll to position [5713, 0]
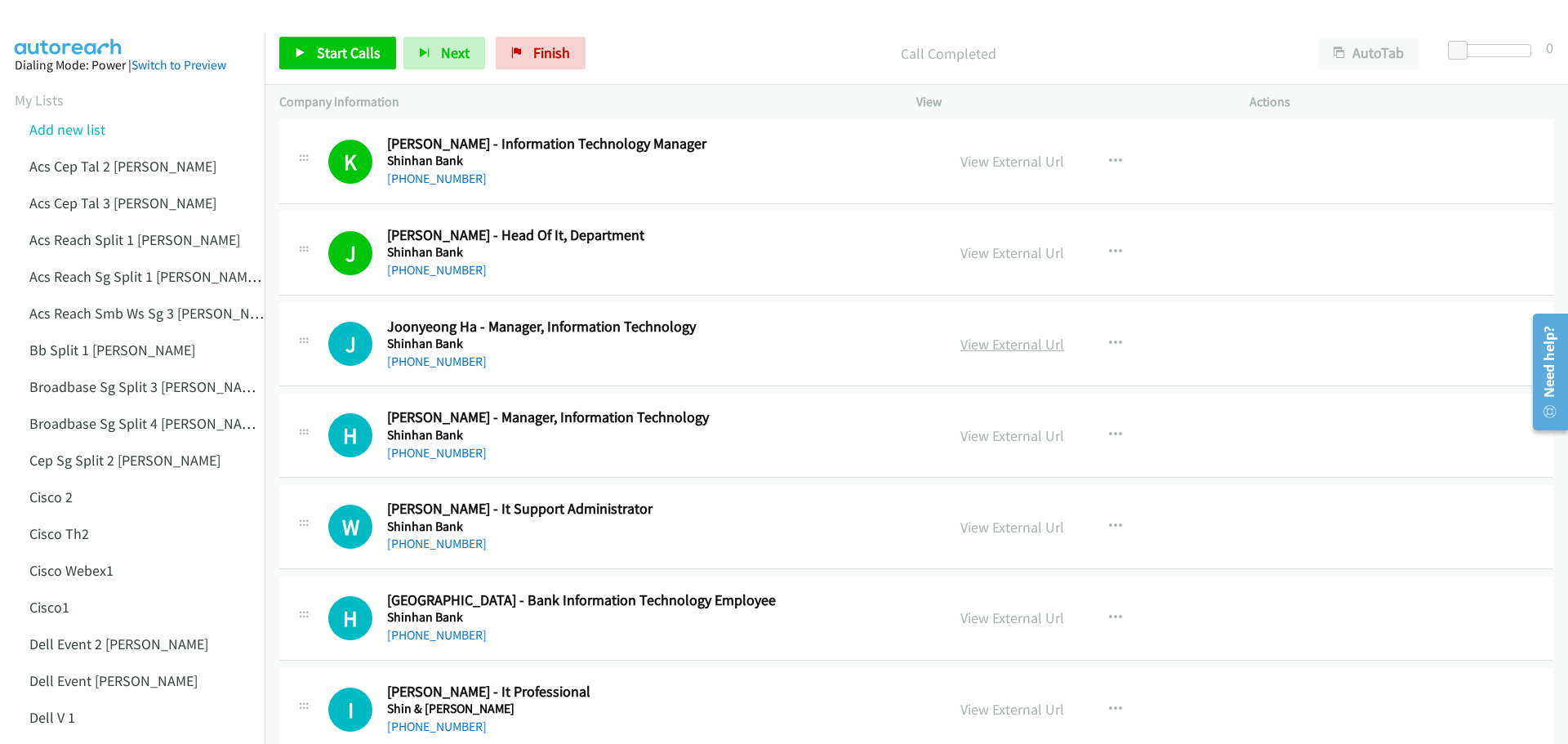
click at [976, 346] on link "View External Url" at bounding box center [1012, 344] width 104 height 19
click at [1008, 441] on link "View External Url" at bounding box center [1012, 435] width 104 height 19
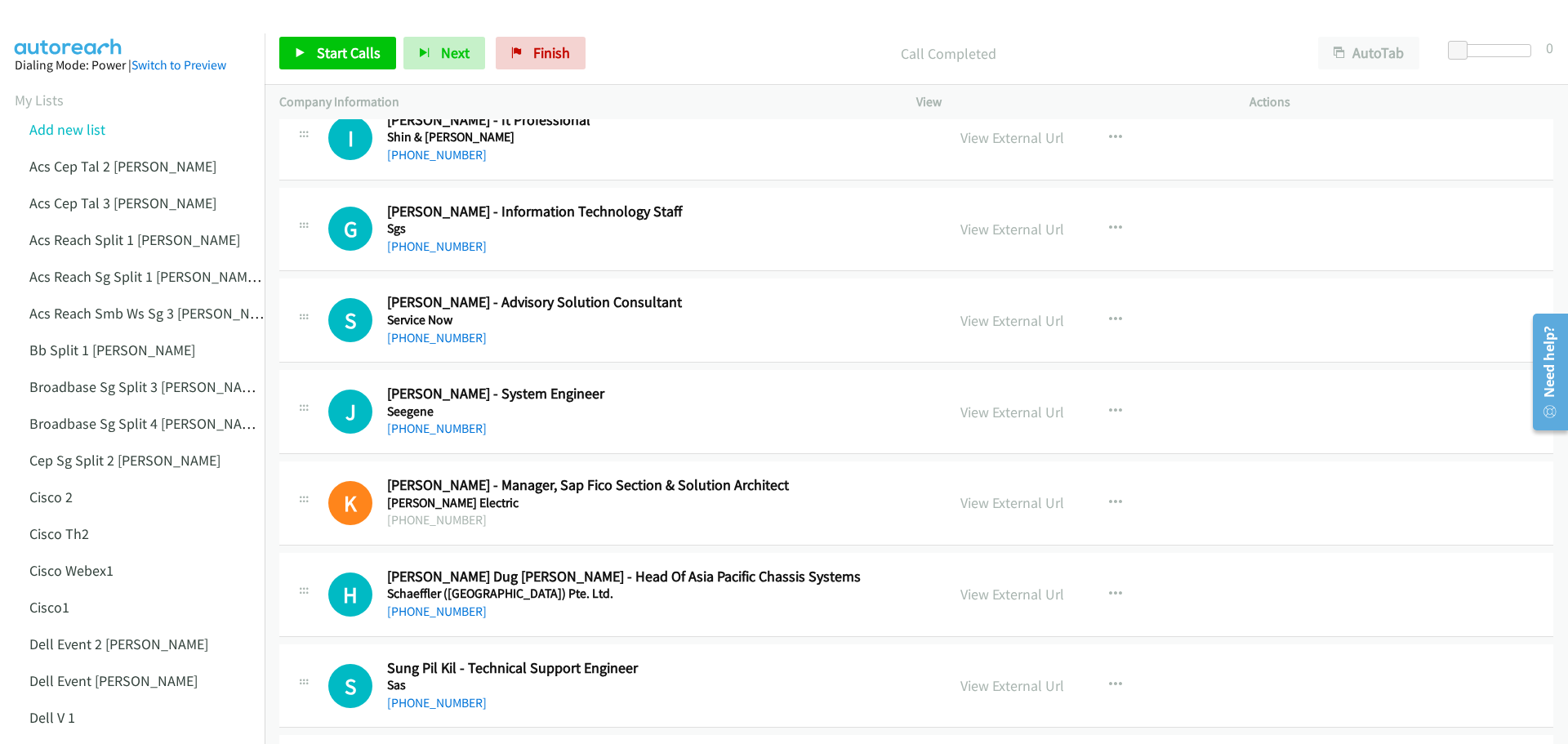
scroll to position [6366, 0]
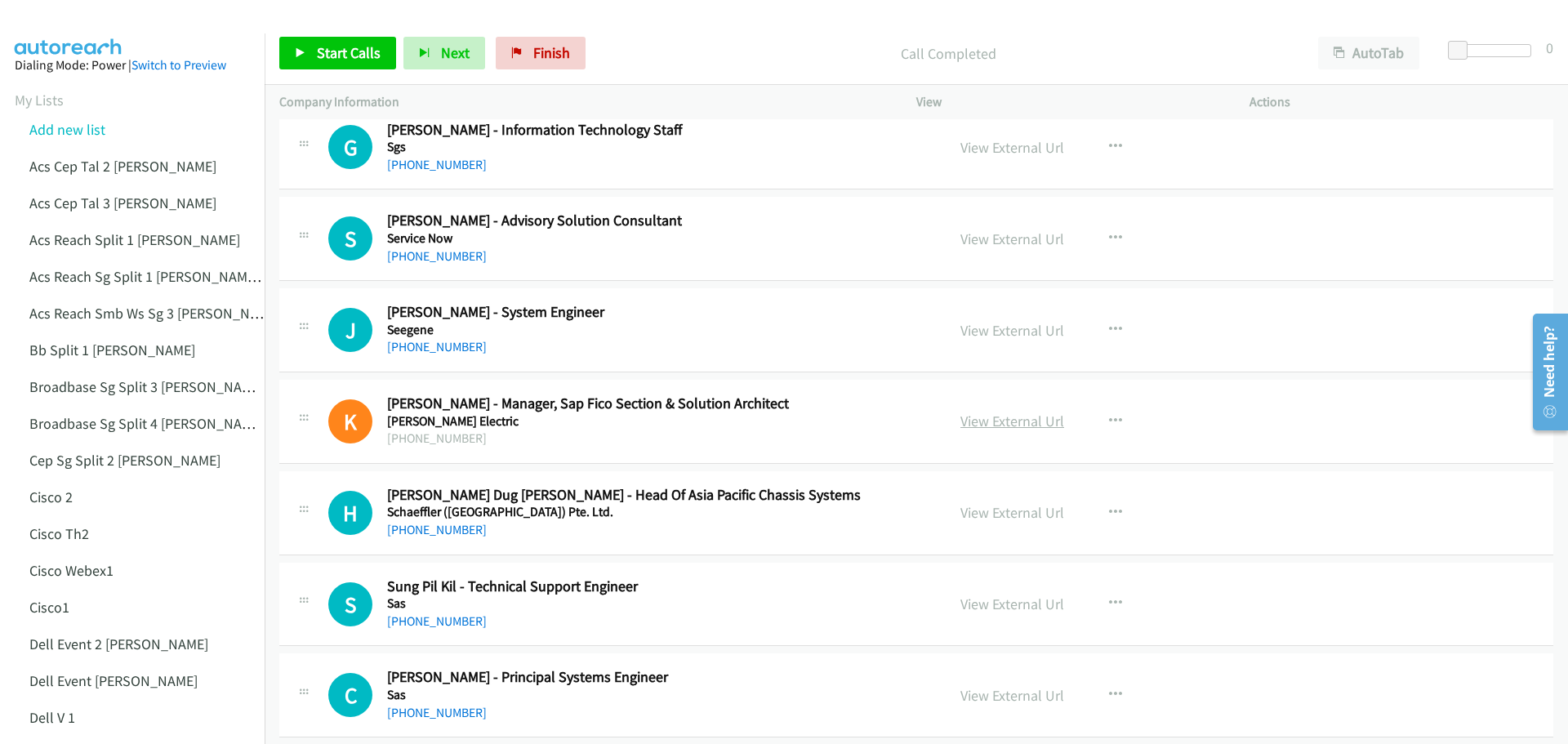
click at [997, 422] on link "View External Url" at bounding box center [1012, 420] width 104 height 19
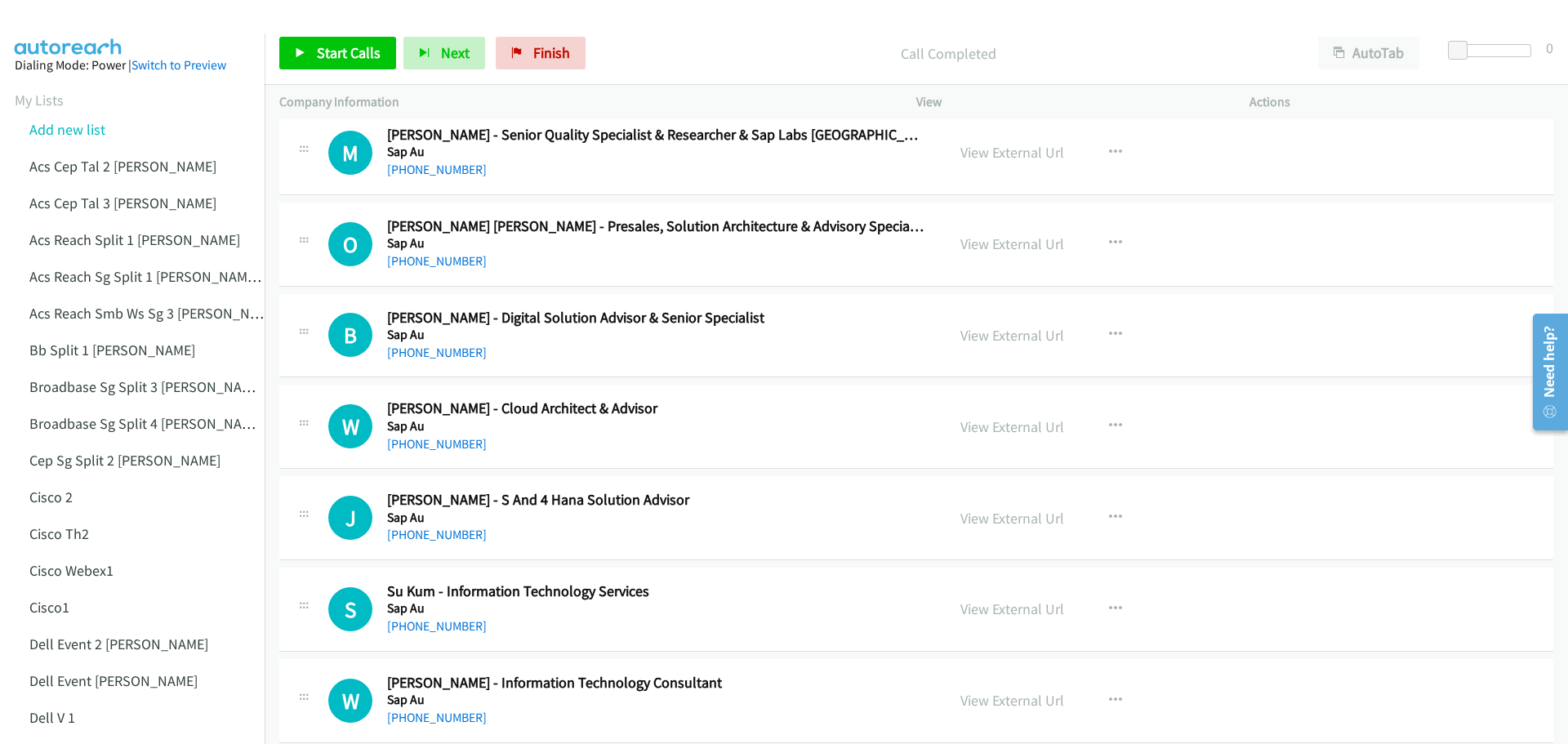
scroll to position [7264, 0]
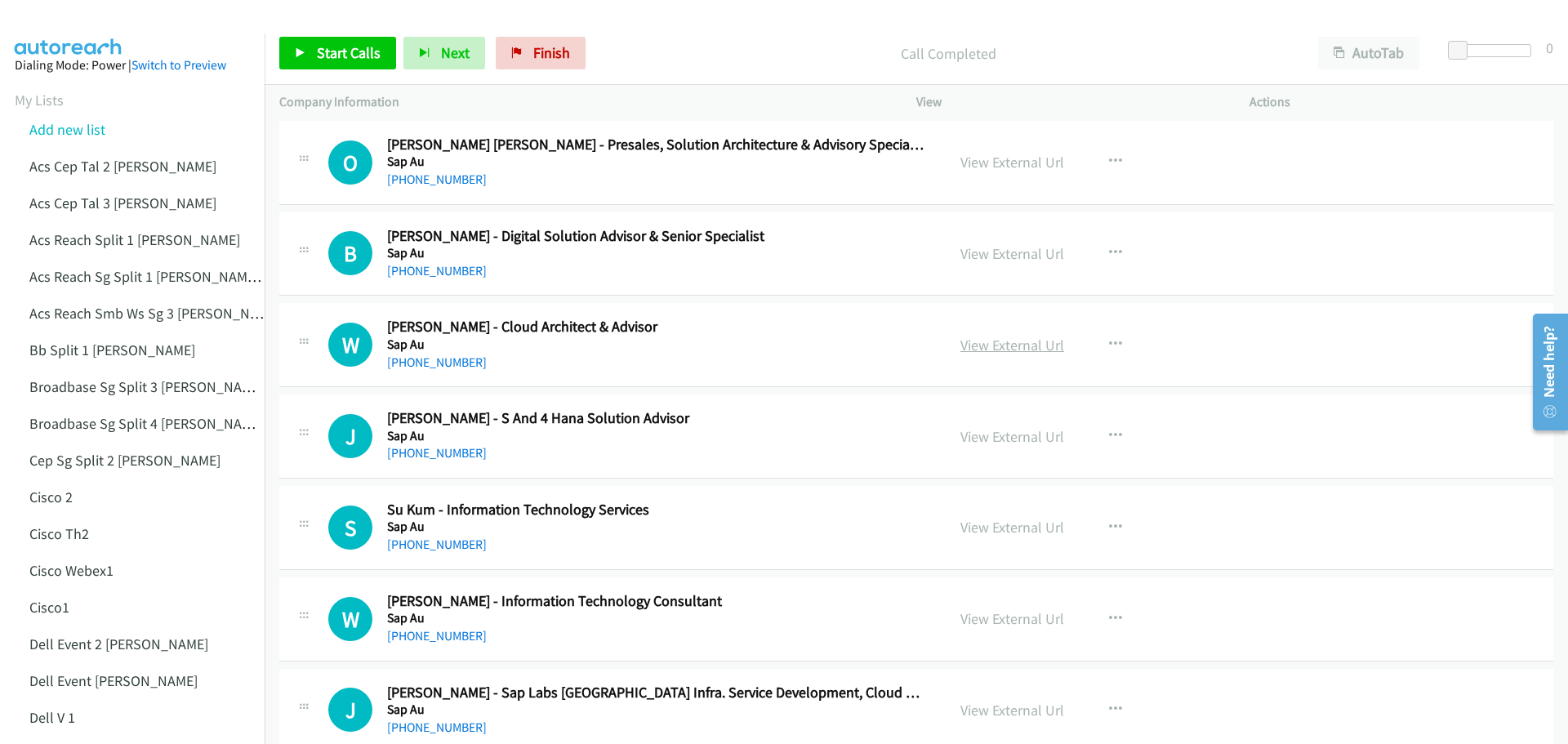
click at [989, 350] on link "View External Url" at bounding box center [1012, 345] width 104 height 19
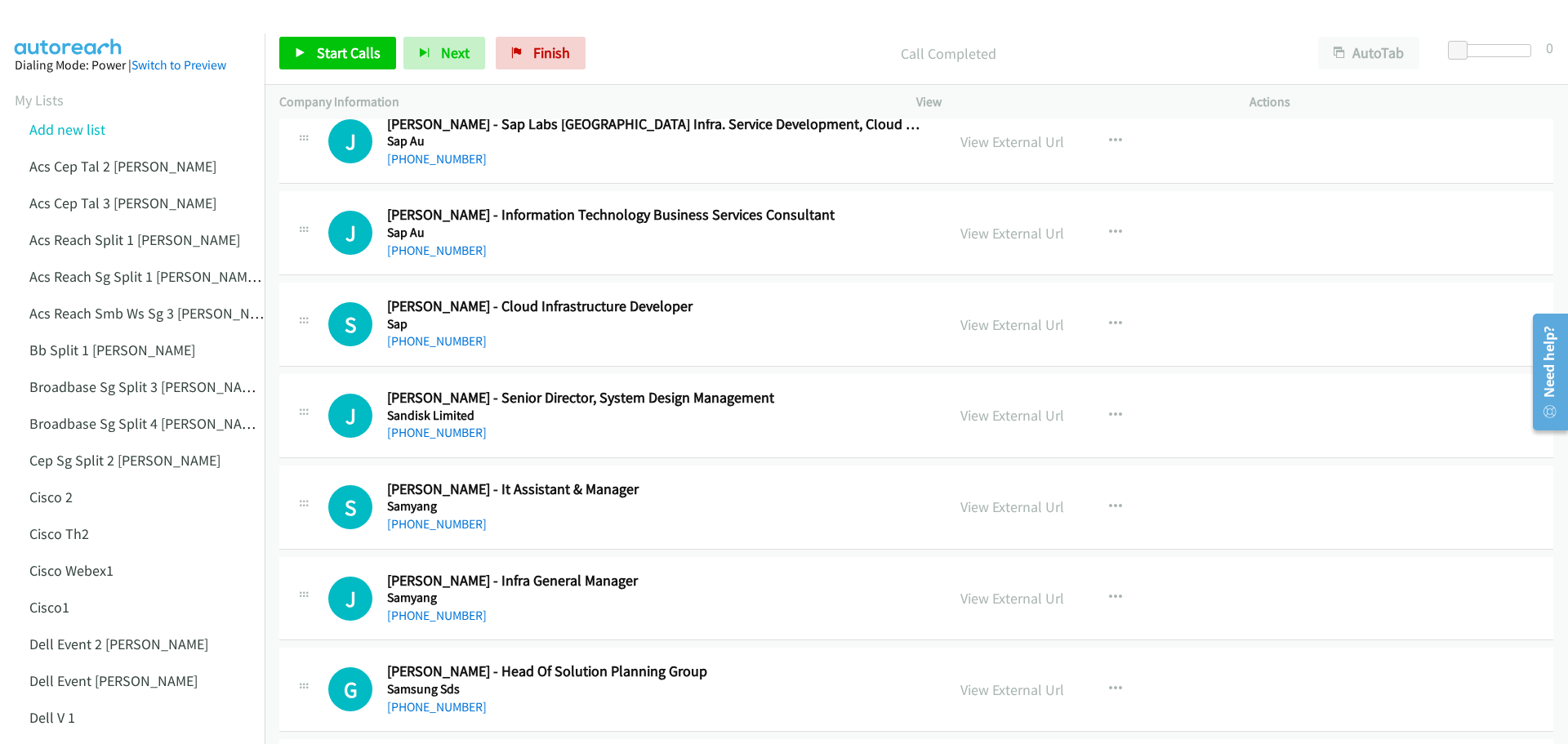
scroll to position [7835, 0]
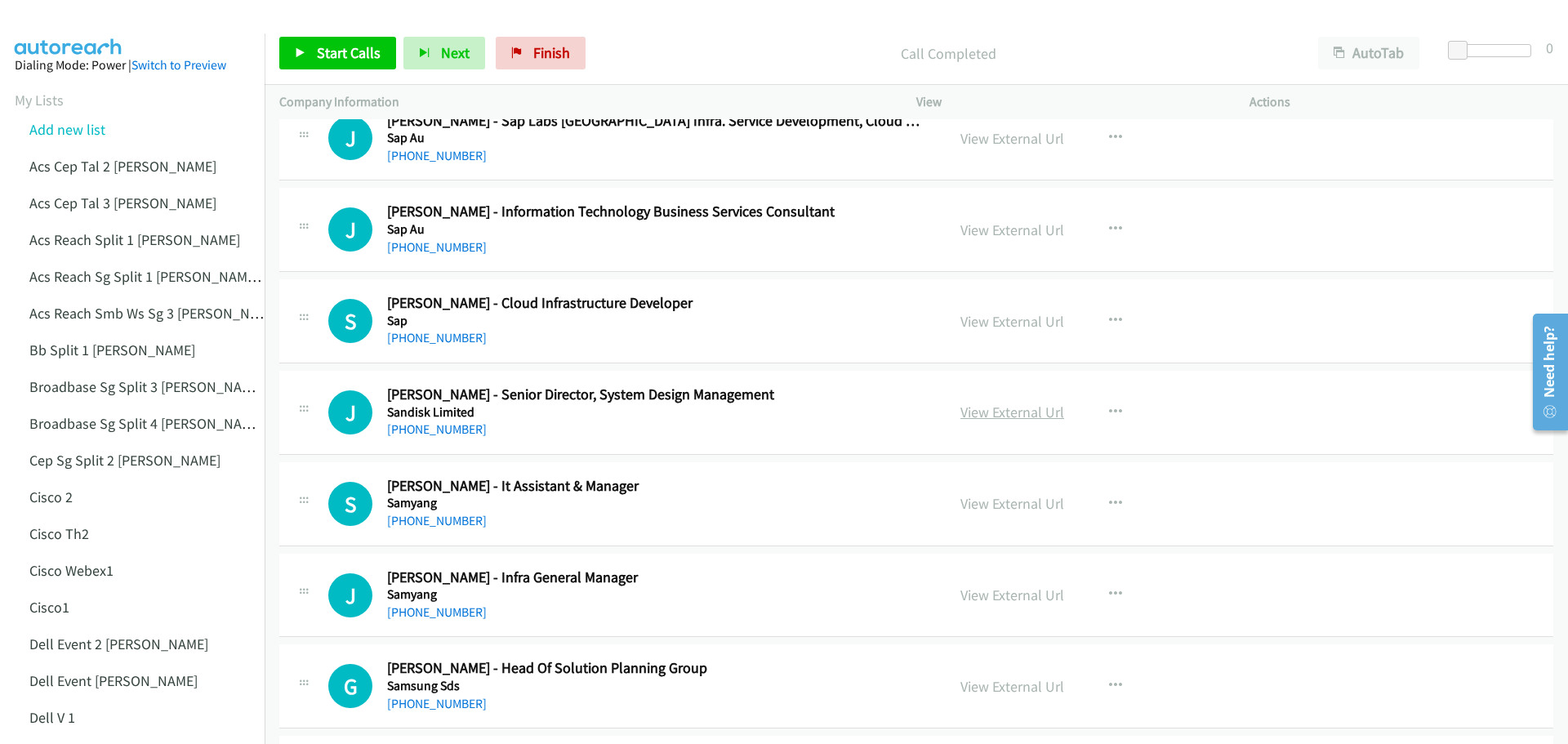
click at [1023, 413] on link "View External Url" at bounding box center [1012, 411] width 104 height 19
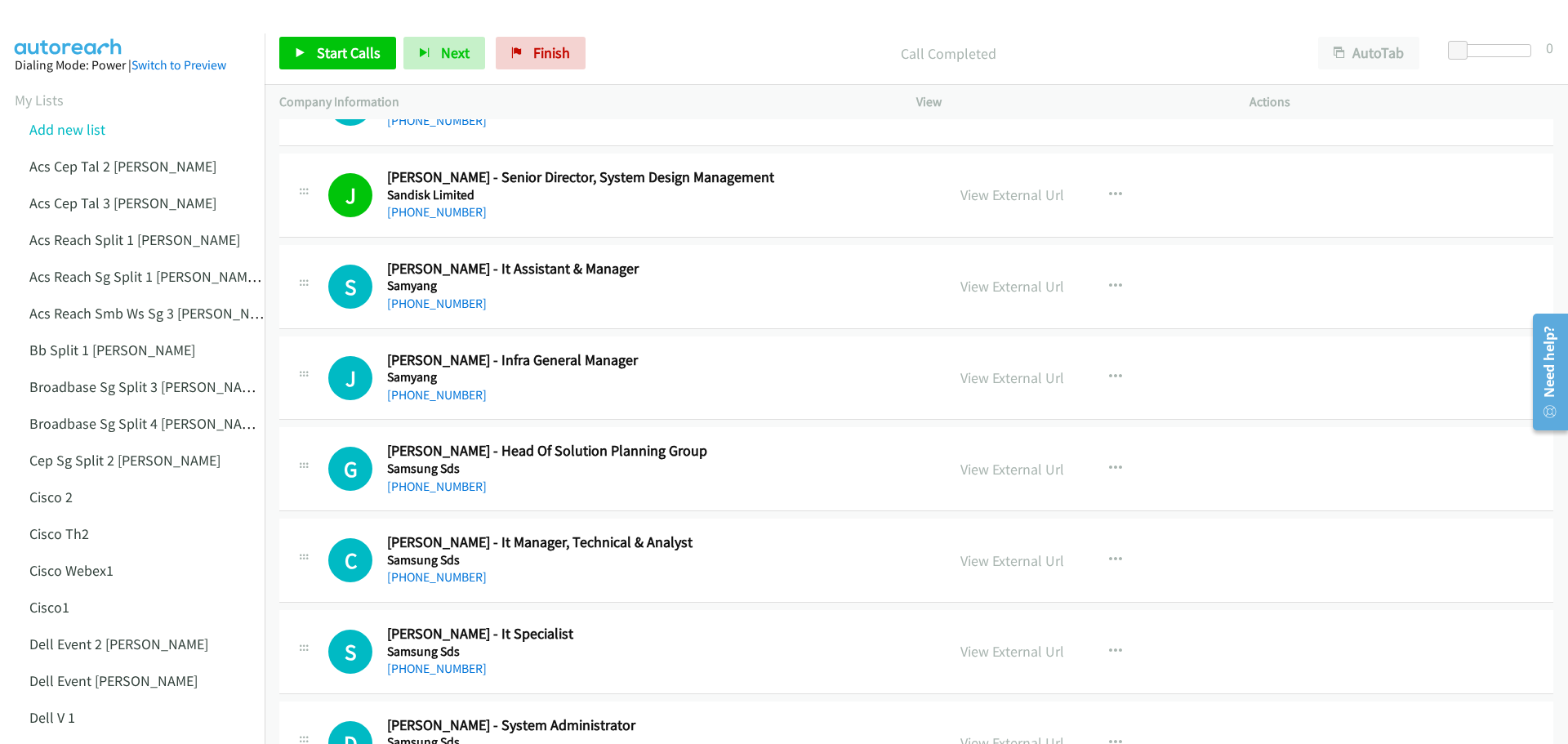
scroll to position [8080, 0]
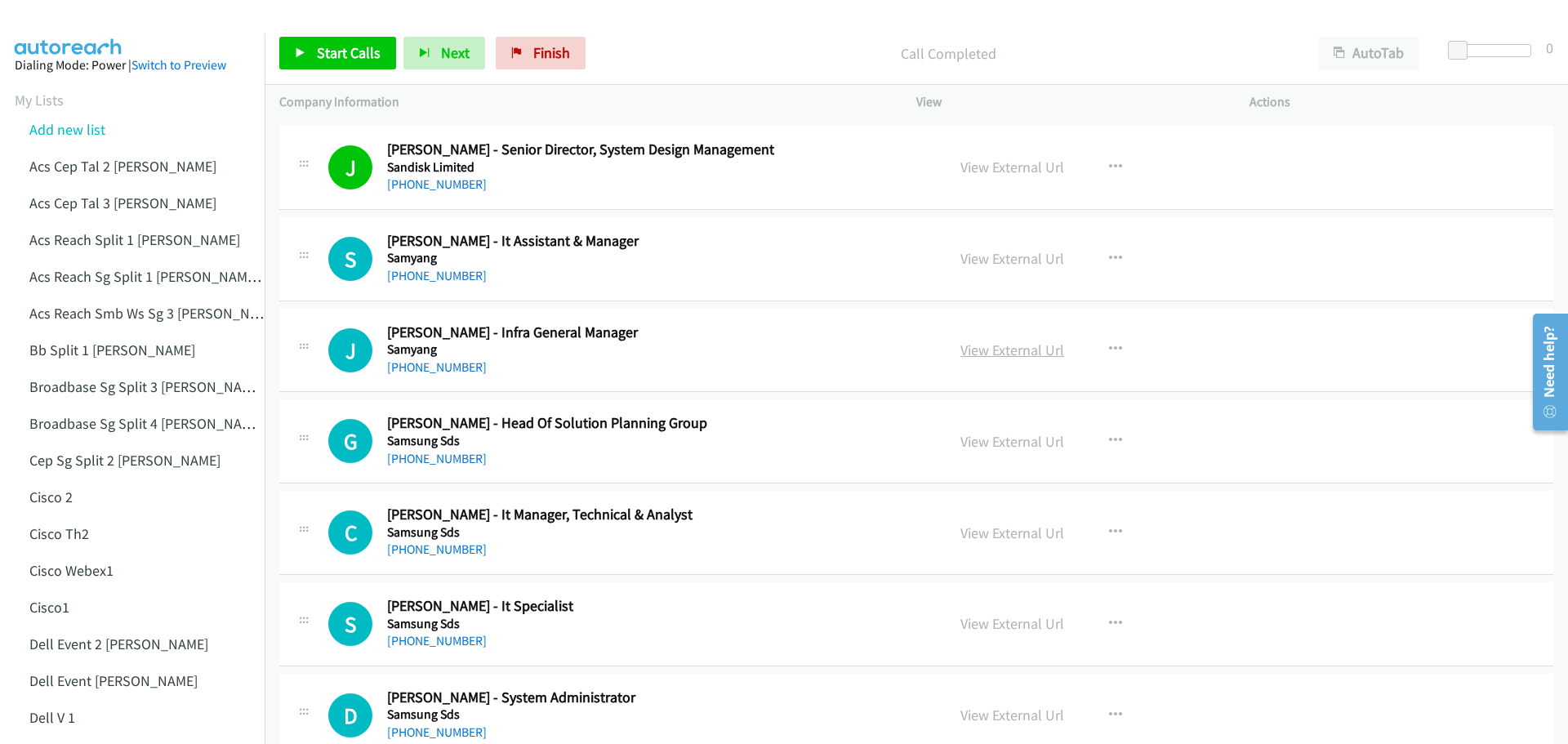
click at [1003, 345] on link "View External Url" at bounding box center [1012, 350] width 104 height 19
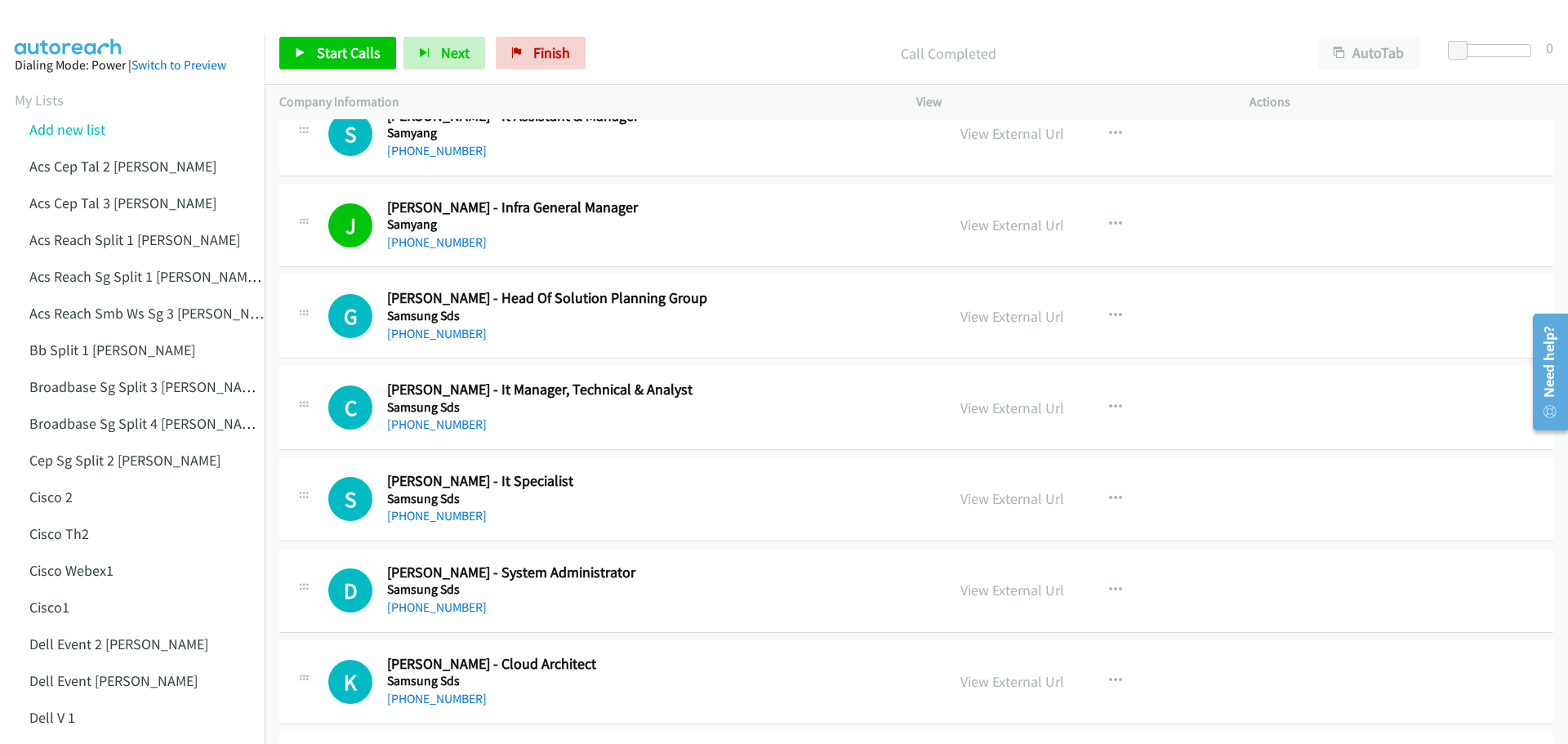
scroll to position [8243, 0]
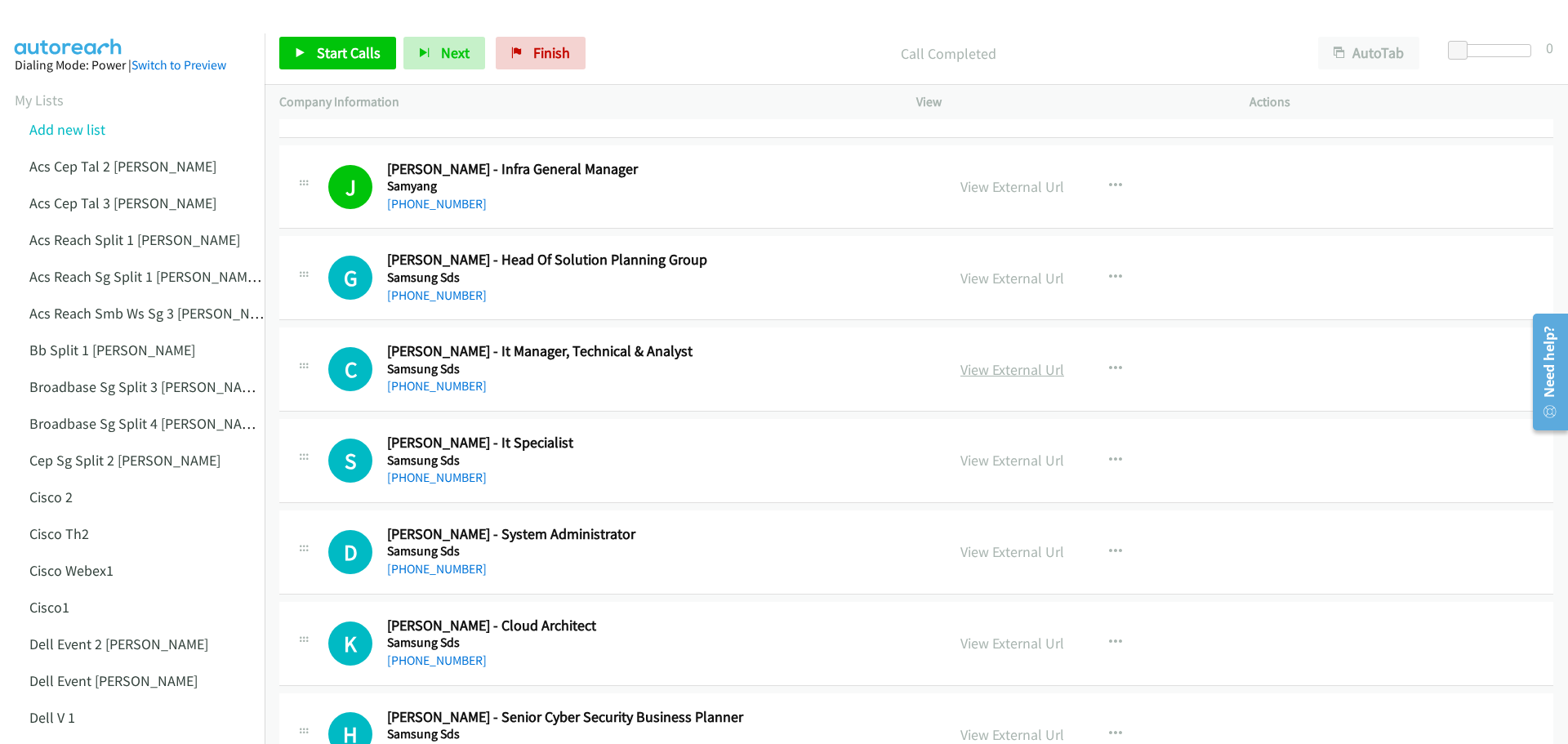
click at [984, 371] on link "View External Url" at bounding box center [1012, 369] width 104 height 19
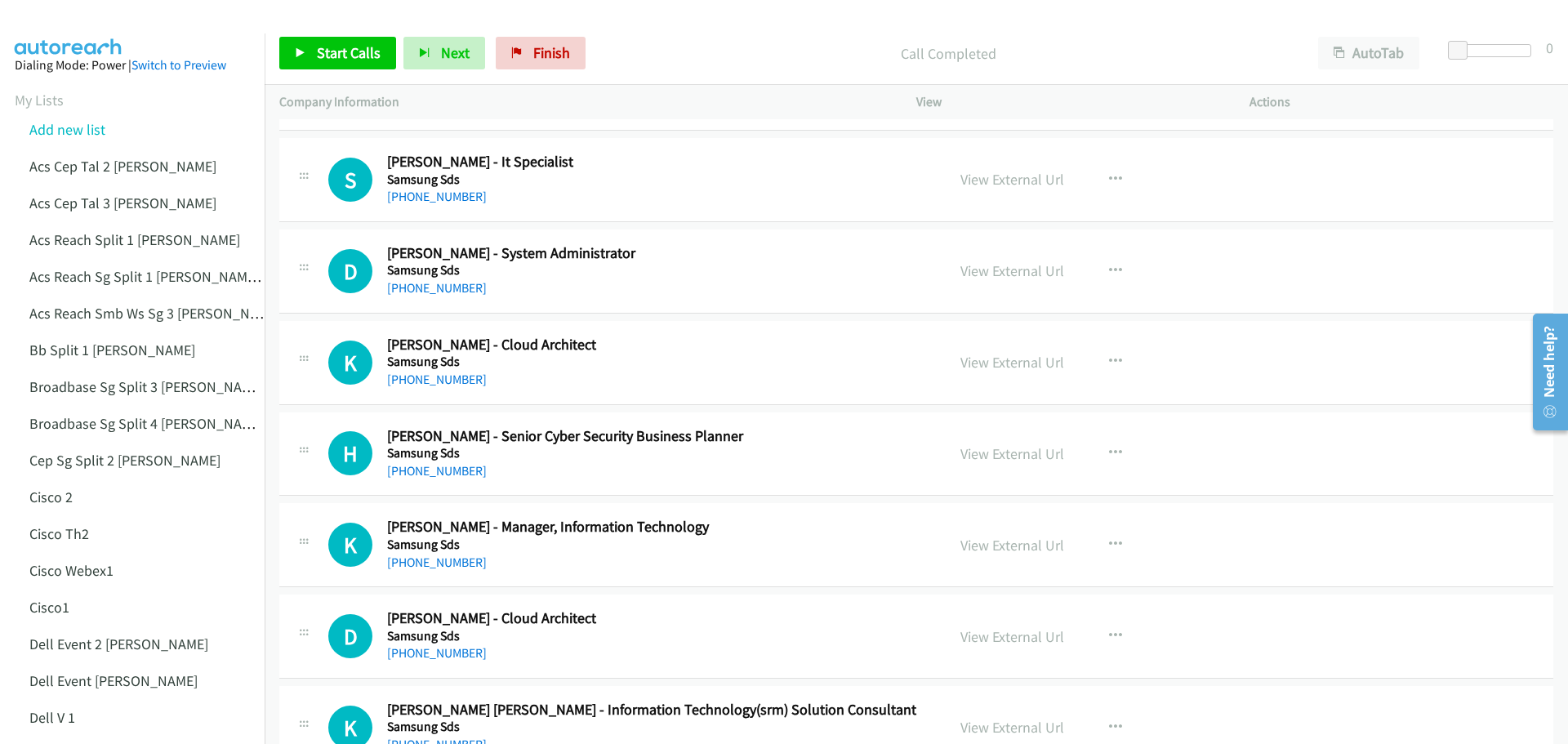
scroll to position [8570, 0]
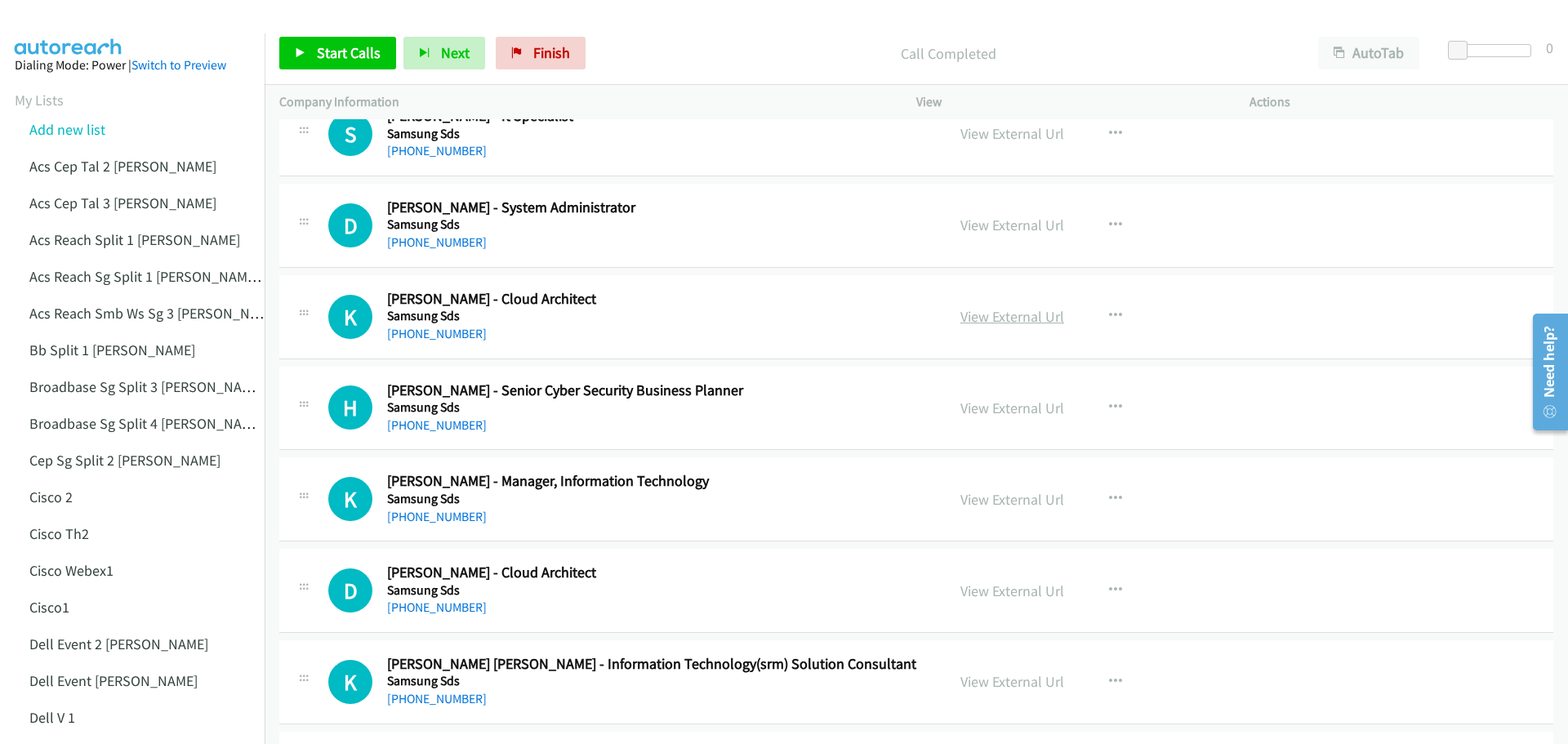
click at [1036, 317] on link "View External Url" at bounding box center [1012, 316] width 104 height 19
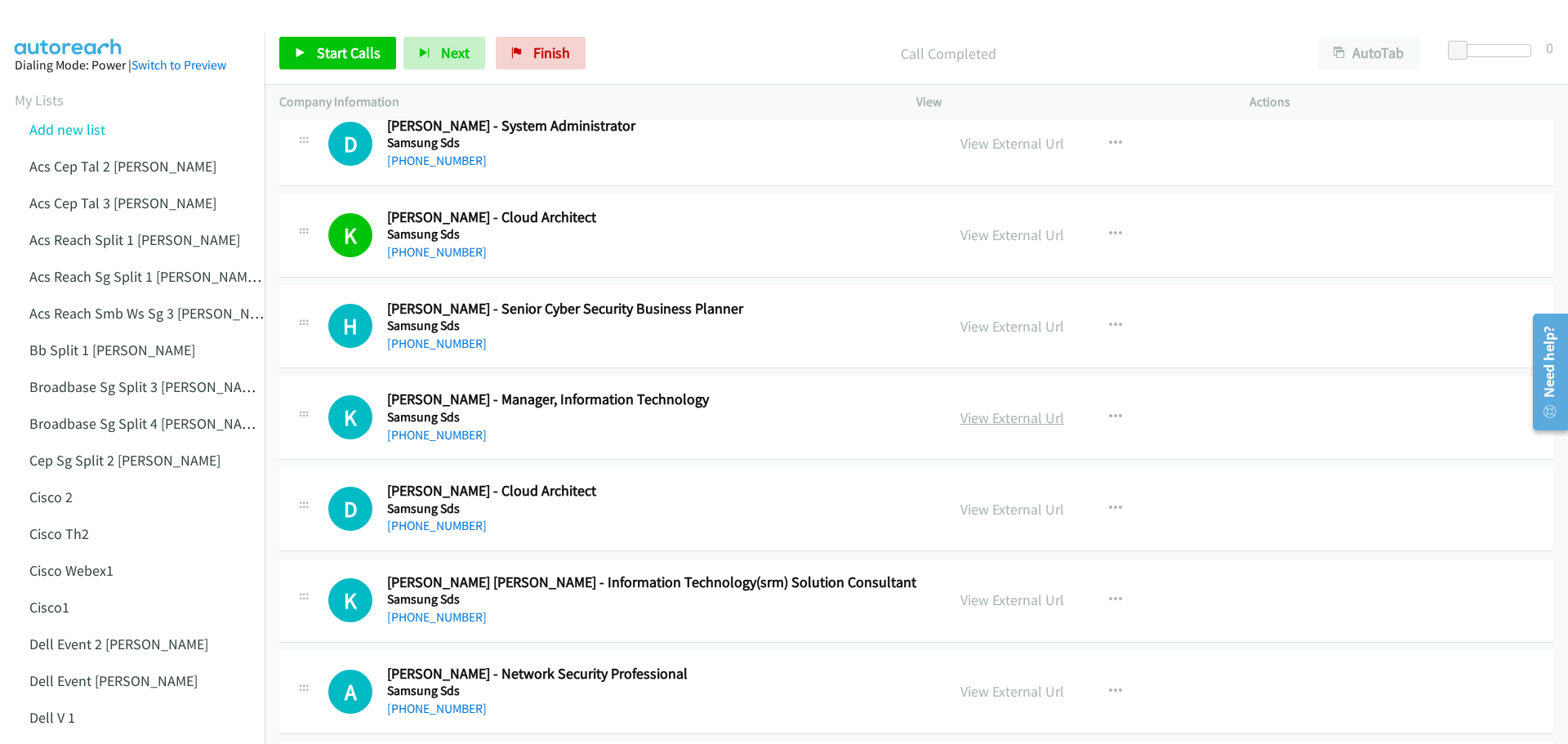
click at [993, 417] on link "View External Url" at bounding box center [1012, 417] width 104 height 19
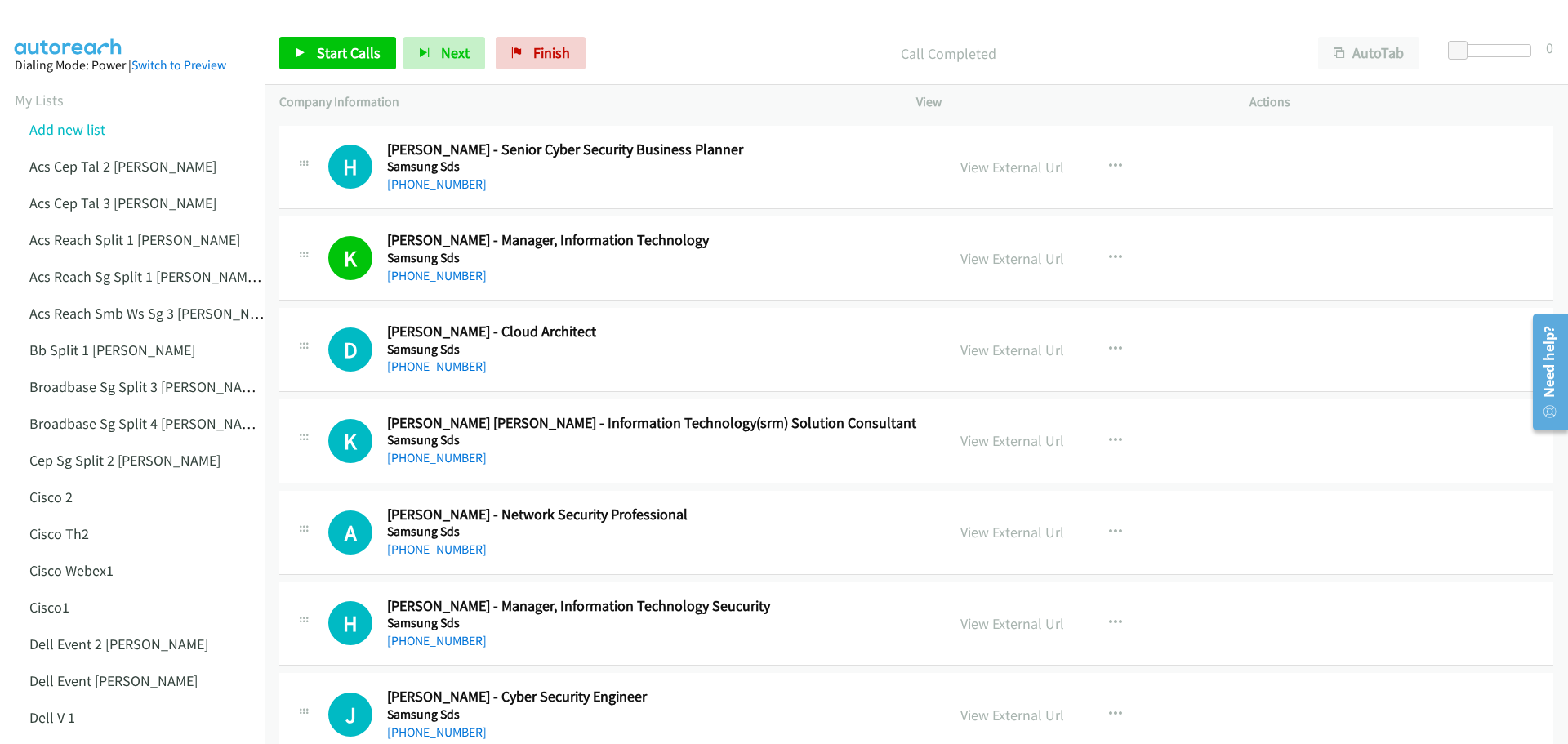
scroll to position [8815, 0]
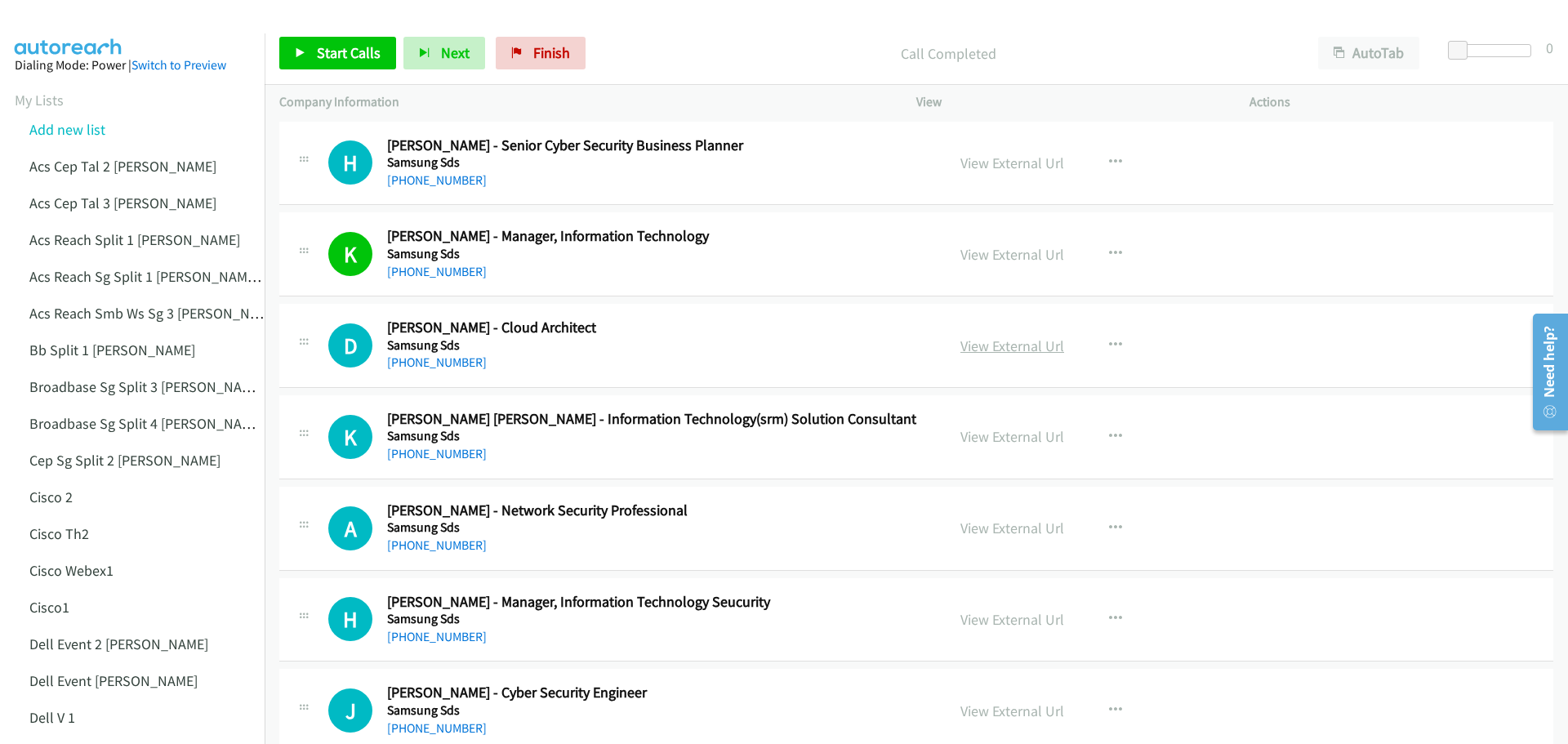
click at [994, 346] on link "View External Url" at bounding box center [1012, 345] width 104 height 19
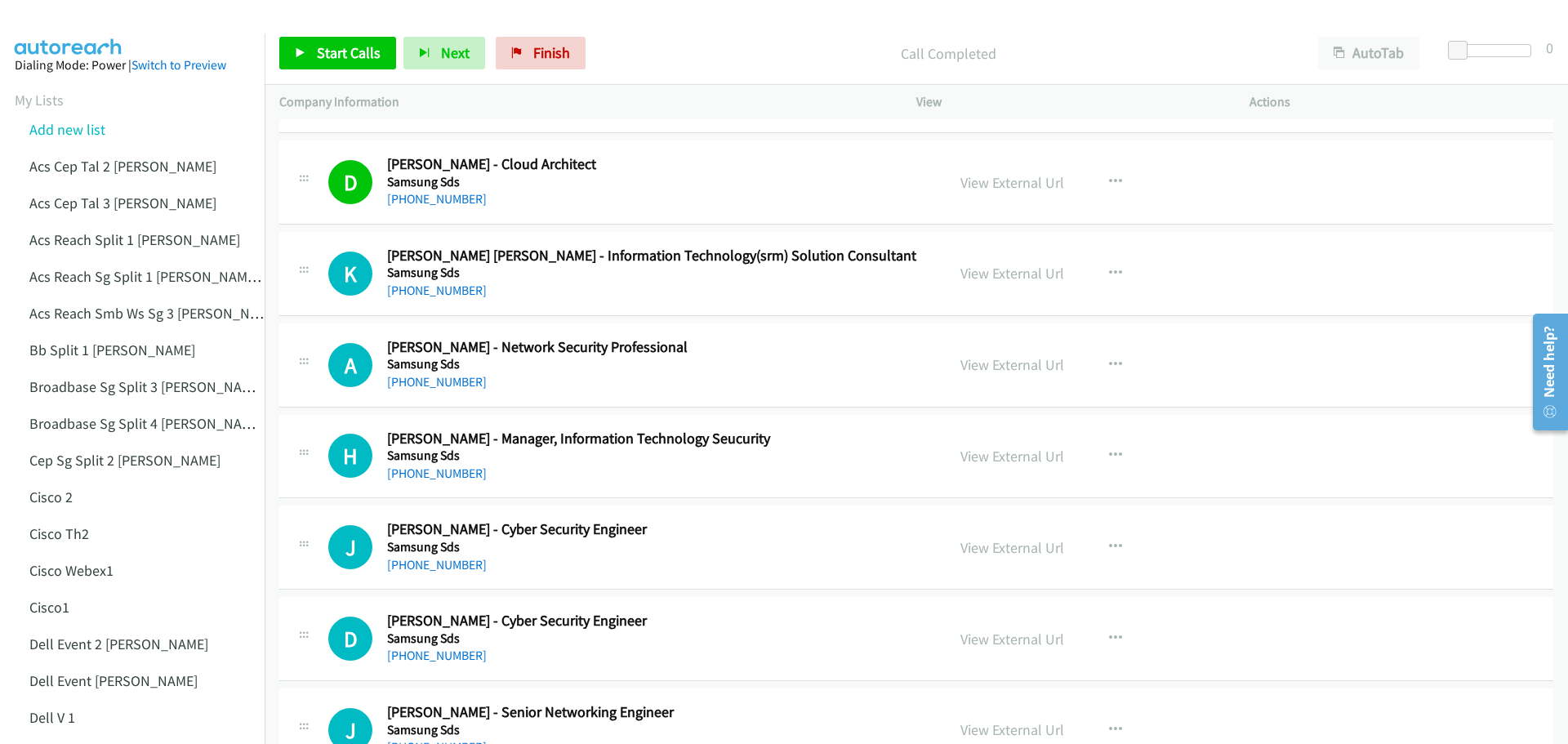
scroll to position [9060, 0]
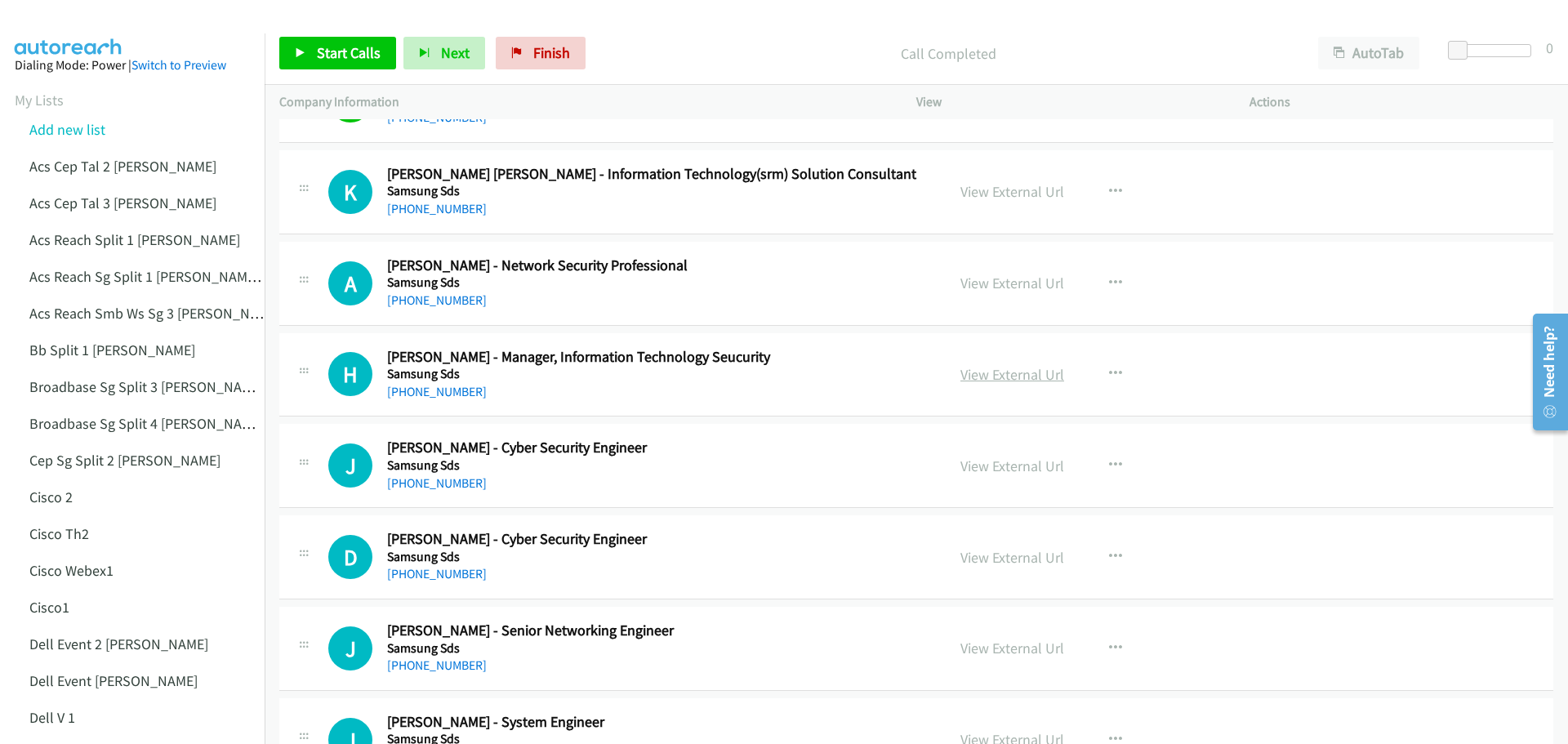
click at [1006, 372] on link "View External Url" at bounding box center [1012, 373] width 104 height 19
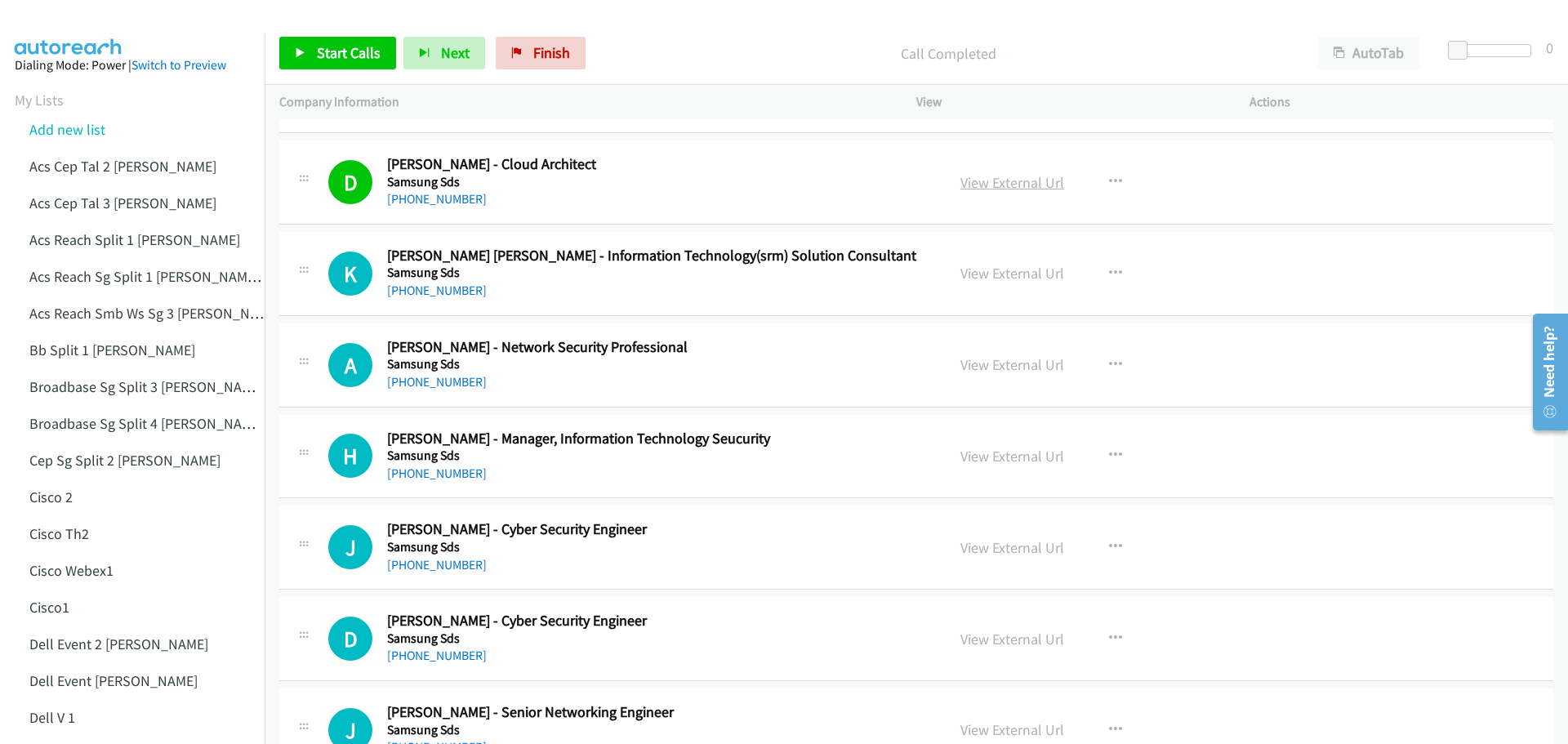
click at [1006, 173] on link "View External Url" at bounding box center [1012, 182] width 104 height 19
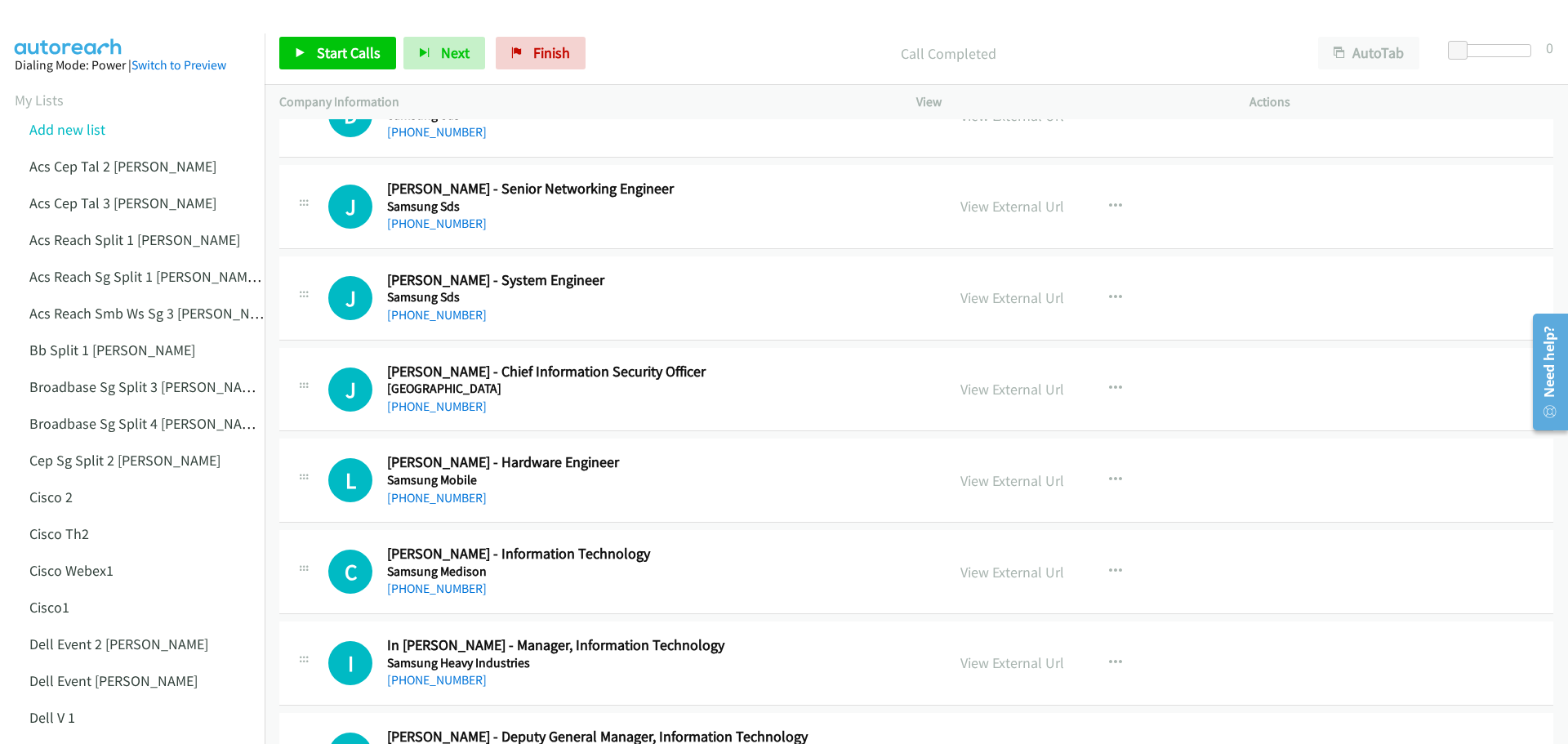
scroll to position [9549, 0]
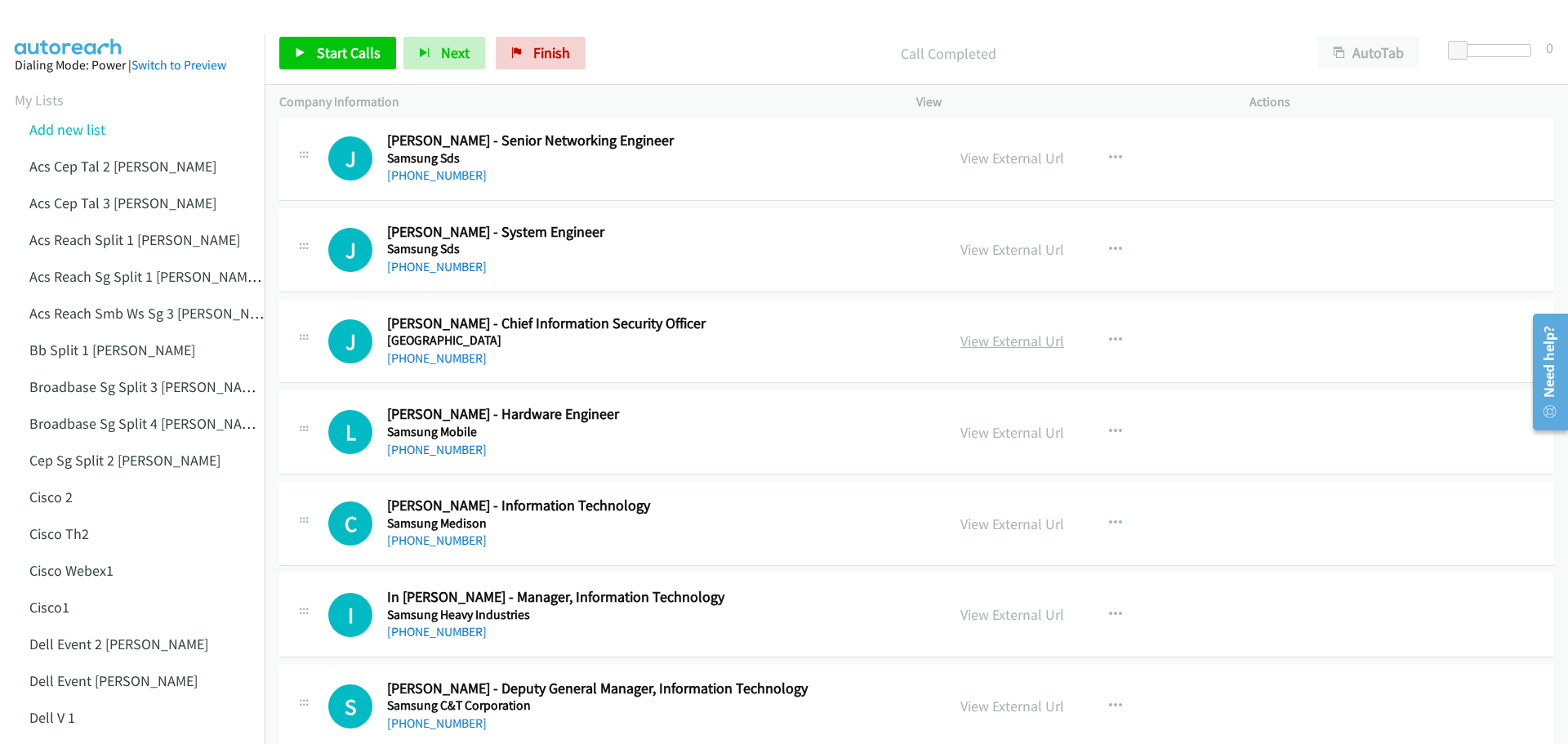
click at [1008, 345] on link "View External Url" at bounding box center [1012, 340] width 104 height 19
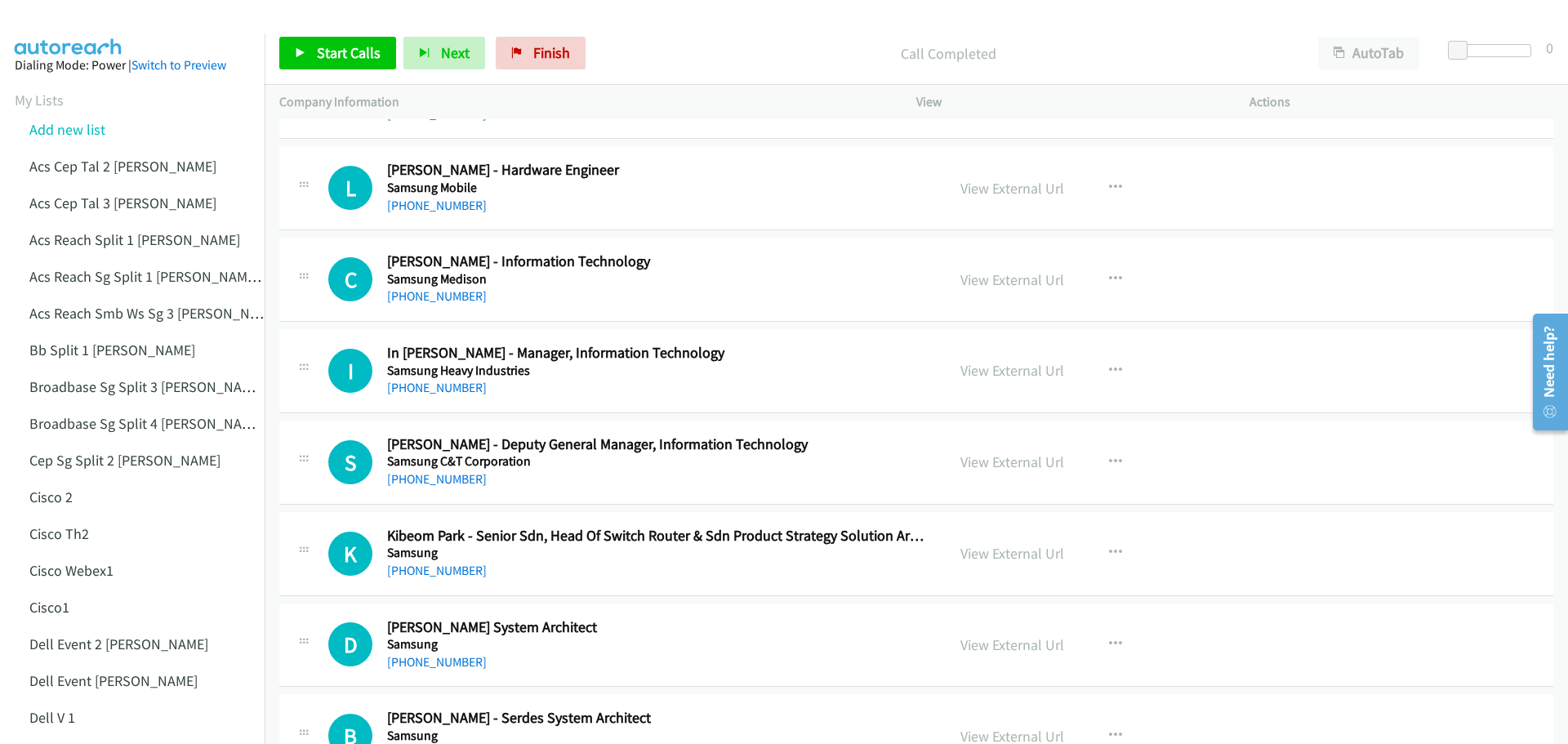
scroll to position [9794, 0]
drag, startPoint x: 1018, startPoint y: 364, endPoint x: 1039, endPoint y: 370, distance: 21.8
click at [1009, 372] on link "View External Url" at bounding box center [1012, 369] width 104 height 19
click at [995, 457] on link "View External Url" at bounding box center [1012, 461] width 104 height 19
click at [991, 549] on link "View External Url" at bounding box center [1012, 552] width 104 height 19
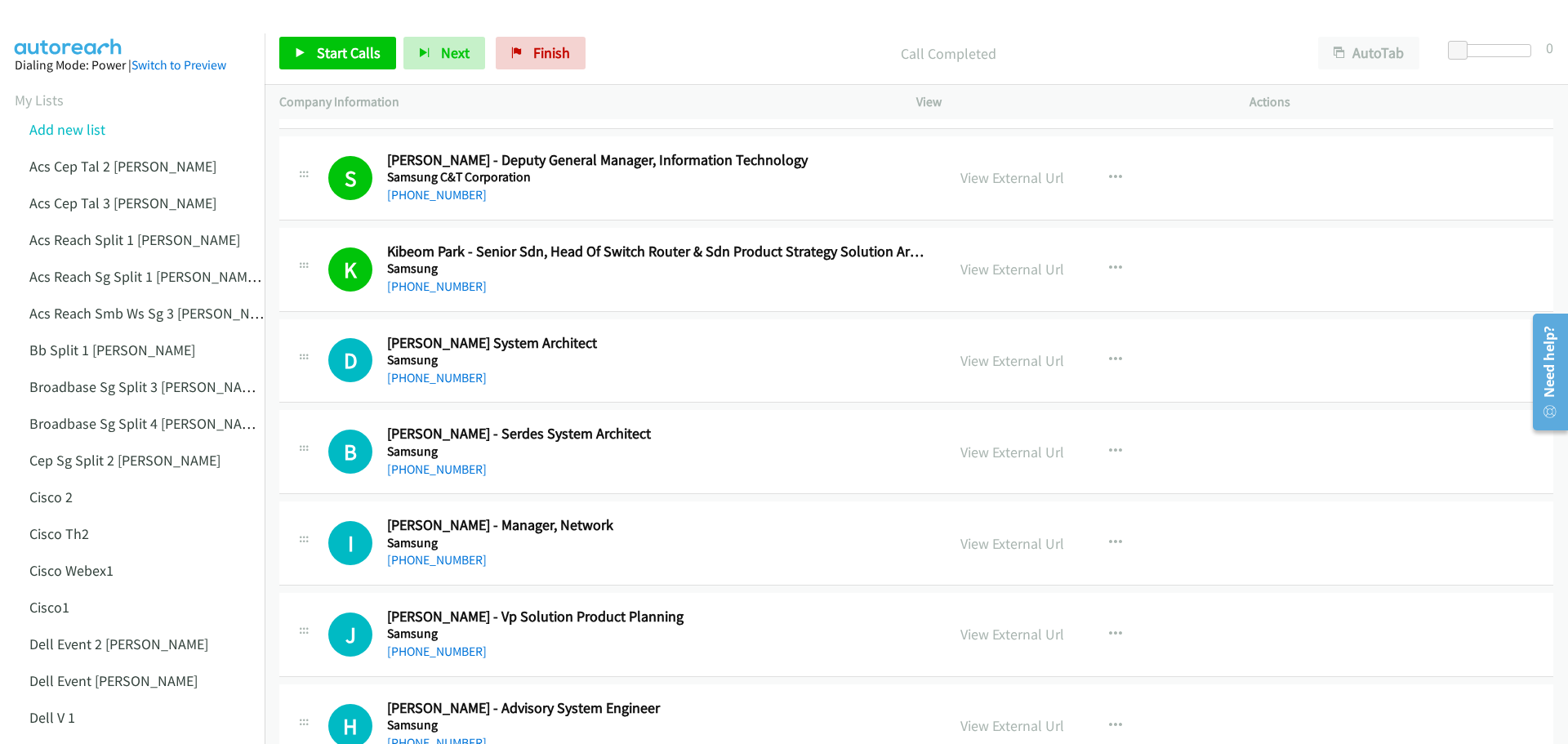
scroll to position [10121, 0]
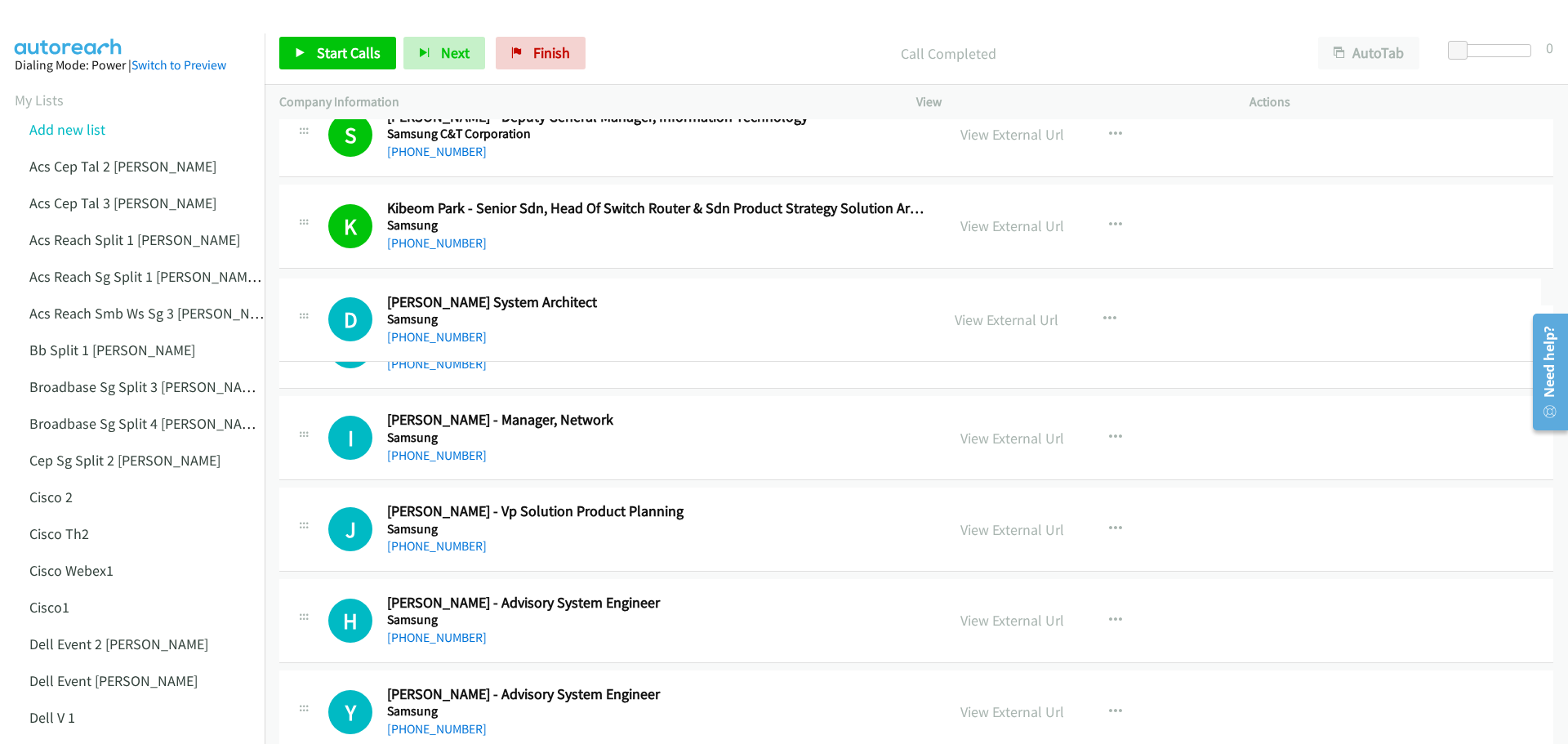
drag, startPoint x: 671, startPoint y: 298, endPoint x: 554, endPoint y: 300, distance: 117.0
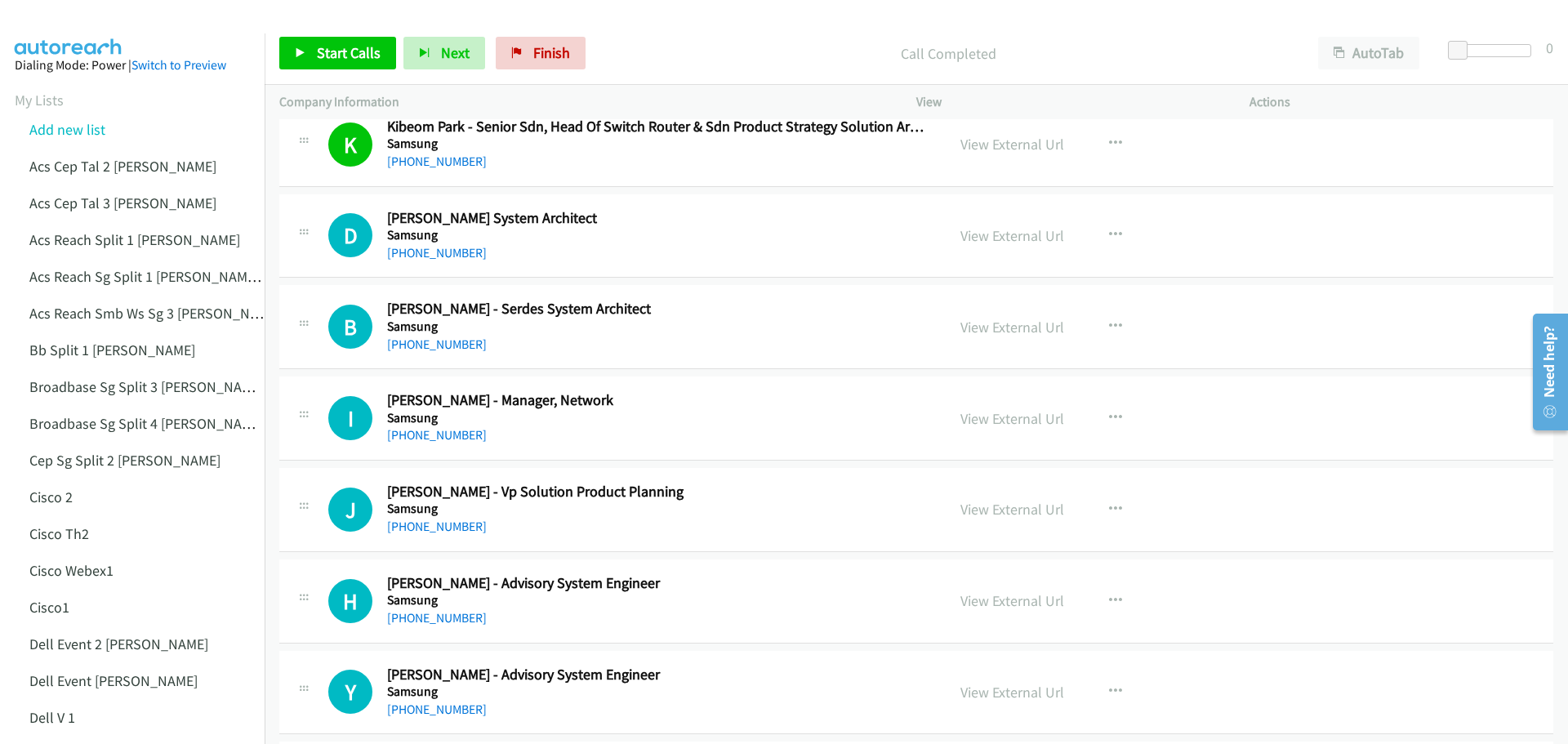
scroll to position [10284, 0]
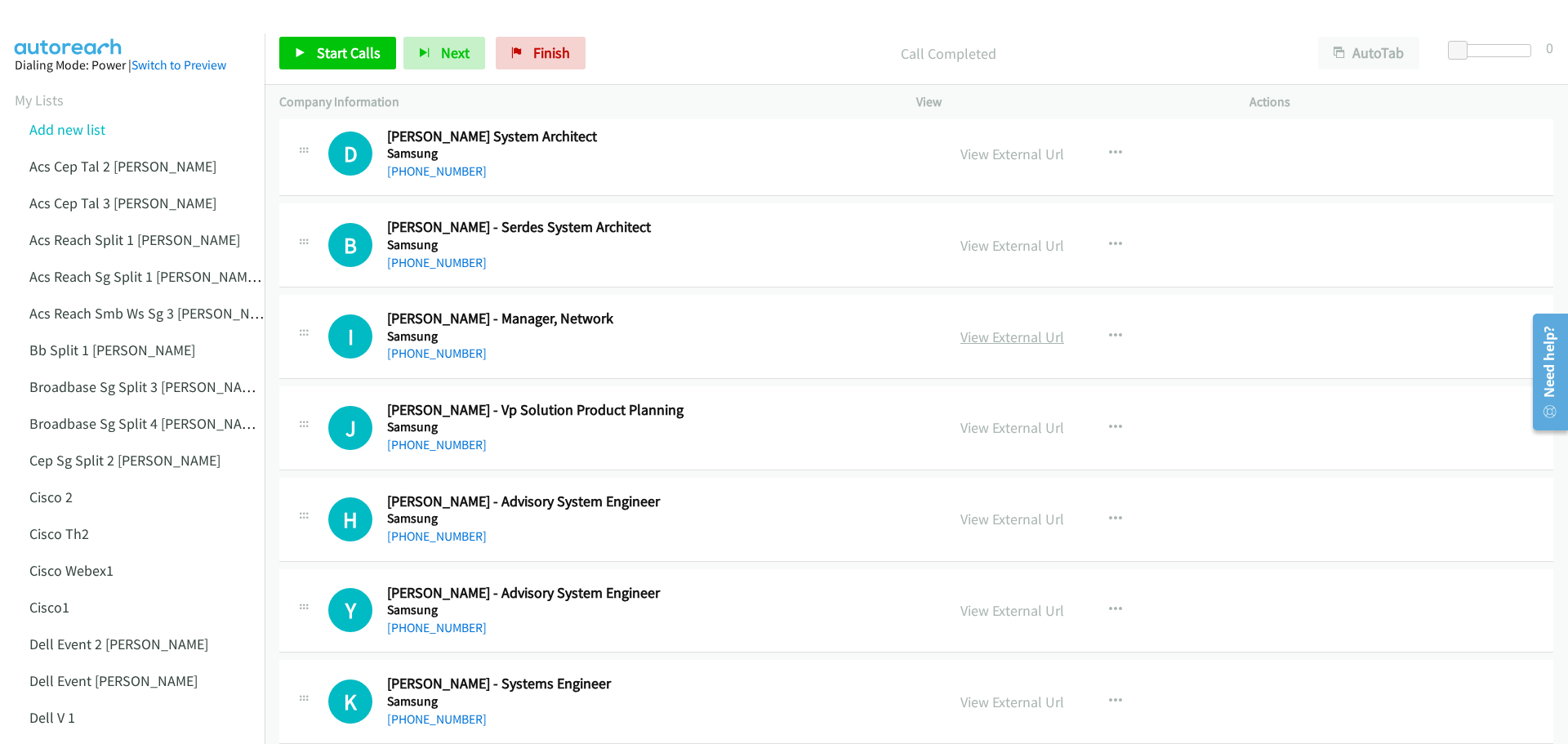
click at [1022, 343] on link "View External Url" at bounding box center [1012, 336] width 104 height 19
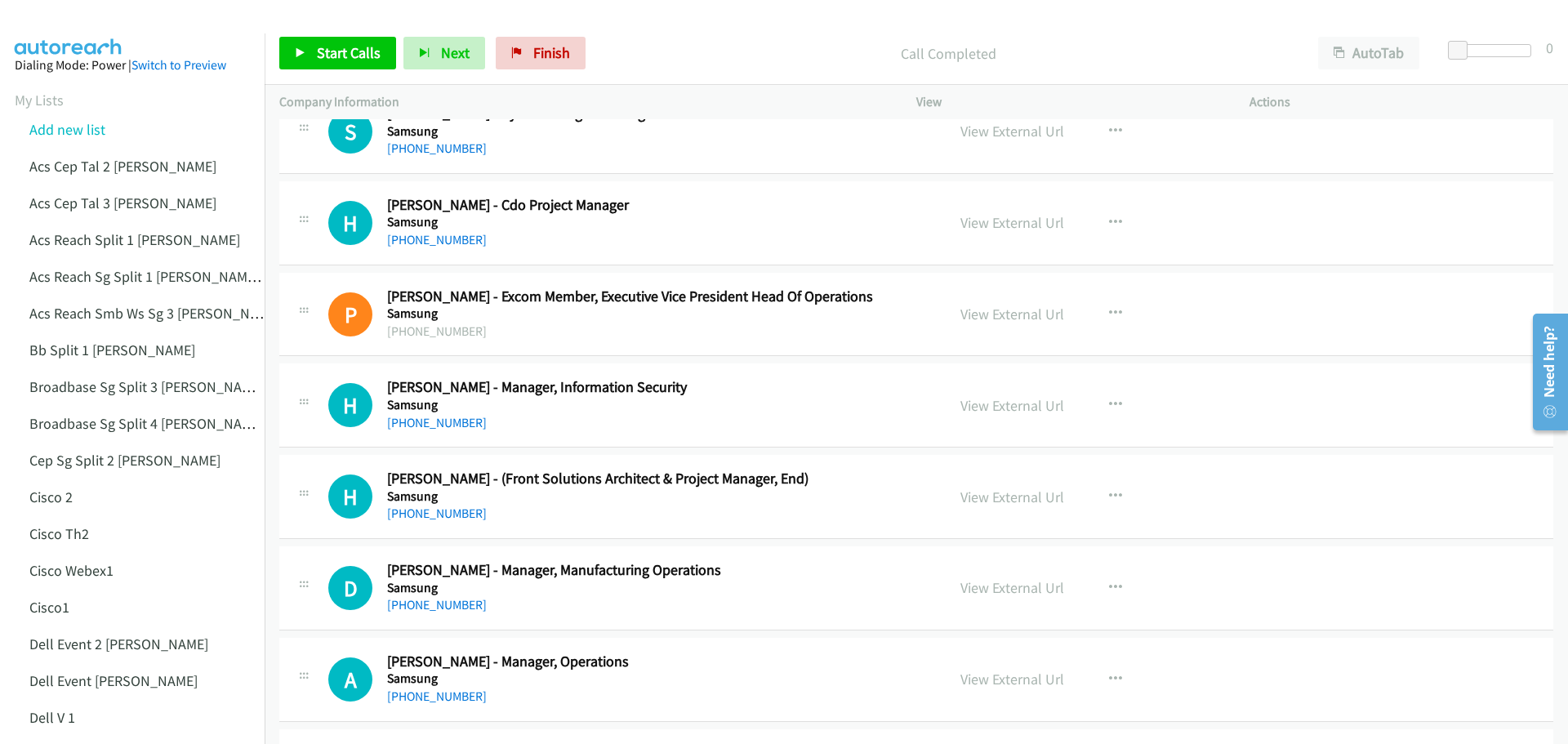
scroll to position [11101, 0]
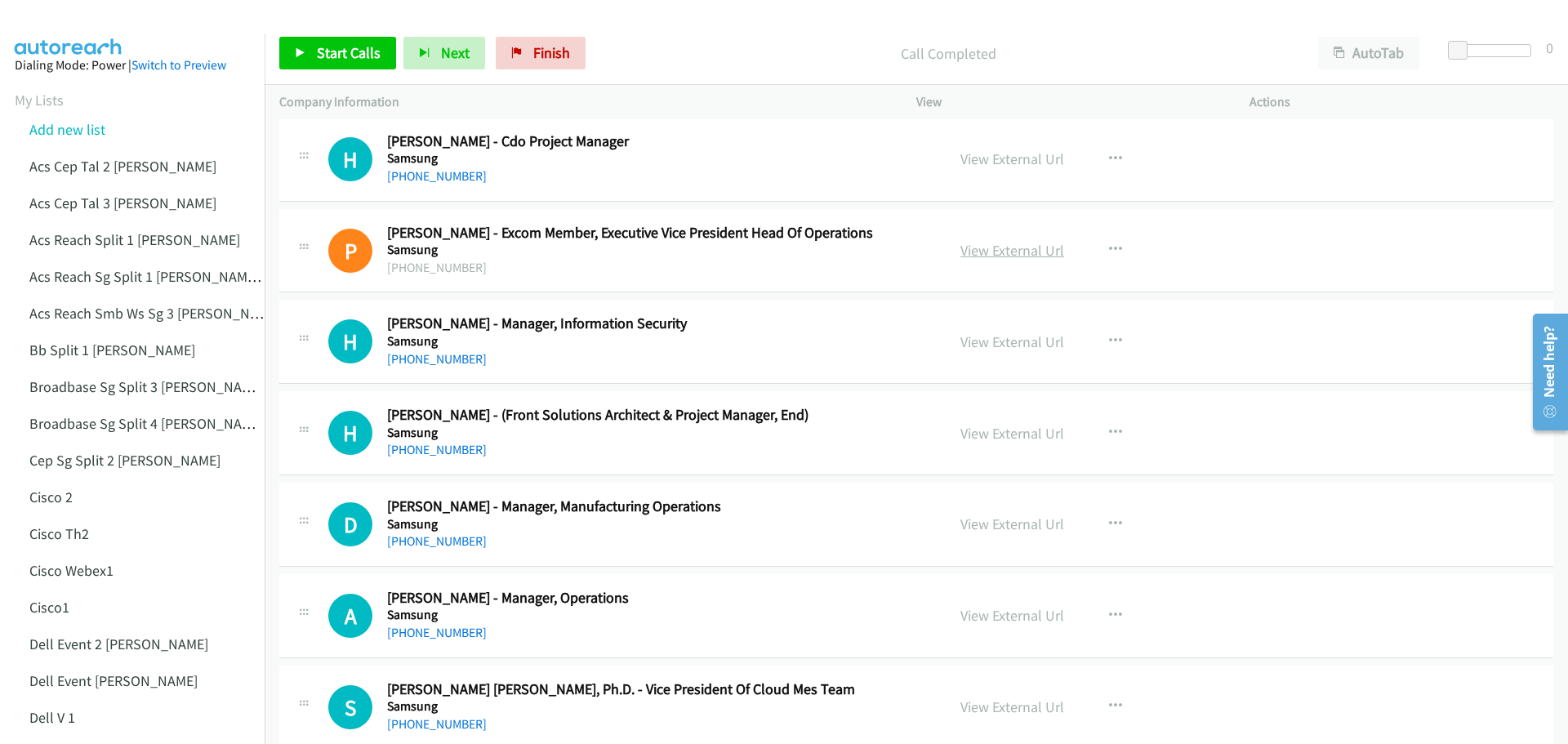
click at [998, 253] on link "View External Url" at bounding box center [1012, 250] width 104 height 19
click at [990, 336] on link "View External Url" at bounding box center [1012, 341] width 104 height 19
click at [1004, 431] on link "View External Url" at bounding box center [1012, 433] width 104 height 19
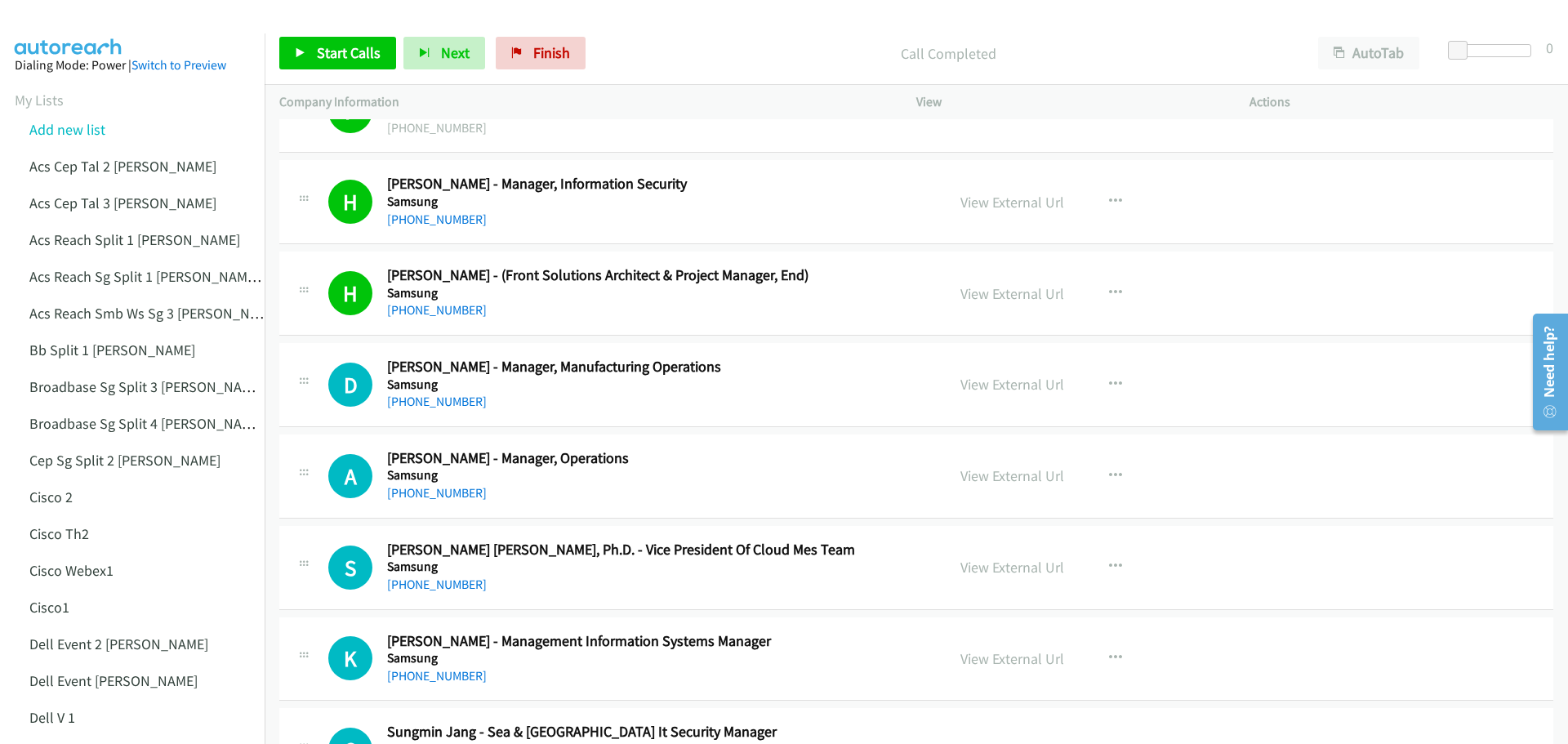
scroll to position [11263, 0]
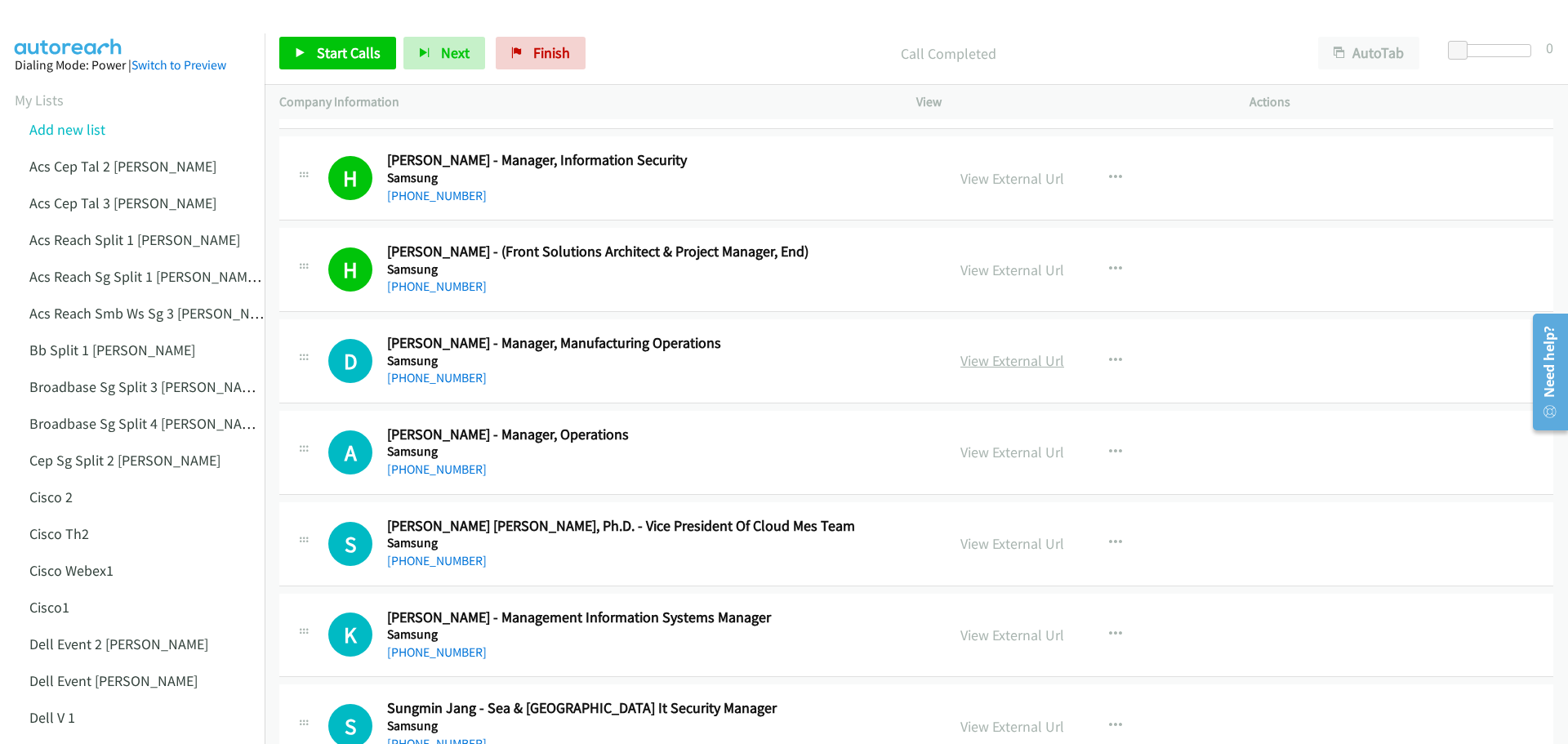
click at [1004, 354] on link "View External Url" at bounding box center [1012, 360] width 104 height 19
click at [1023, 448] on link "View External Url" at bounding box center [1012, 452] width 104 height 19
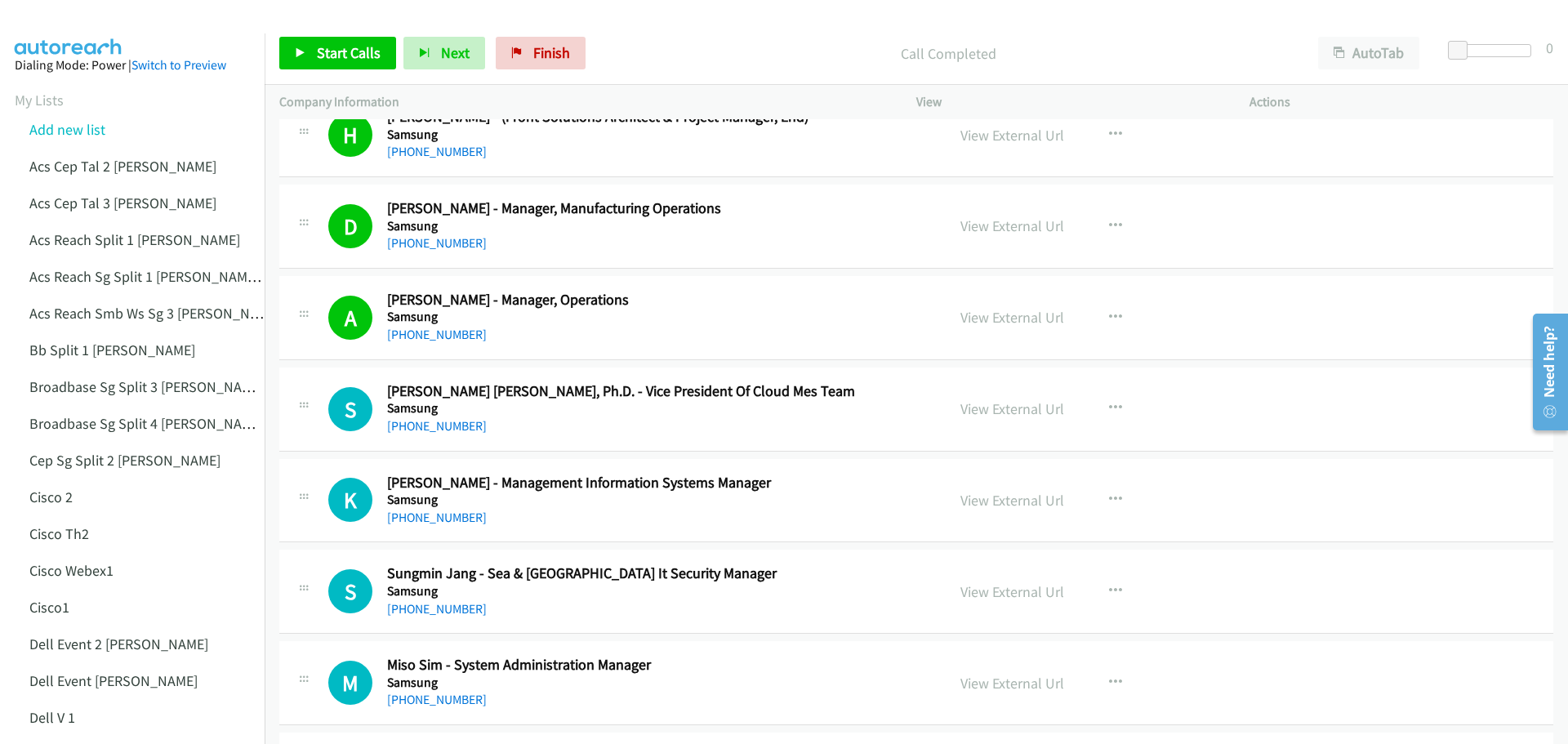
scroll to position [11426, 0]
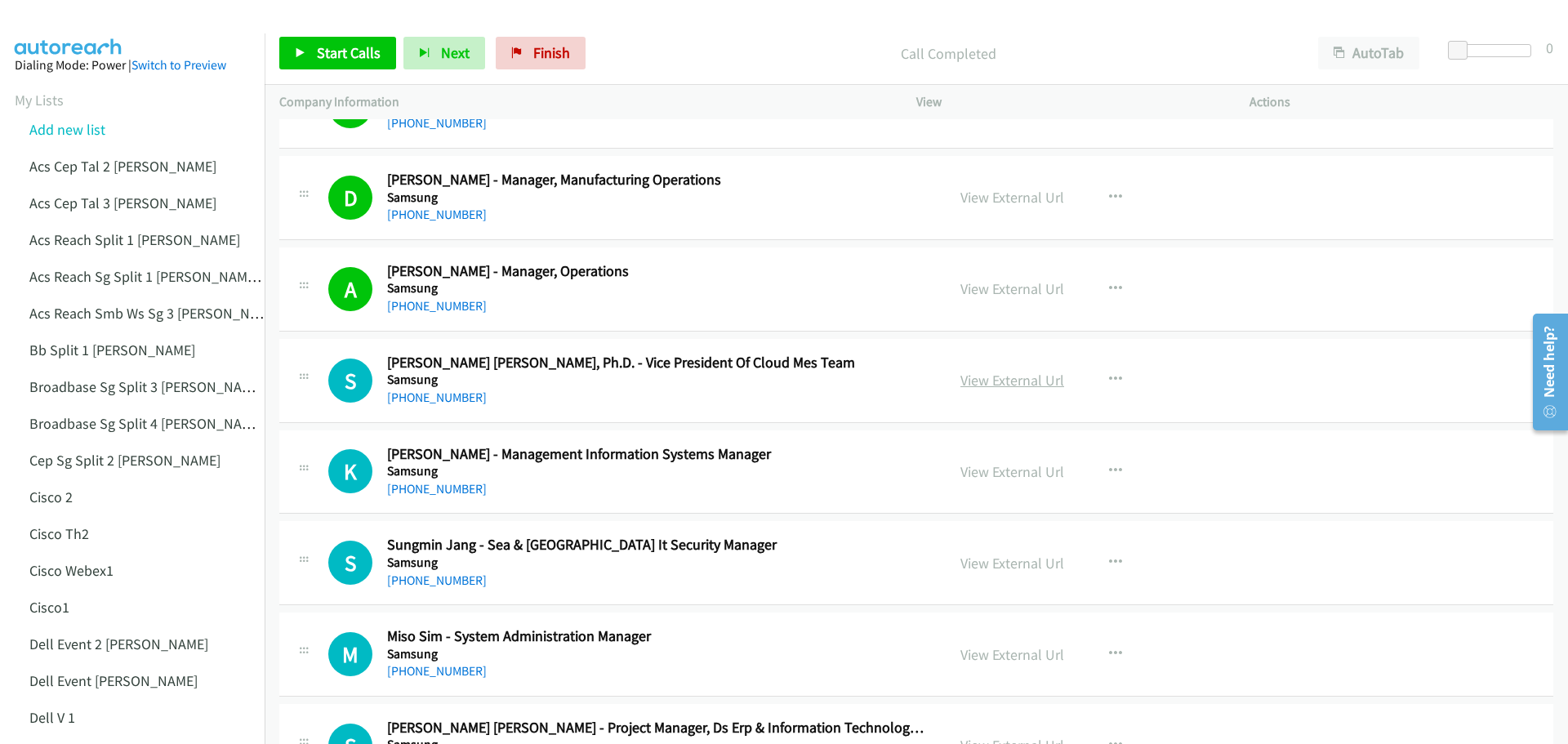
click at [986, 378] on link "View External Url" at bounding box center [1012, 379] width 104 height 19
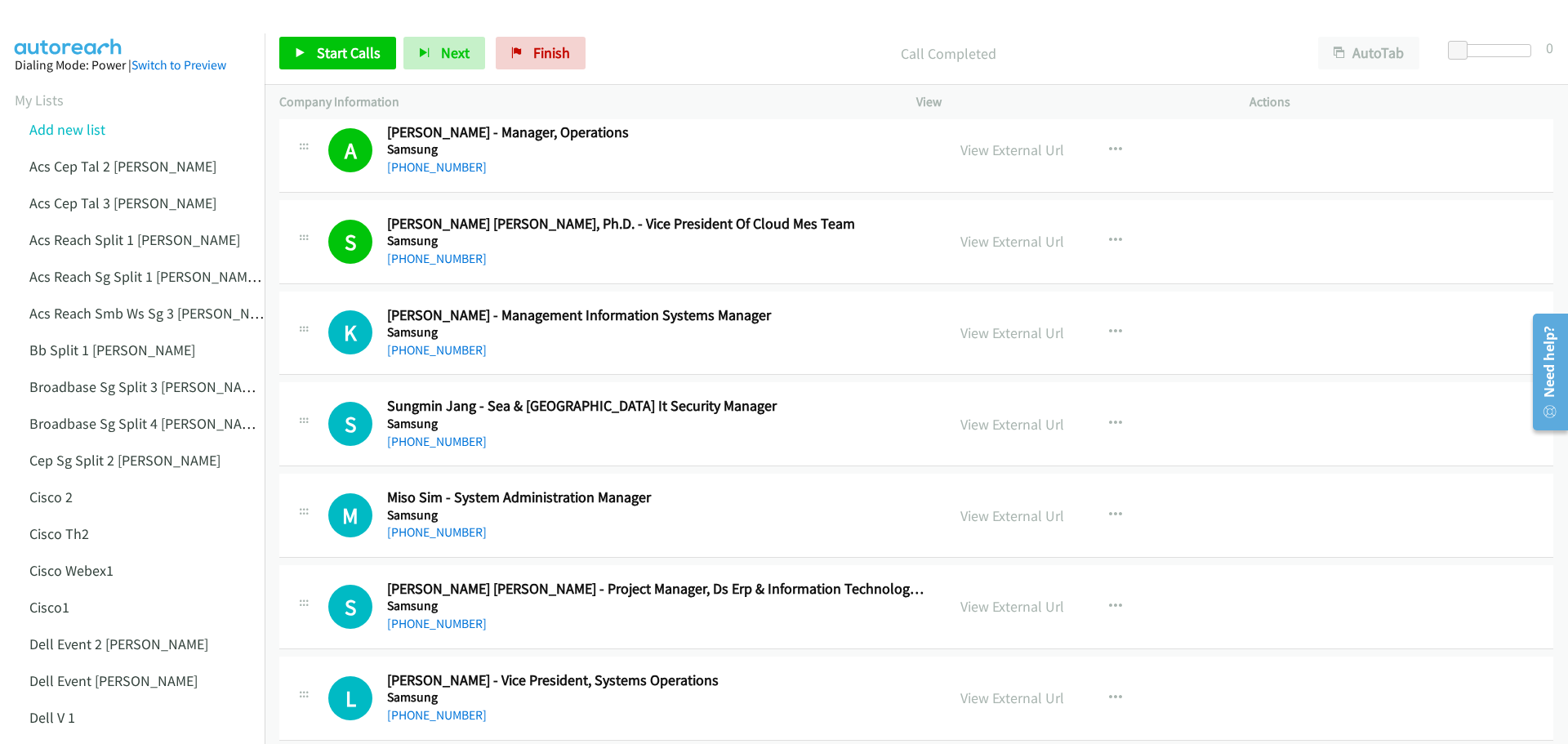
scroll to position [11590, 0]
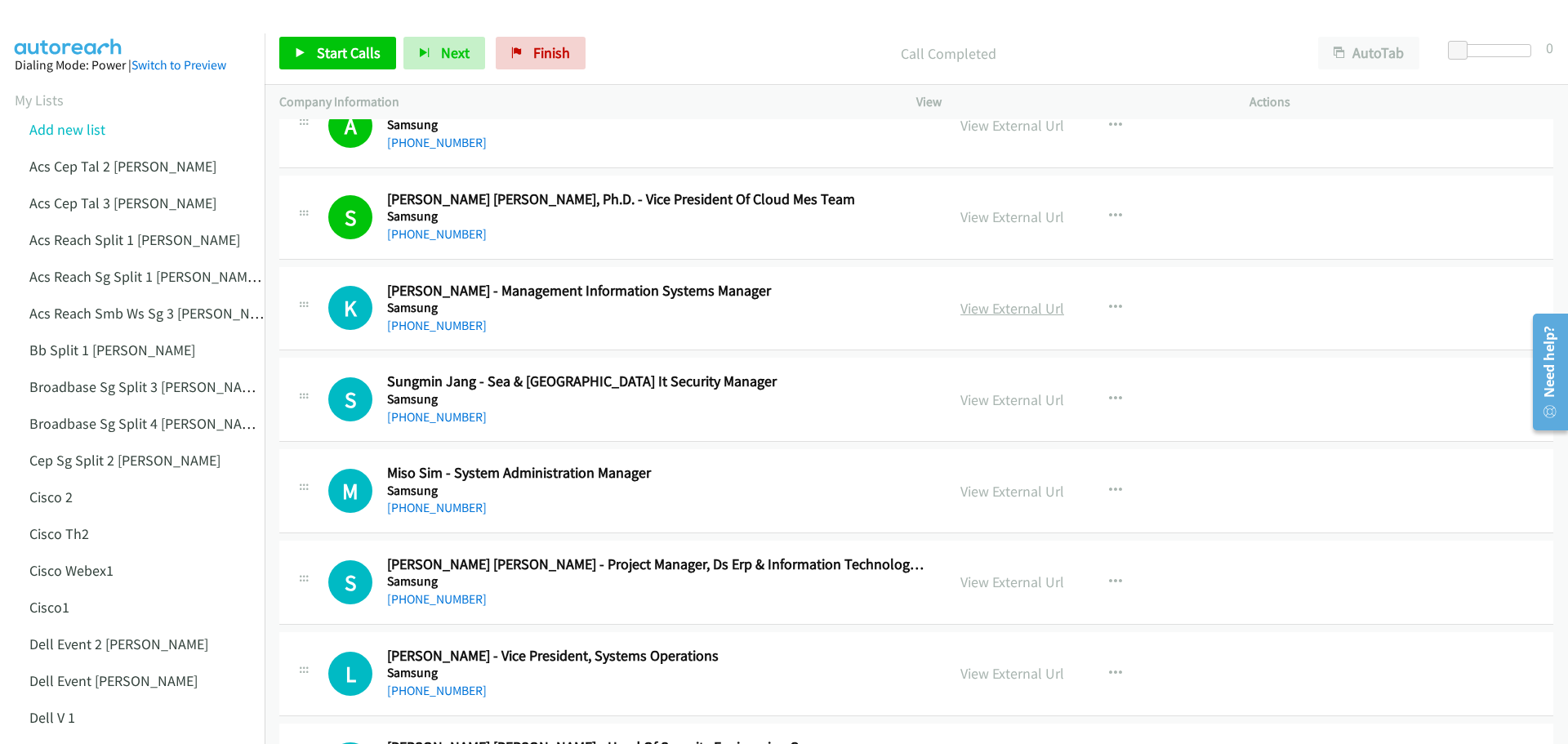
click at [995, 307] on link "View External Url" at bounding box center [1012, 308] width 104 height 19
click at [992, 394] on link "View External Url" at bounding box center [1012, 399] width 104 height 19
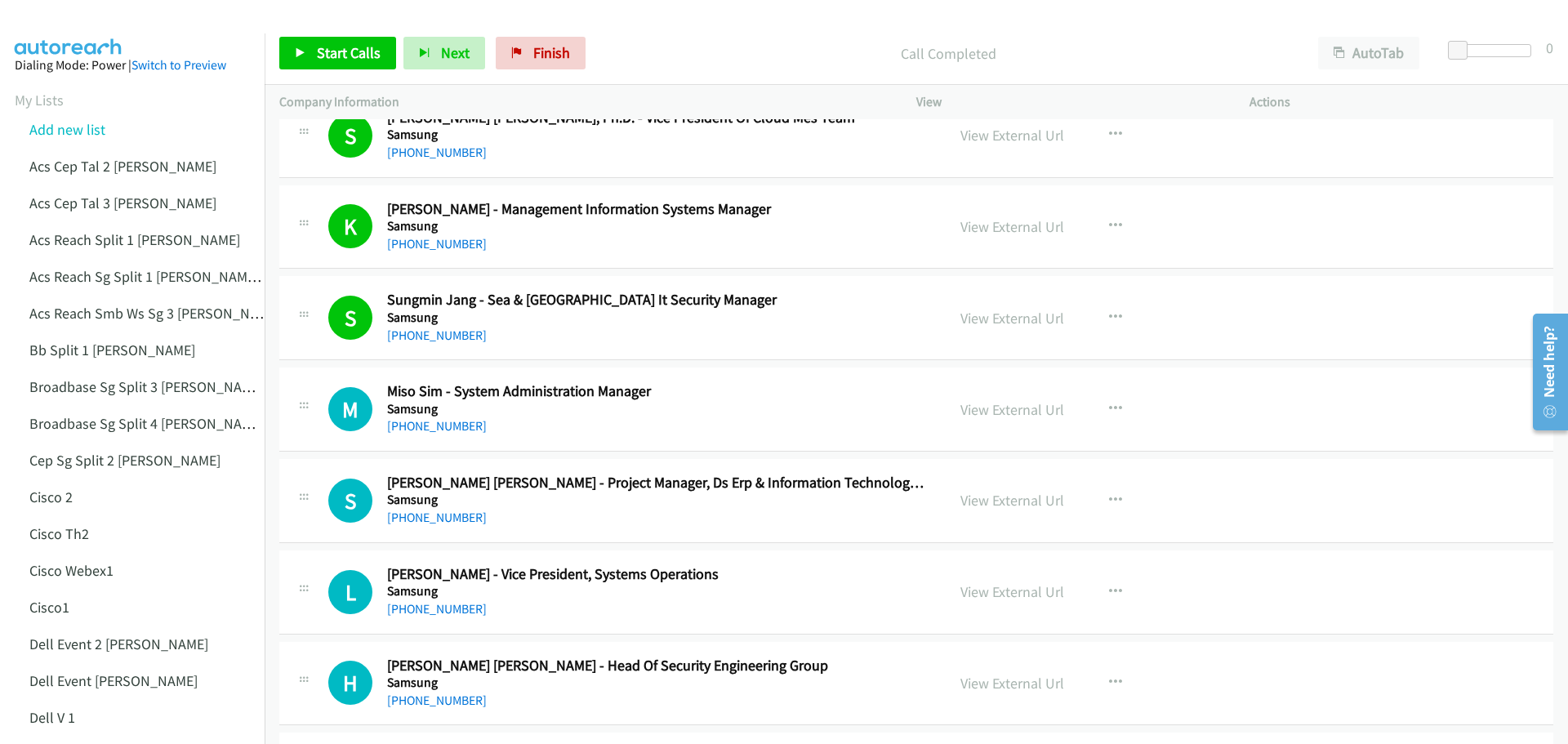
scroll to position [11753, 0]
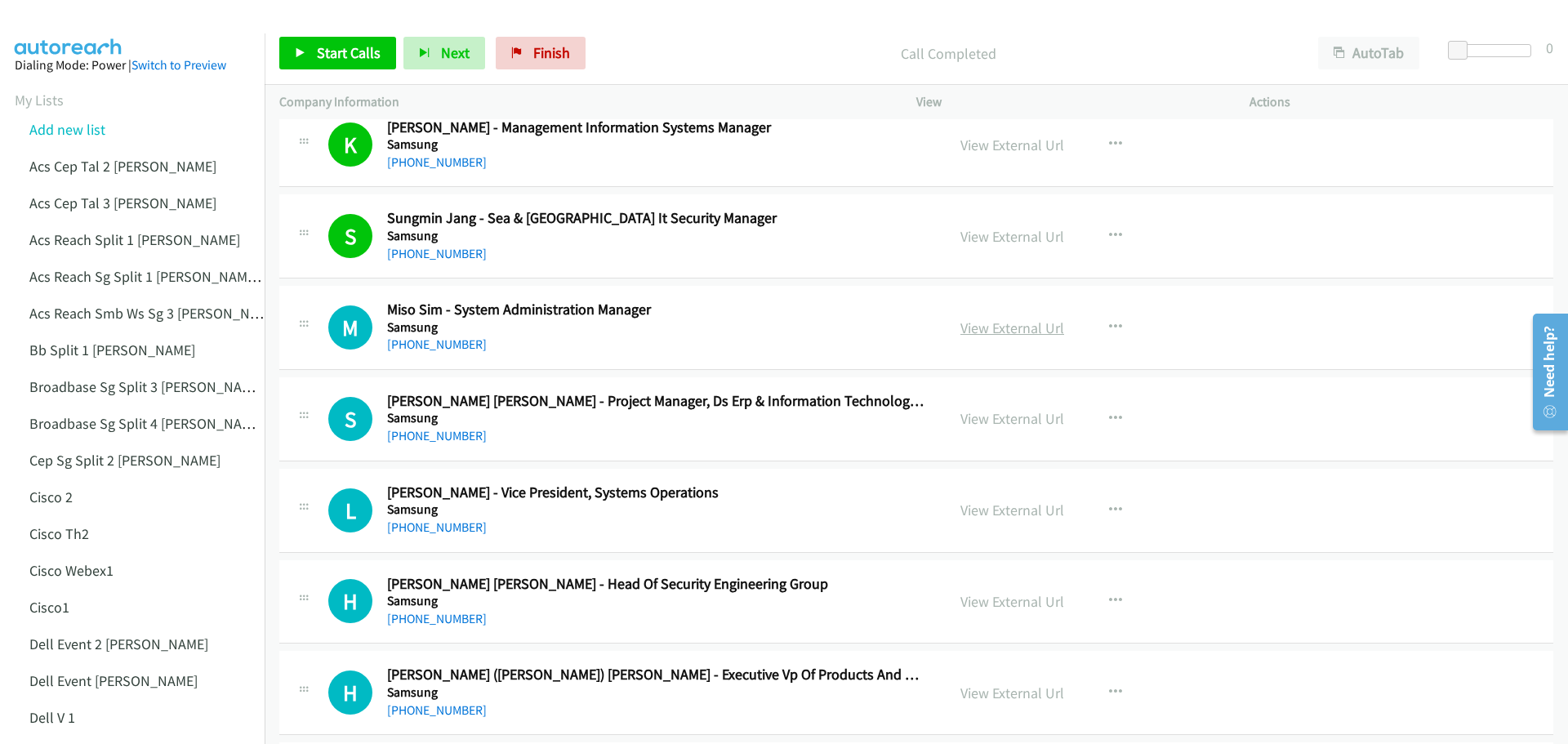
click at [999, 330] on link "View External Url" at bounding box center [1012, 327] width 104 height 19
click at [1030, 327] on link "View External Url" at bounding box center [1012, 327] width 104 height 19
click at [982, 423] on link "View External Url" at bounding box center [1012, 418] width 104 height 19
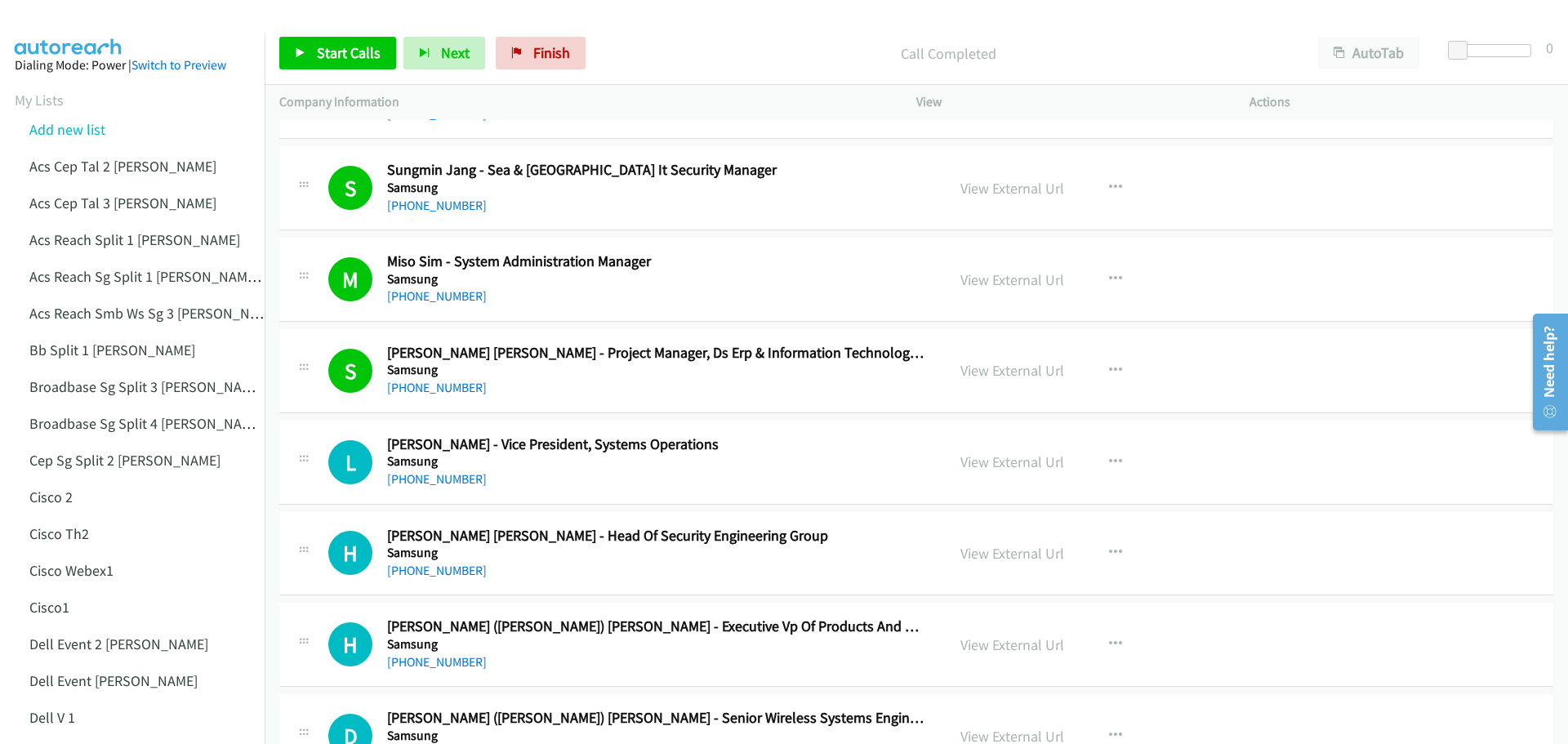
scroll to position [11835, 0]
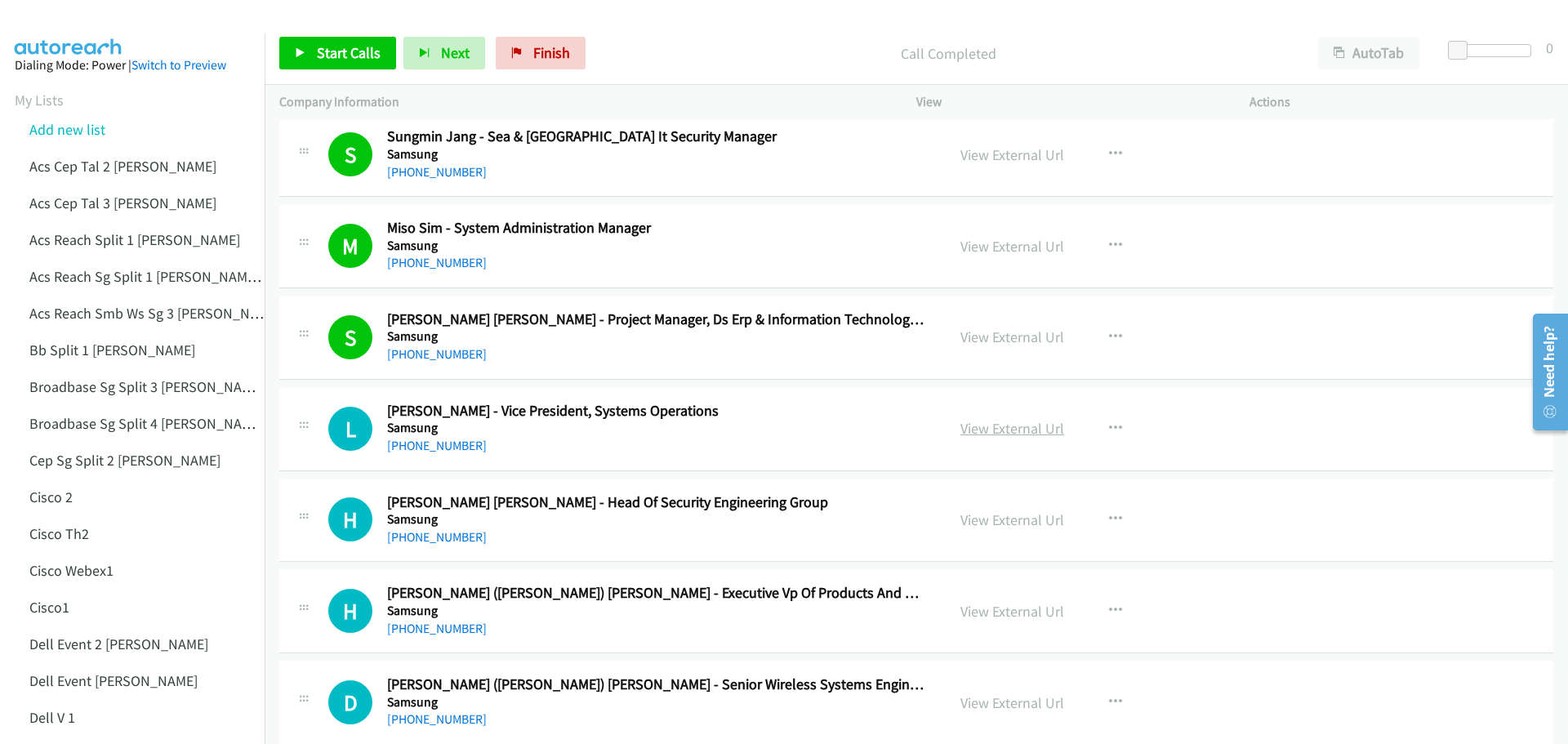
click at [996, 428] on link "View External Url" at bounding box center [1012, 428] width 104 height 19
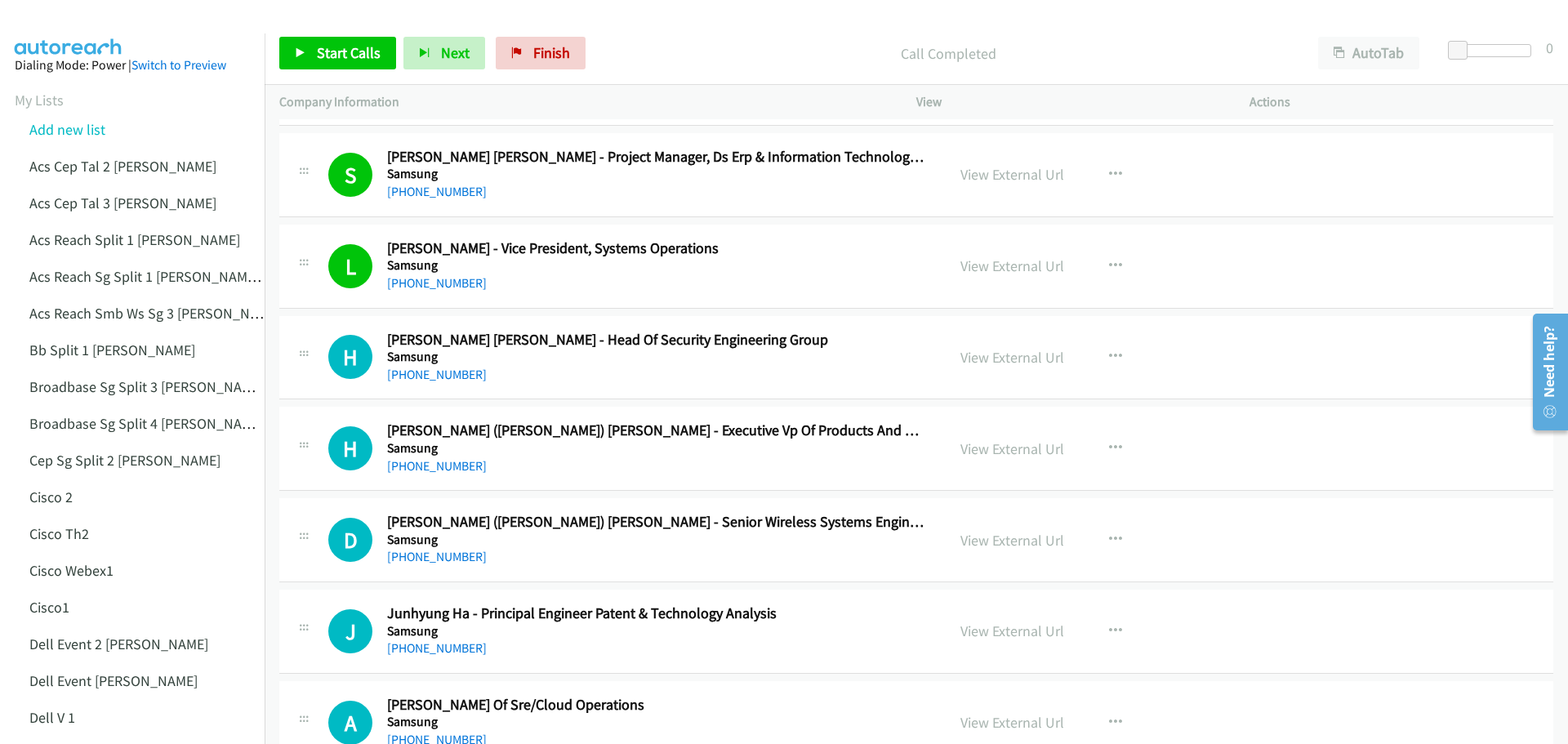
scroll to position [11998, 0]
click at [344, 47] on span "Start Calls" at bounding box center [349, 53] width 63 height 19
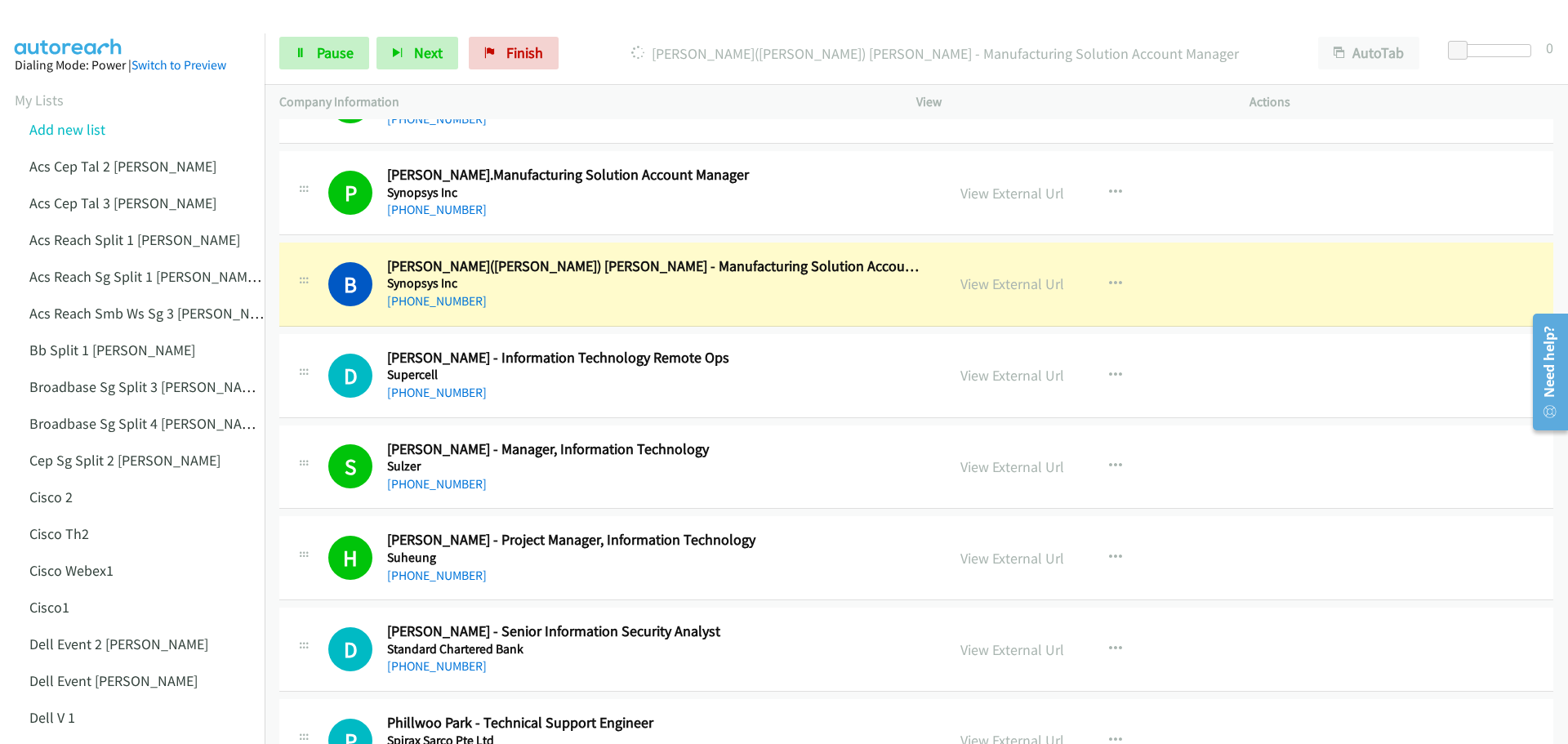
scroll to position [3169, 0]
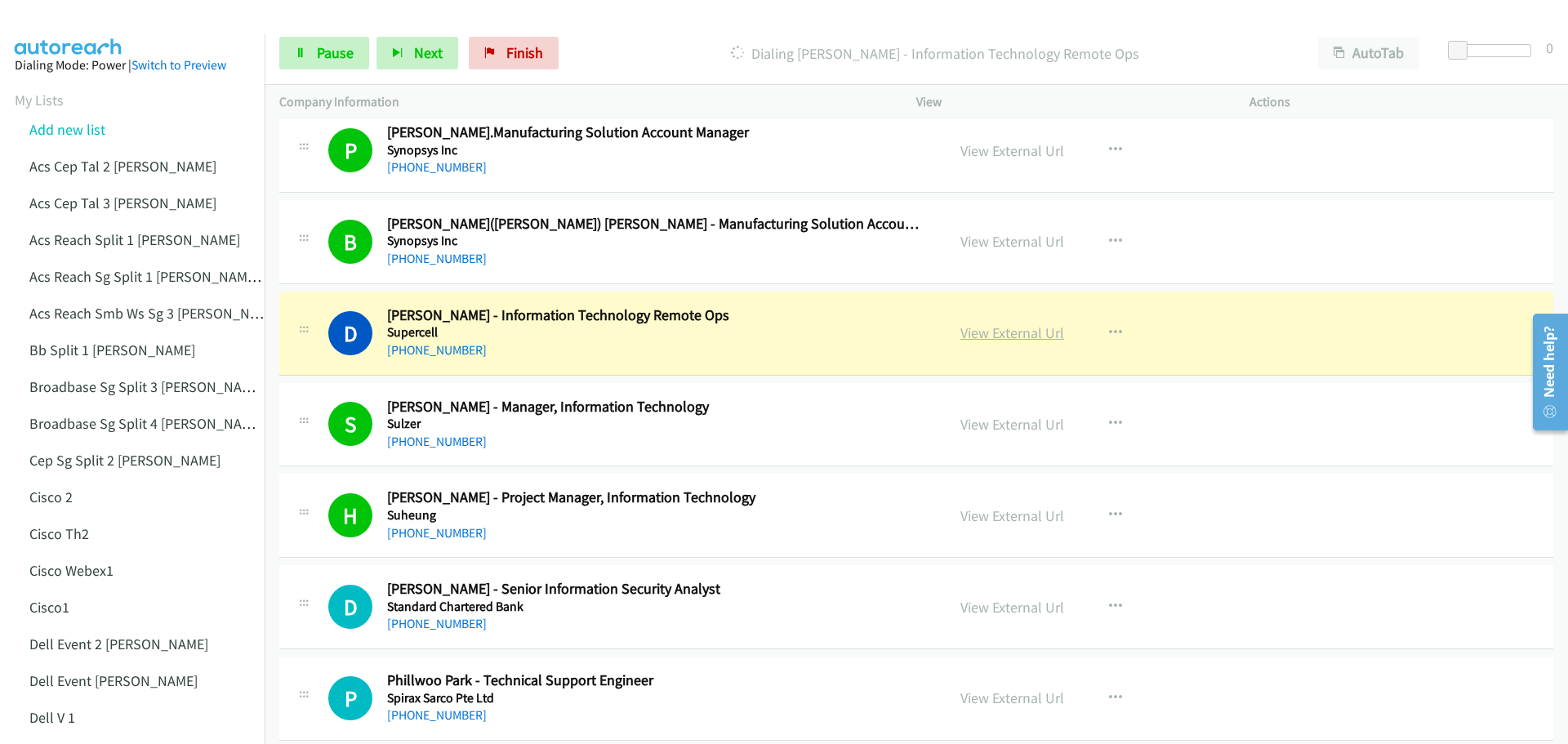
click at [1002, 334] on link "View External Url" at bounding box center [1012, 332] width 104 height 19
click at [337, 56] on span "Pause" at bounding box center [335, 53] width 37 height 19
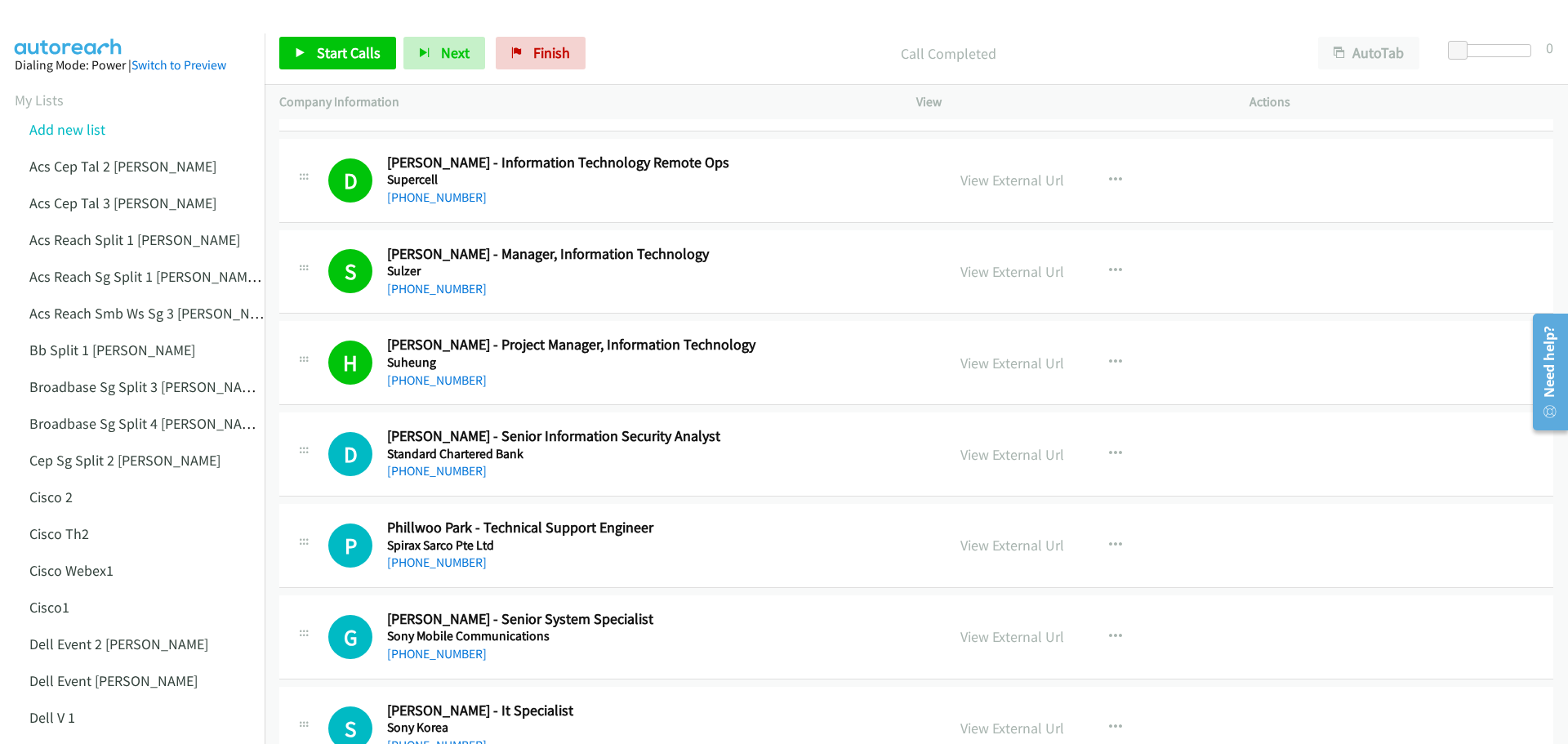
scroll to position [3333, 0]
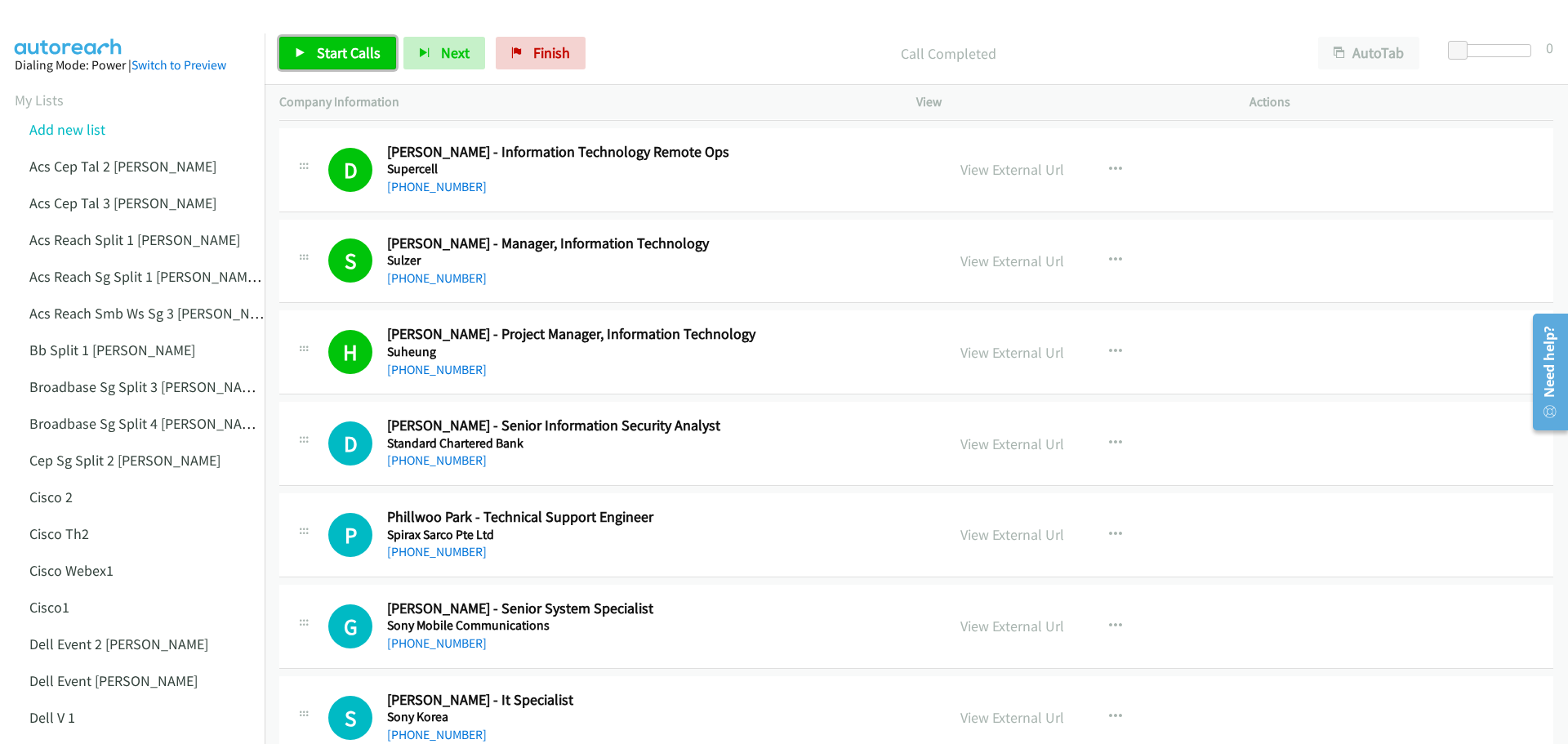
click at [326, 53] on span "Start Calls" at bounding box center [349, 53] width 63 height 19
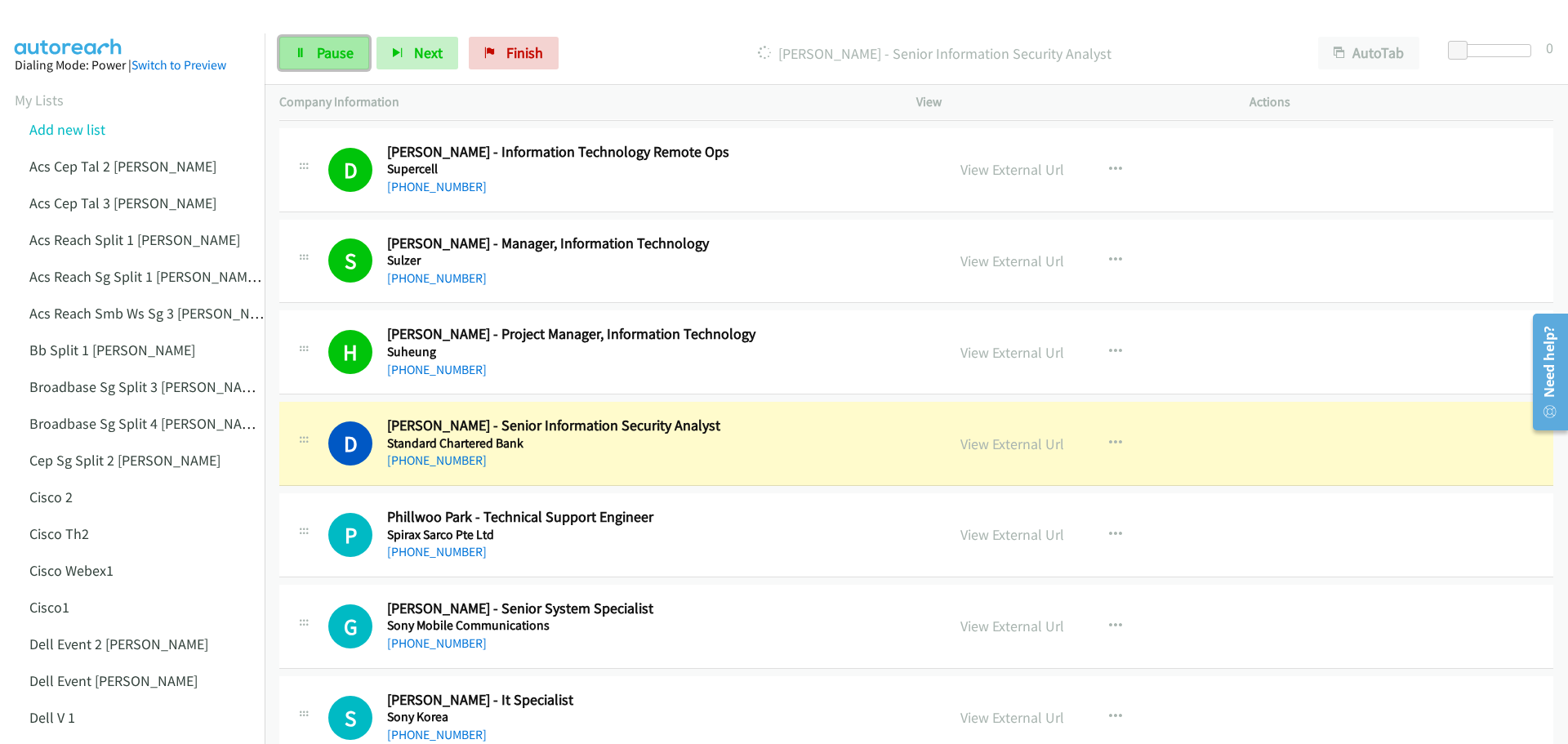
click at [313, 53] on link "Pause" at bounding box center [324, 53] width 90 height 33
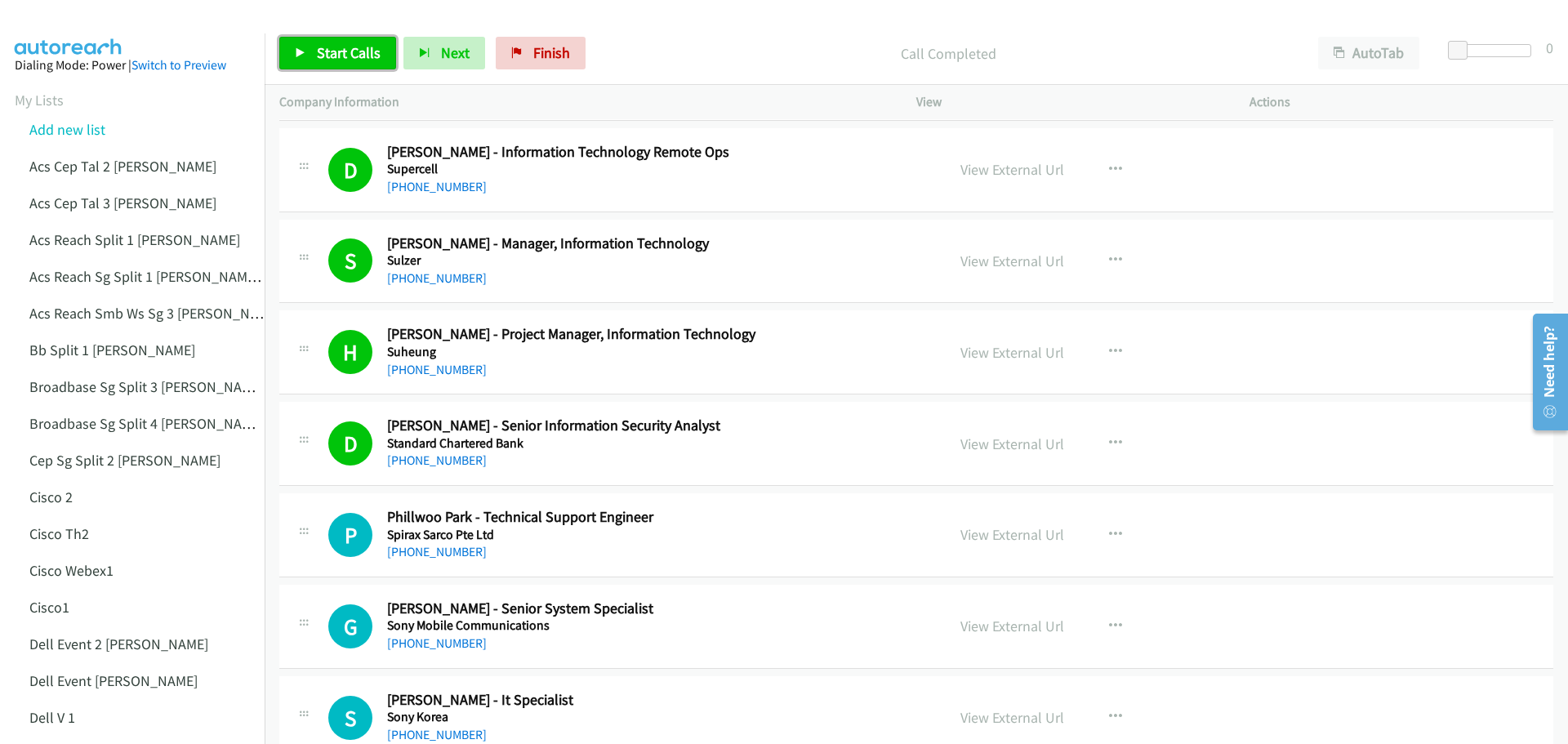
click at [328, 44] on span "Start Calls" at bounding box center [349, 53] width 63 height 19
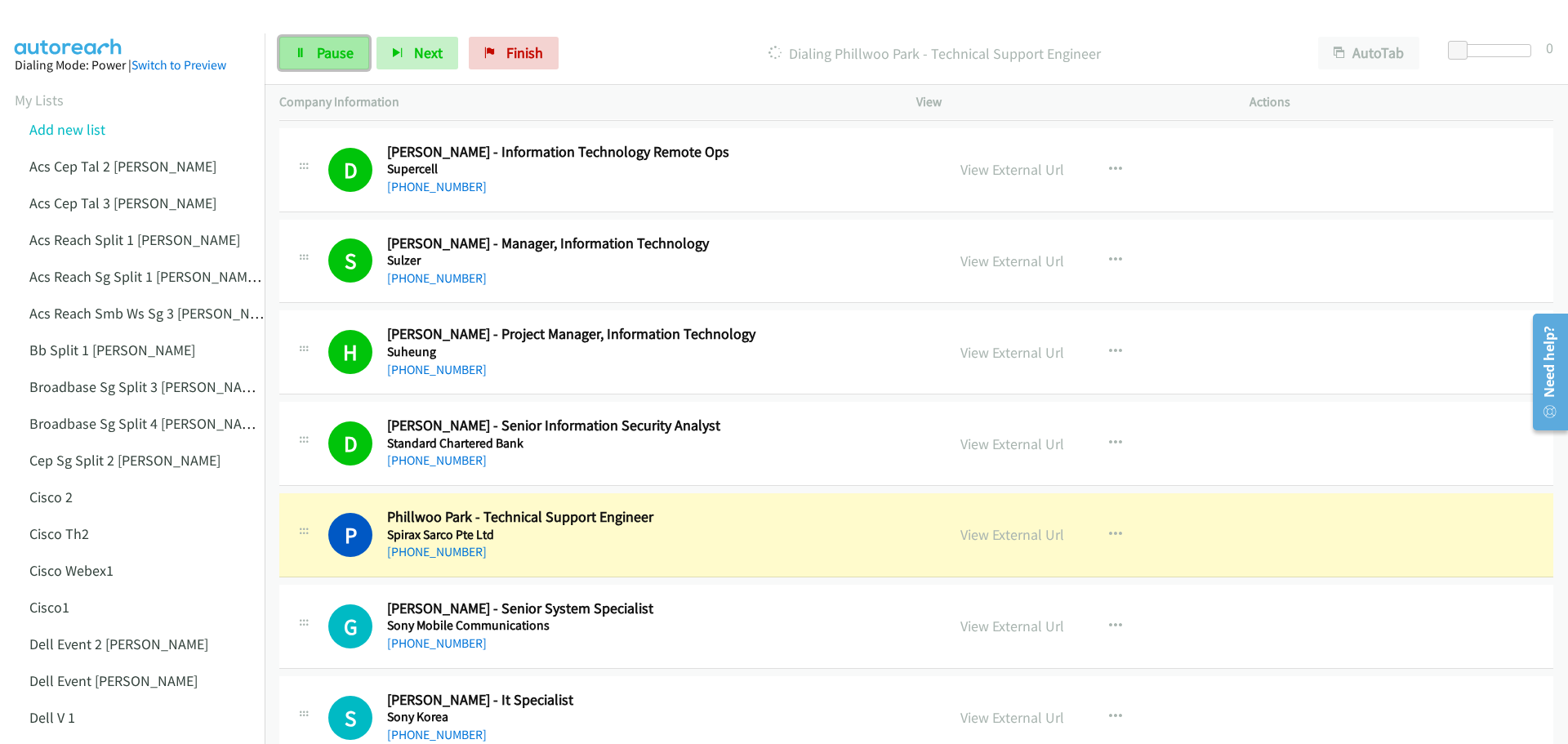
click at [322, 49] on span "Pause" at bounding box center [335, 53] width 37 height 19
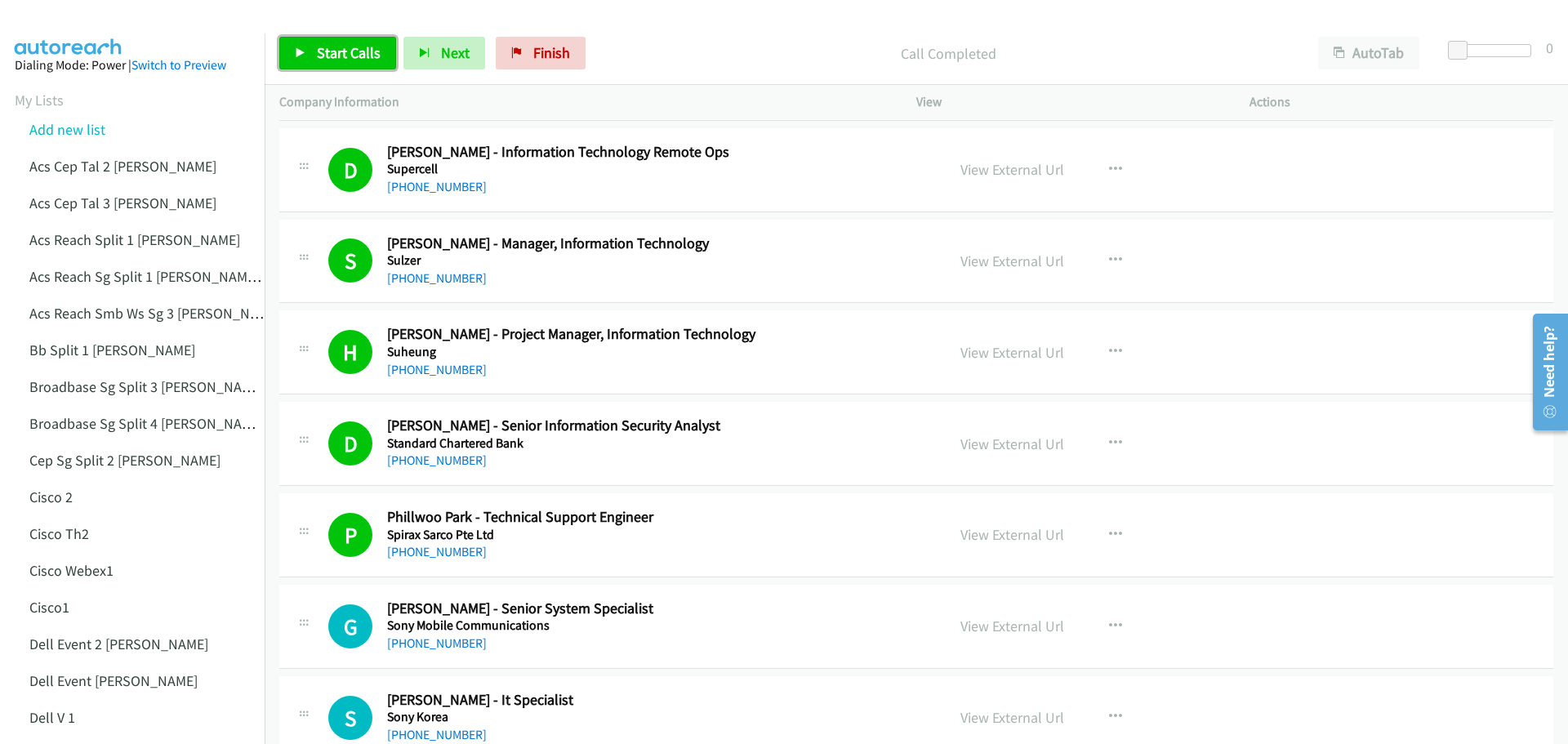
drag, startPoint x: 340, startPoint y: 38, endPoint x: 365, endPoint y: 40, distance: 25.1
click at [340, 38] on link "Start Calls" at bounding box center [338, 53] width 117 height 33
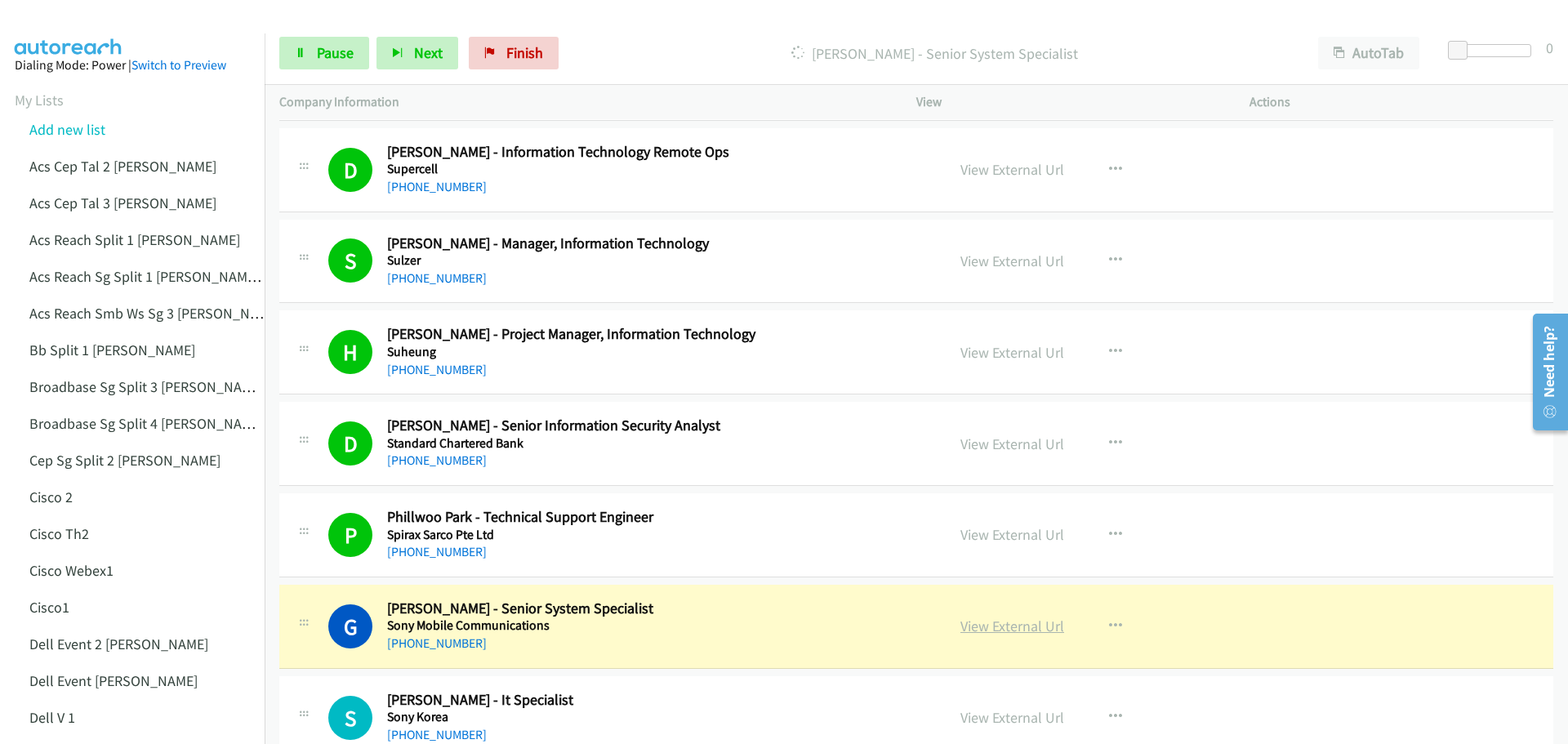
click at [1007, 632] on link "View External Url" at bounding box center [1012, 625] width 104 height 19
click at [318, 55] on span "Pause" at bounding box center [335, 53] width 37 height 19
